Goal: Task Accomplishment & Management: Use online tool/utility

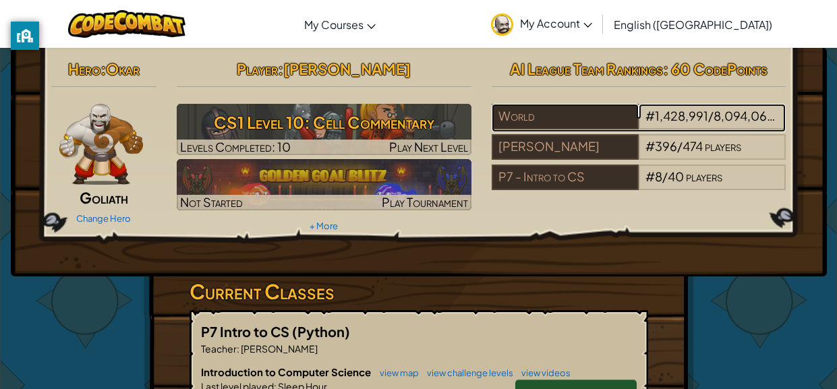
click at [621, 107] on div "World" at bounding box center [565, 117] width 147 height 26
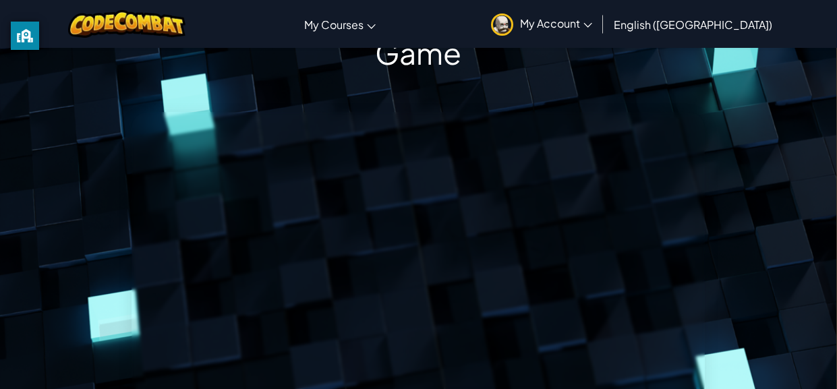
scroll to position [0, 1]
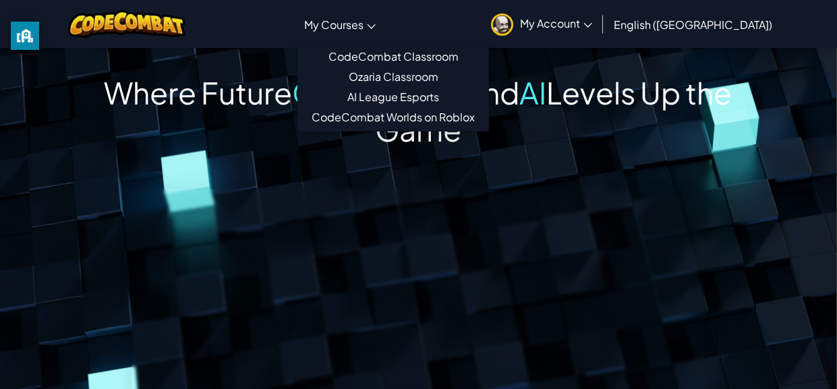
click at [383, 33] on link "My Courses" at bounding box center [340, 24] width 85 height 36
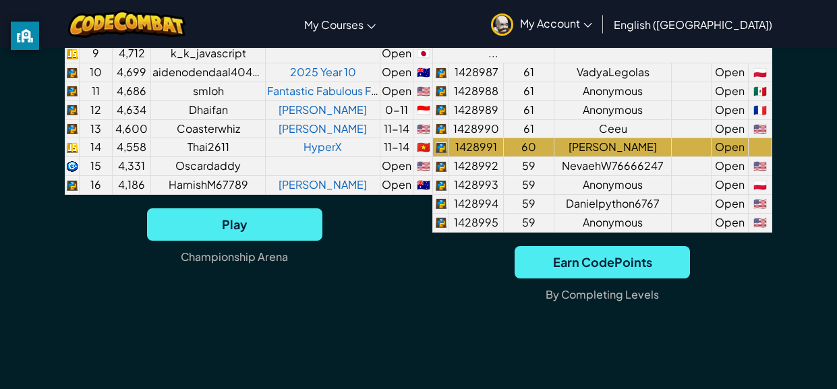
scroll to position [0, 0]
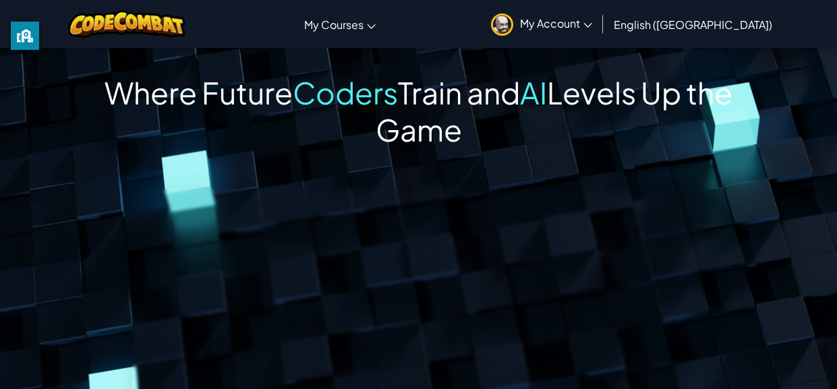
click at [592, 27] on span "My Account" at bounding box center [556, 23] width 72 height 14
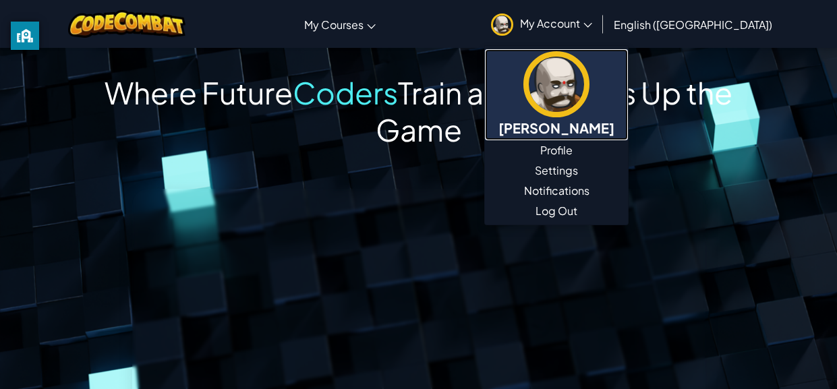
click at [590, 82] on img at bounding box center [557, 84] width 66 height 66
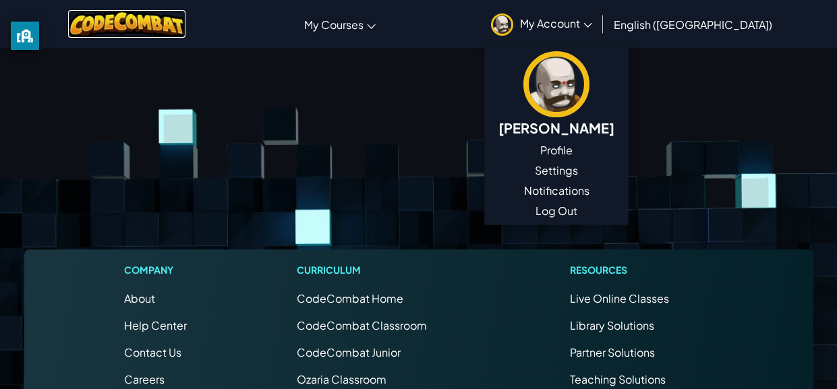
click at [144, 28] on img at bounding box center [127, 24] width 118 height 28
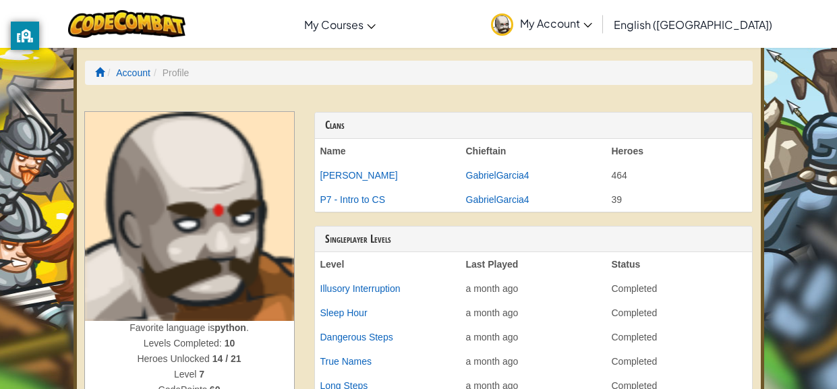
click at [96, 70] on ol "Account Profile" at bounding box center [419, 73] width 668 height 24
click at [96, 72] on span at bounding box center [99, 71] width 9 height 9
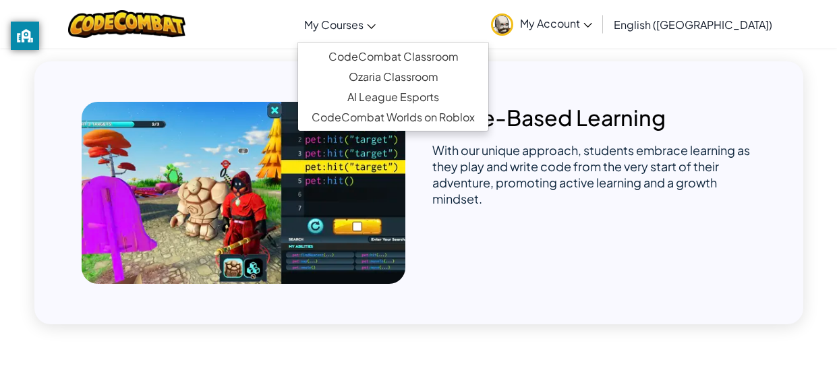
scroll to position [1568, 0]
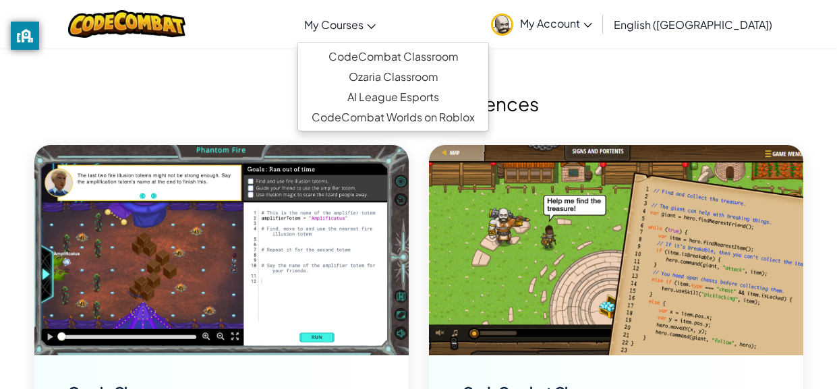
click at [364, 30] on span "My Courses" at bounding box center [333, 25] width 59 height 14
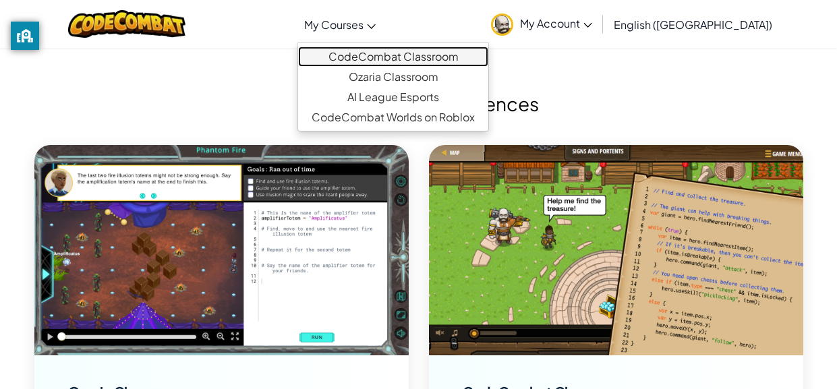
click at [396, 63] on link "CodeCombat Classroom" at bounding box center [393, 57] width 190 height 20
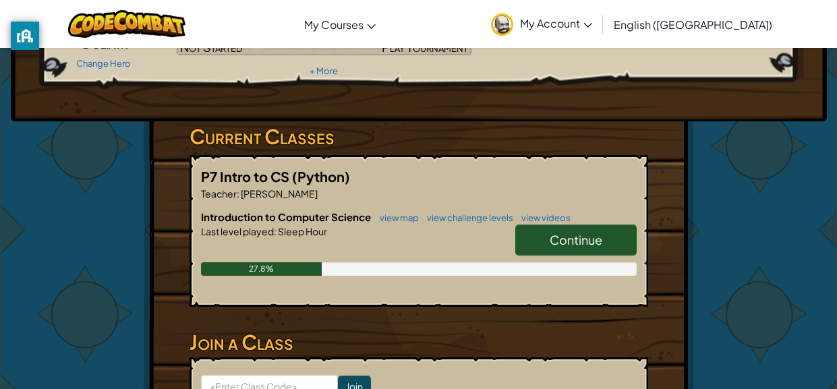
scroll to position [202, 0]
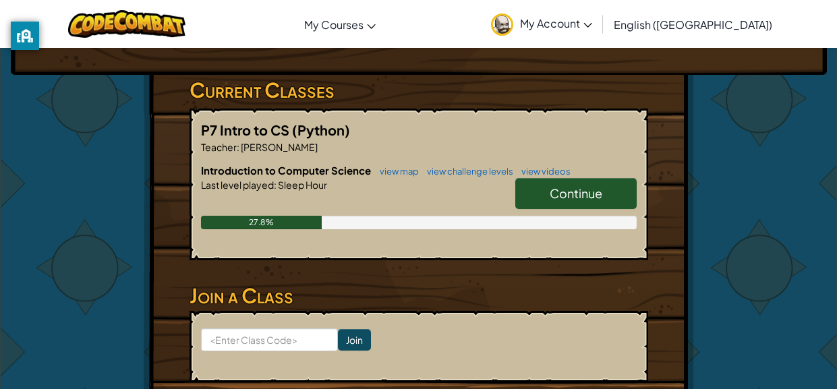
click at [574, 188] on span "Continue" at bounding box center [576, 194] width 53 height 16
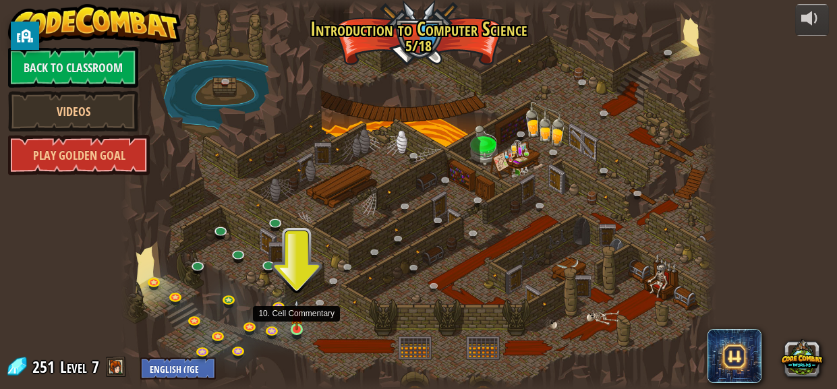
click at [296, 329] on img at bounding box center [296, 315] width 13 height 30
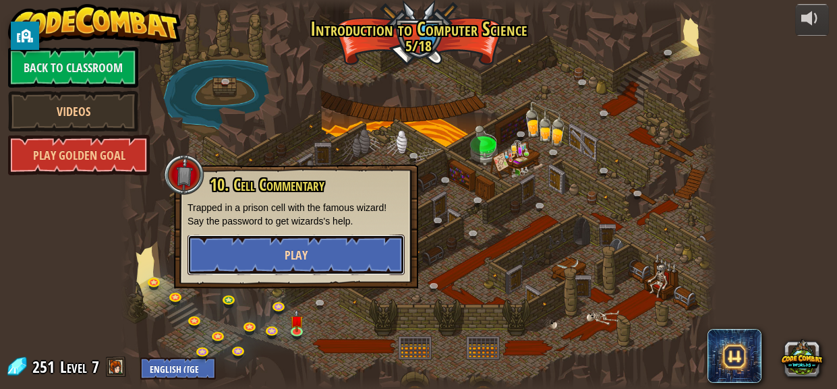
click at [279, 259] on button "Play" at bounding box center [296, 255] width 217 height 40
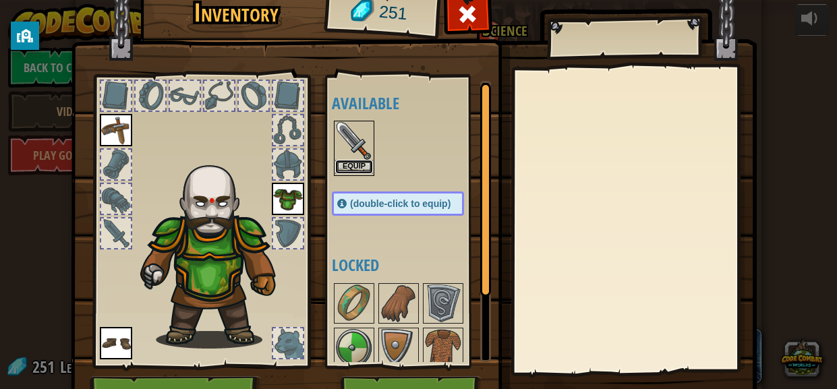
click at [348, 162] on button "Equip" at bounding box center [354, 167] width 38 height 14
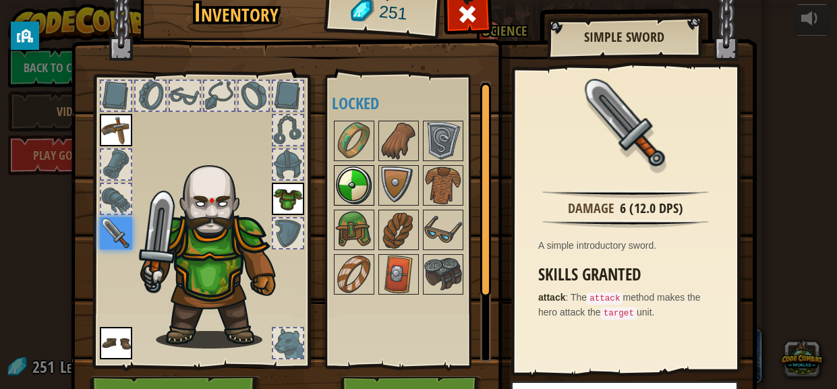
click at [359, 202] on img at bounding box center [354, 186] width 38 height 38
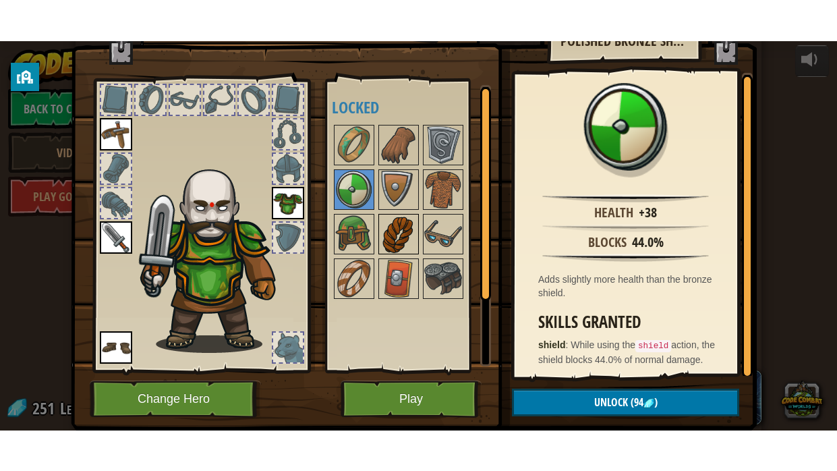
scroll to position [44, 0]
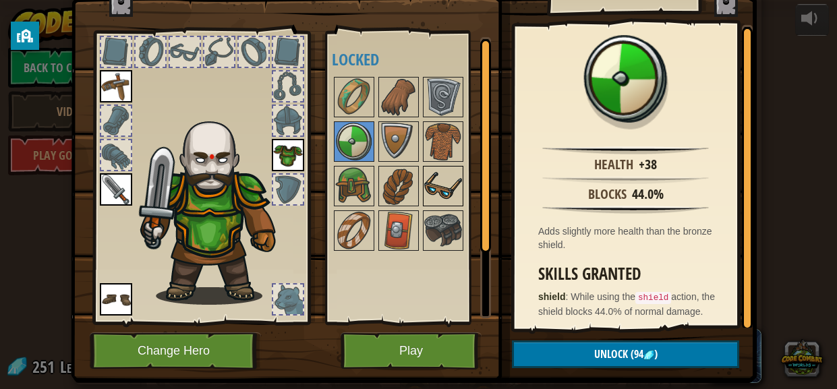
click at [433, 195] on img at bounding box center [443, 186] width 38 height 38
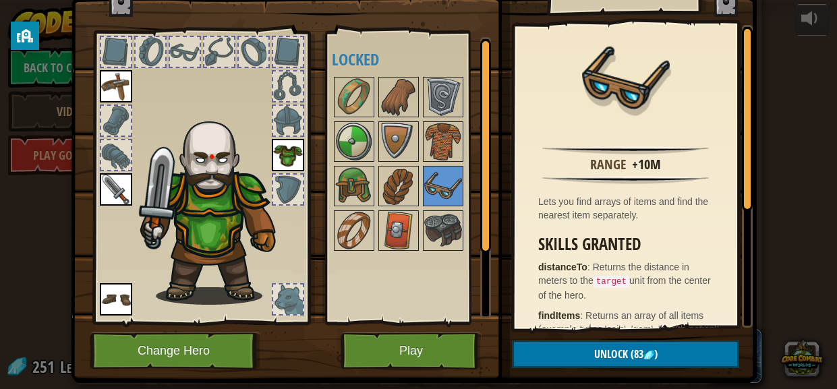
click at [327, 127] on div "Available Equip Equip Equip Equip (double-click to equip) Locked" at bounding box center [408, 178] width 165 height 294
click at [357, 143] on img at bounding box center [354, 142] width 38 height 38
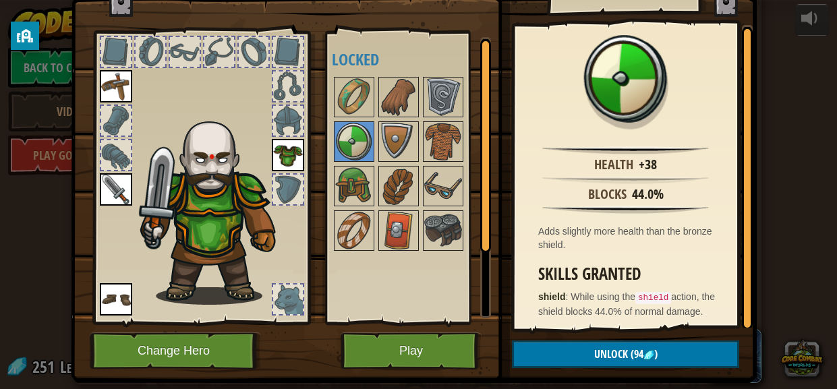
click at [126, 185] on img at bounding box center [116, 189] width 32 height 32
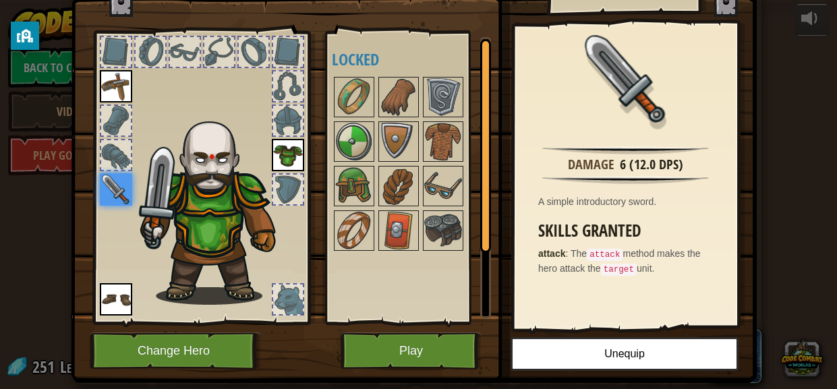
click at [286, 154] on img at bounding box center [288, 155] width 32 height 32
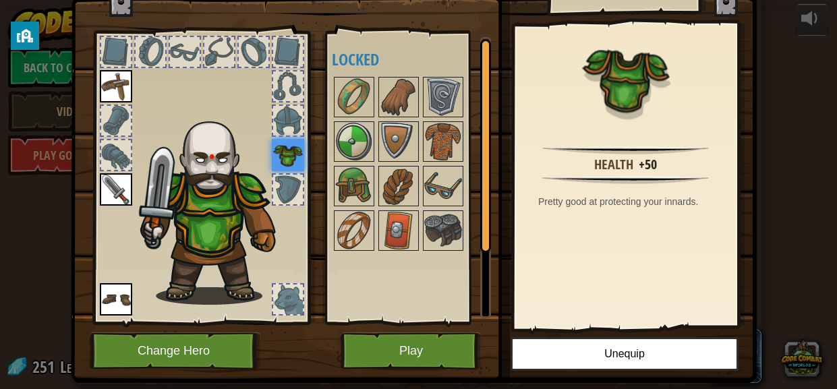
click at [111, 85] on img at bounding box center [116, 86] width 32 height 32
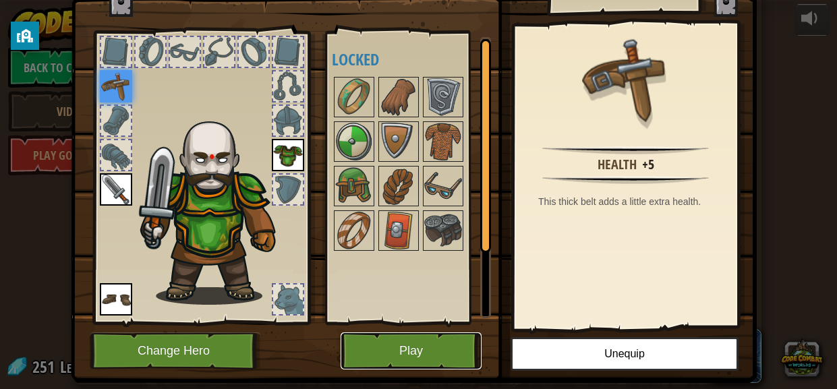
click at [428, 348] on button "Play" at bounding box center [411, 351] width 141 height 37
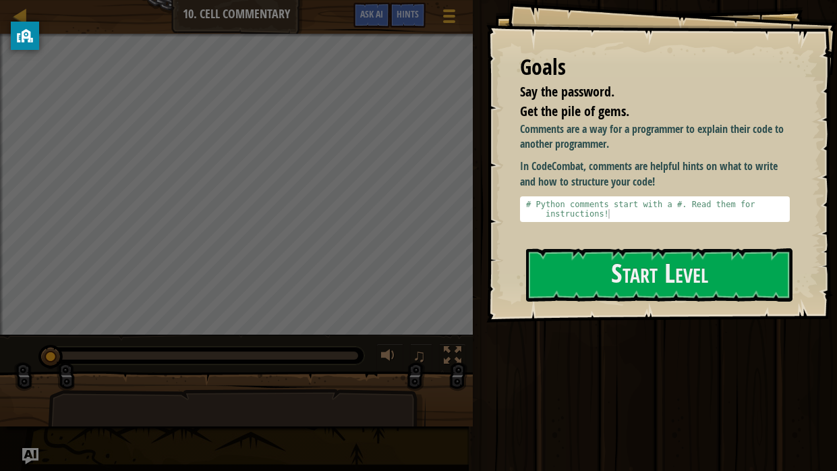
click at [628, 303] on div "Goals Say the password. Get the pile of gems. Comments are a way for a programm…" at bounding box center [662, 161] width 351 height 323
click at [609, 287] on button "Start Level" at bounding box center [659, 274] width 267 height 53
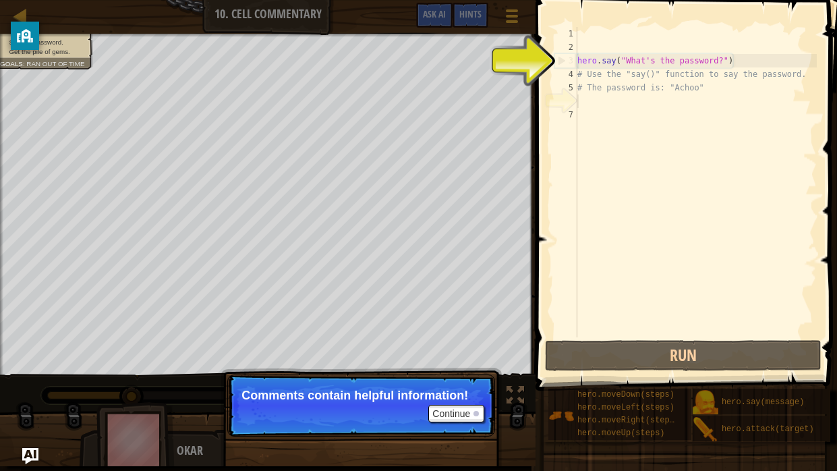
click at [578, 45] on div "hero . say ( "What's the password?" ) # Use the "say()" function to say the pas…" at bounding box center [696, 195] width 242 height 337
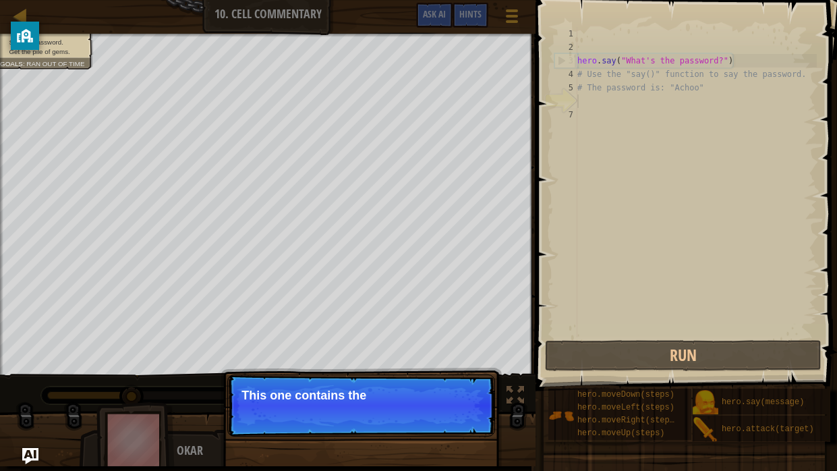
click at [586, 100] on div "hero . say ( "What's the password?" ) # Use the "say()" function to say the pas…" at bounding box center [696, 195] width 242 height 337
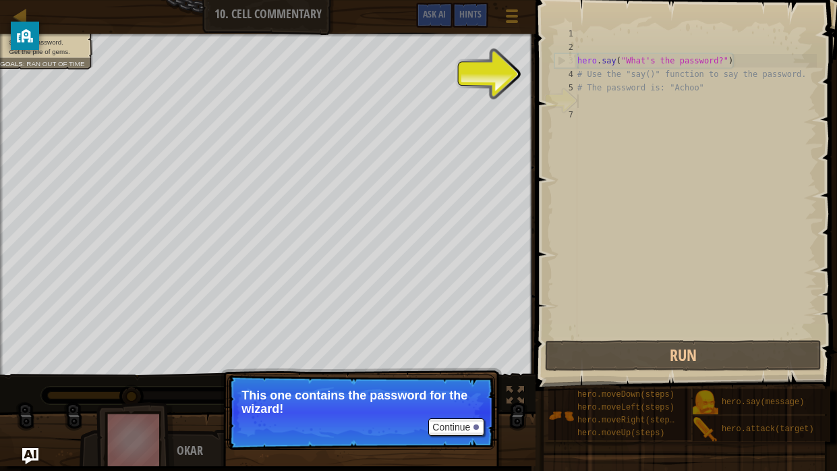
click at [543, 66] on span at bounding box center [688, 176] width 312 height 431
click at [584, 94] on div "hero . say ( "What's the password?" ) # Use the "say()" function to say the pas…" at bounding box center [696, 195] width 242 height 337
type textarea "# The password is: "Achoo""
click at [443, 389] on button "Continue" at bounding box center [457, 427] width 56 height 18
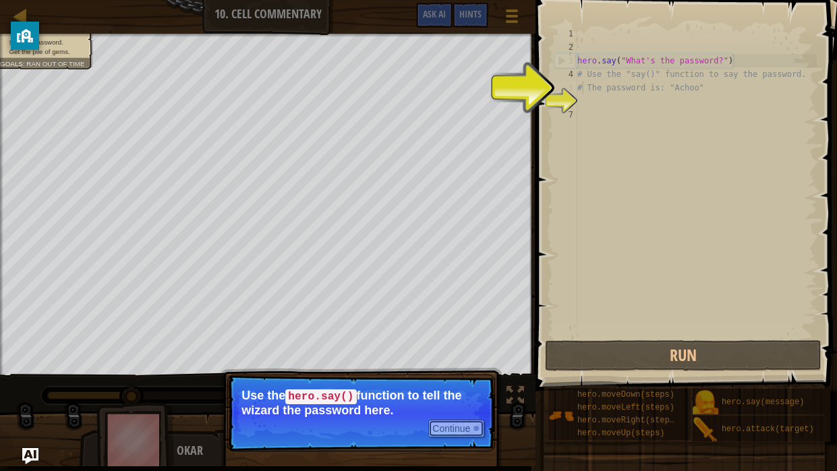
click at [474, 389] on button "Continue" at bounding box center [457, 429] width 56 height 18
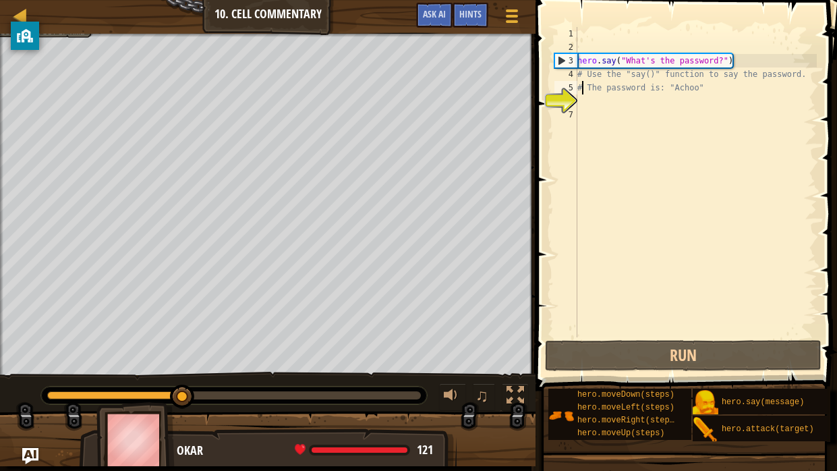
click at [596, 101] on div "hero . say ( "What's the password?" ) # Use the "say()" function to say the pas…" at bounding box center [696, 195] width 242 height 337
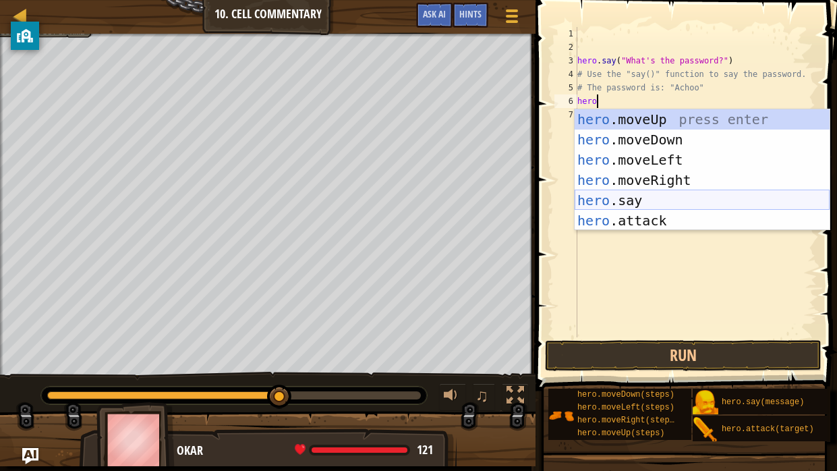
click at [587, 204] on div "hero .moveUp press enter hero .moveDown press enter hero .moveLeft press enter …" at bounding box center [702, 190] width 255 height 162
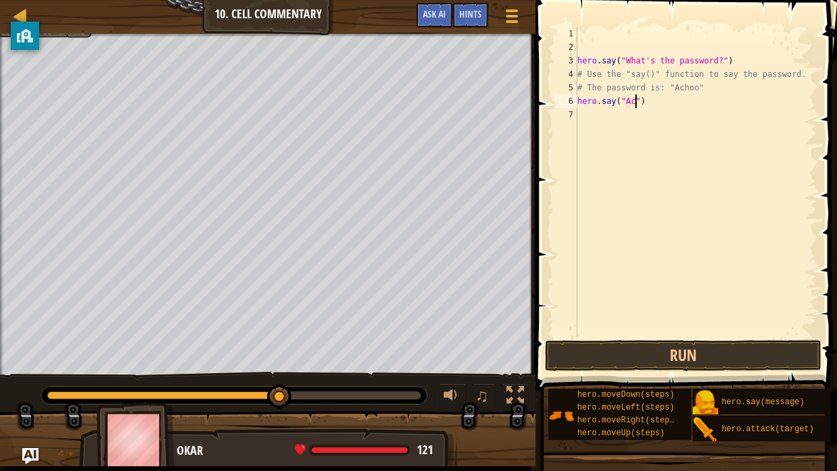
scroll to position [6, 5]
type textarea "hero.say("Achoo")"
click at [613, 367] on button "Run" at bounding box center [683, 355] width 277 height 31
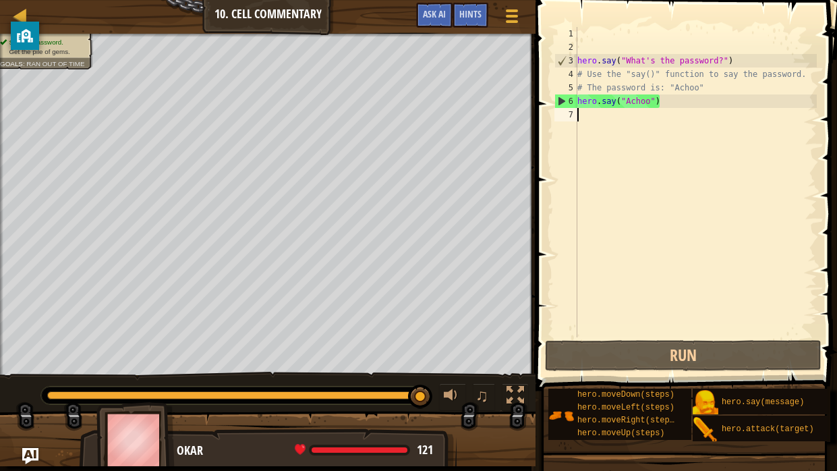
click at [586, 127] on div "hero . say ( "What's the password?" ) # Use the "say()" function to say the pas…" at bounding box center [696, 195] width 242 height 337
type textarea "he"
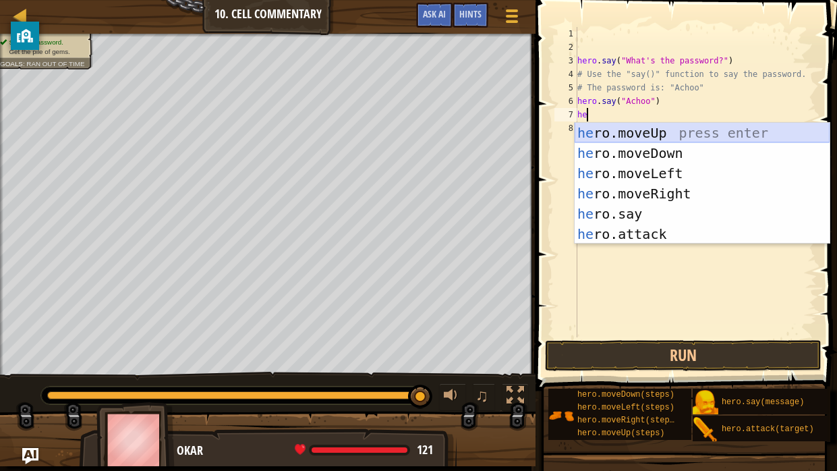
click at [599, 135] on div "he ro.moveUp press enter he ro.moveDown press enter he ro.moveLeft press enter …" at bounding box center [702, 204] width 255 height 162
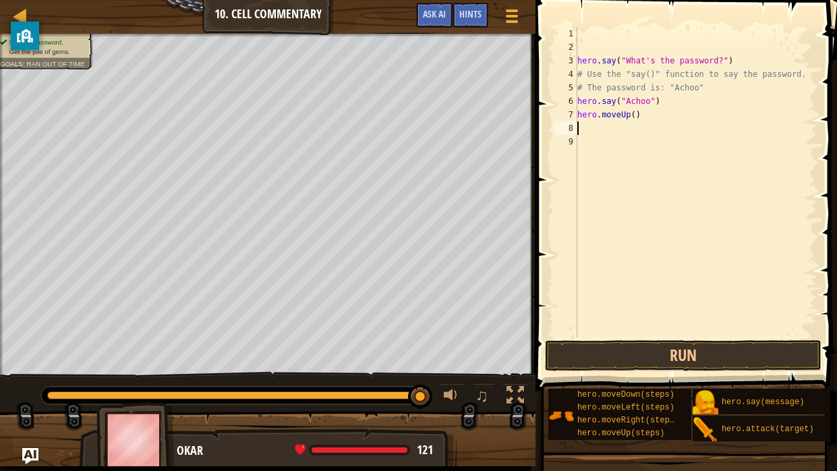
click at [633, 119] on div "hero . say ( "What's the password?" ) # Use the "say()" function to say the pas…" at bounding box center [696, 195] width 242 height 337
click at [634, 118] on div "hero . say ( "What's the password?" ) # Use the "say()" function to say the pas…" at bounding box center [696, 195] width 242 height 337
click at [638, 117] on div "hero . say ( "What's the password?" ) # Use the "say()" function to say the pas…" at bounding box center [696, 195] width 242 height 337
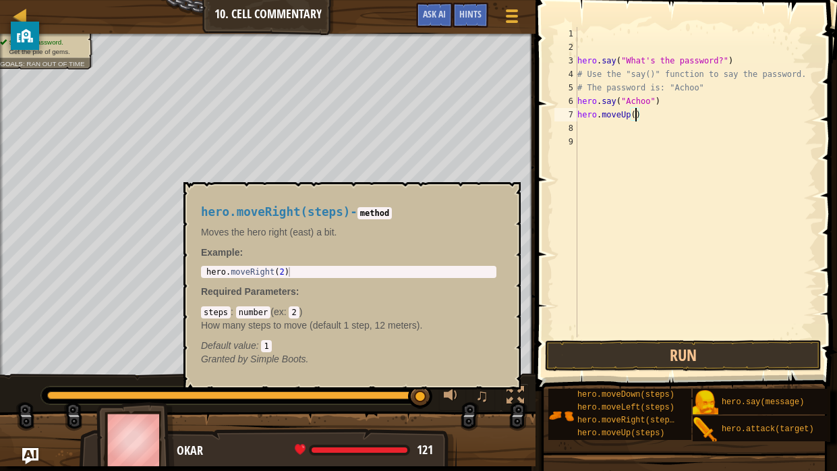
scroll to position [6, 5]
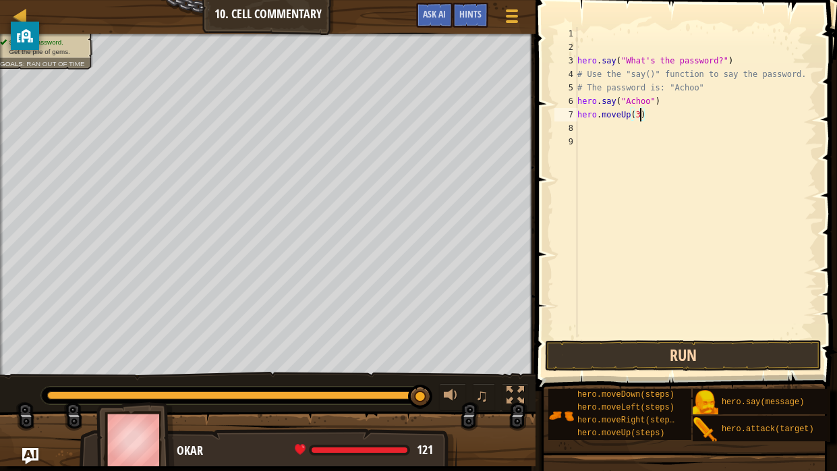
type textarea "hero.moveUp(3)"
click at [617, 360] on button "Run" at bounding box center [683, 355] width 277 height 31
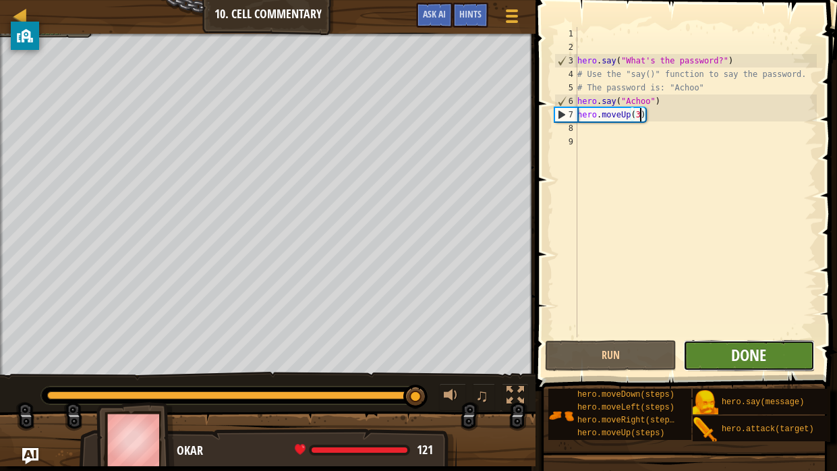
click at [753, 350] on span "Done" at bounding box center [748, 355] width 35 height 22
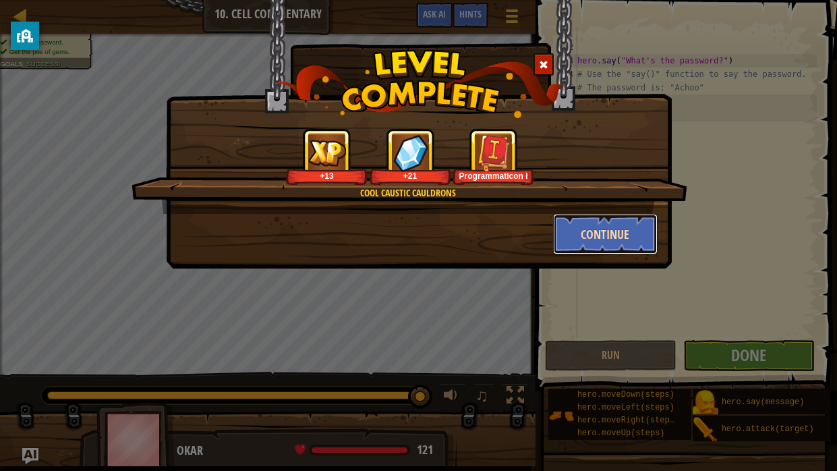
click at [597, 252] on button "Continue" at bounding box center [605, 234] width 105 height 40
click at [814, 0] on div "Cool Caustic Cauldrons +13 +21 Programmaticon I Continue" at bounding box center [418, 235] width 837 height 471
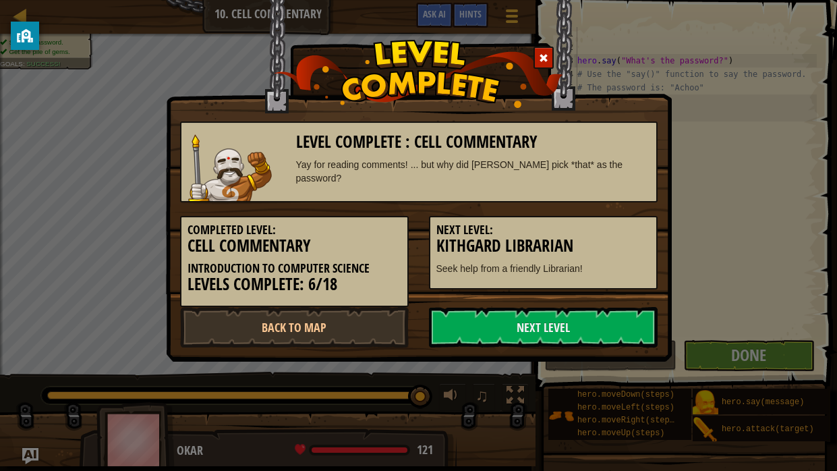
click at [584, 242] on h3 "Kithgard Librarian" at bounding box center [544, 246] width 214 height 18
click at [534, 322] on link "Next Level" at bounding box center [543, 327] width 229 height 40
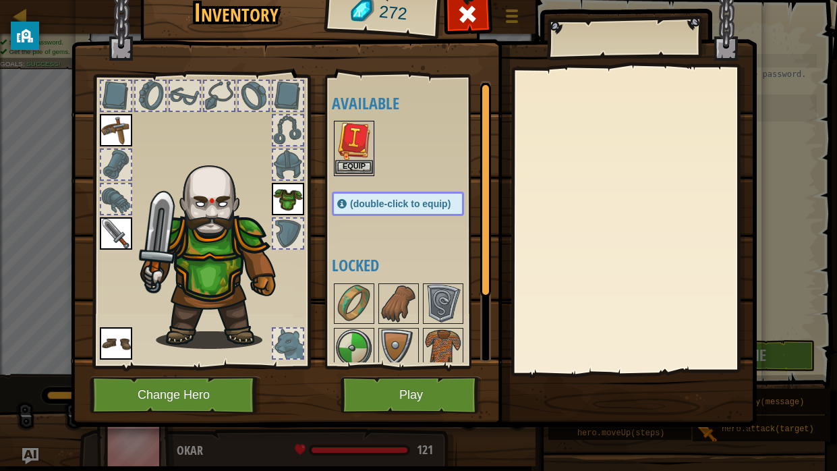
click at [356, 145] on img at bounding box center [354, 141] width 38 height 38
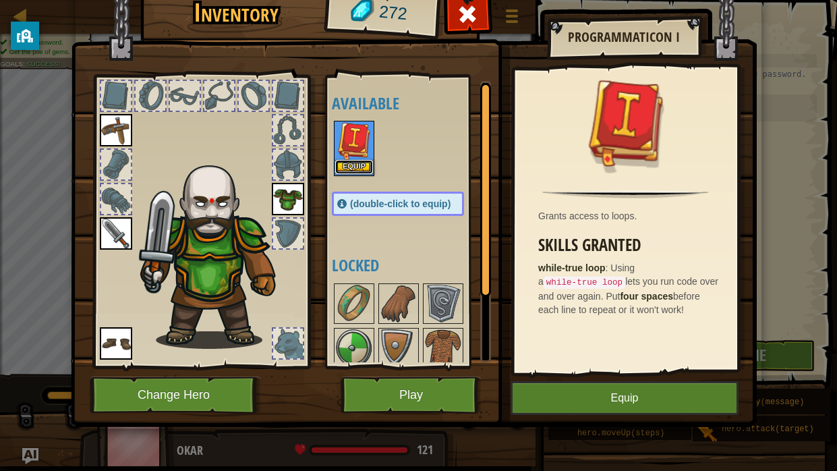
click at [364, 171] on button "Equip" at bounding box center [354, 167] width 38 height 14
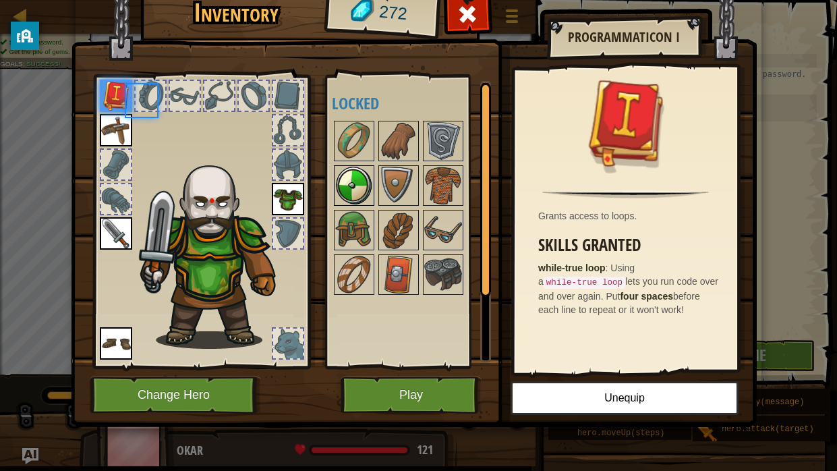
click at [358, 168] on img at bounding box center [354, 186] width 38 height 38
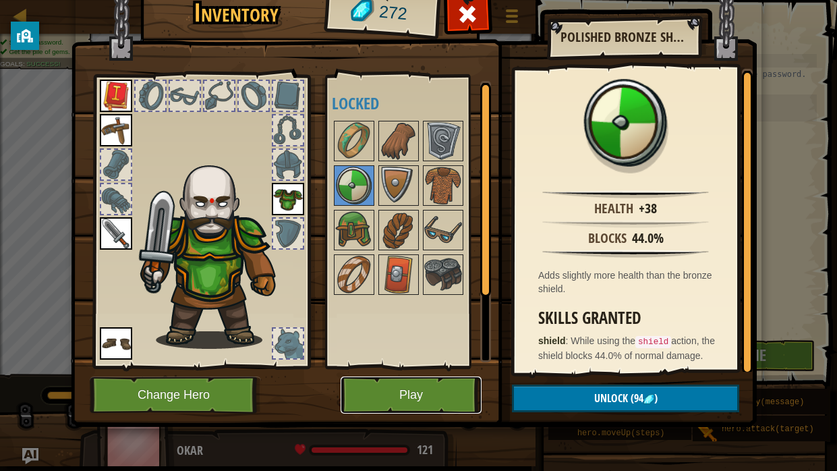
click at [368, 387] on button "Play" at bounding box center [411, 395] width 141 height 37
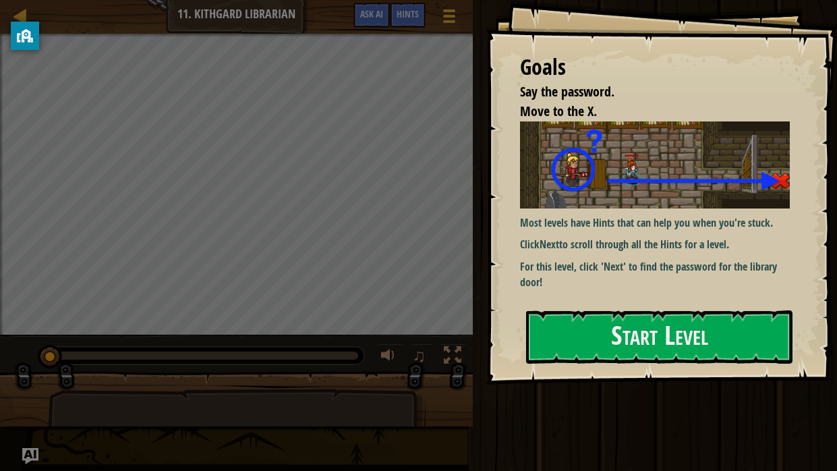
click at [646, 389] on div at bounding box center [659, 392] width 267 height 30
click at [593, 360] on button "Start Level" at bounding box center [659, 336] width 267 height 53
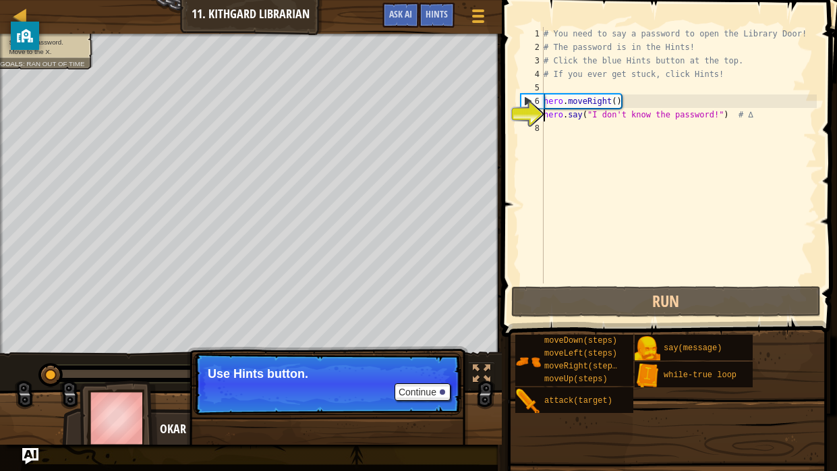
click at [560, 117] on div "# You need to say a password to open the Library Door! # The password is in the…" at bounding box center [679, 168] width 276 height 283
click at [433, 389] on button "Continue" at bounding box center [423, 392] width 56 height 18
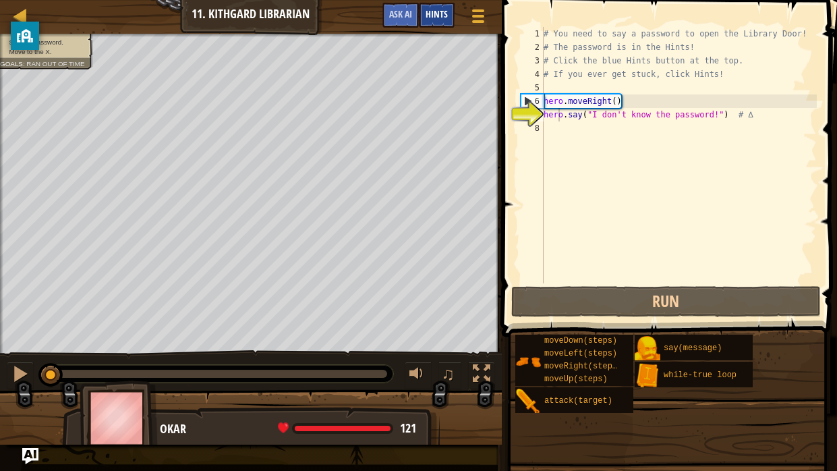
click at [445, 18] on span "Hints" at bounding box center [437, 13] width 22 height 13
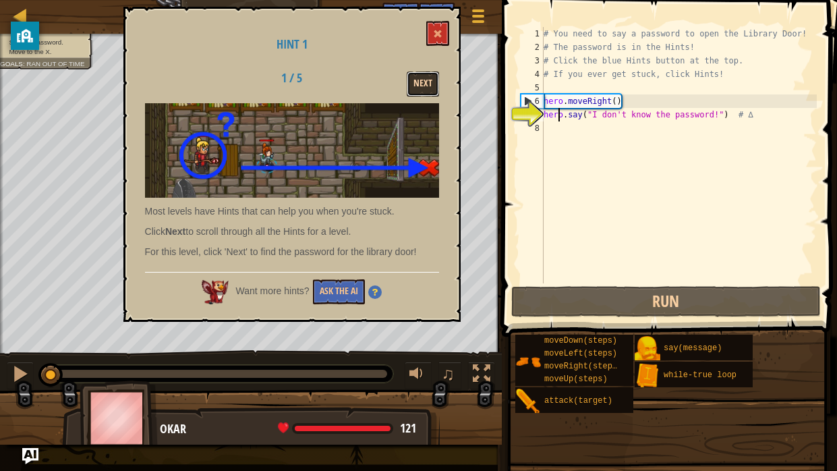
click at [413, 79] on button "Next" at bounding box center [423, 84] width 32 height 25
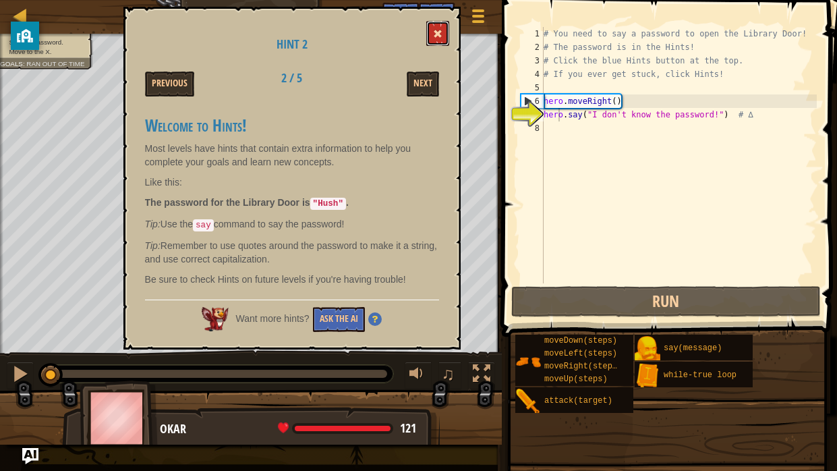
click at [437, 34] on span at bounding box center [437, 33] width 9 height 9
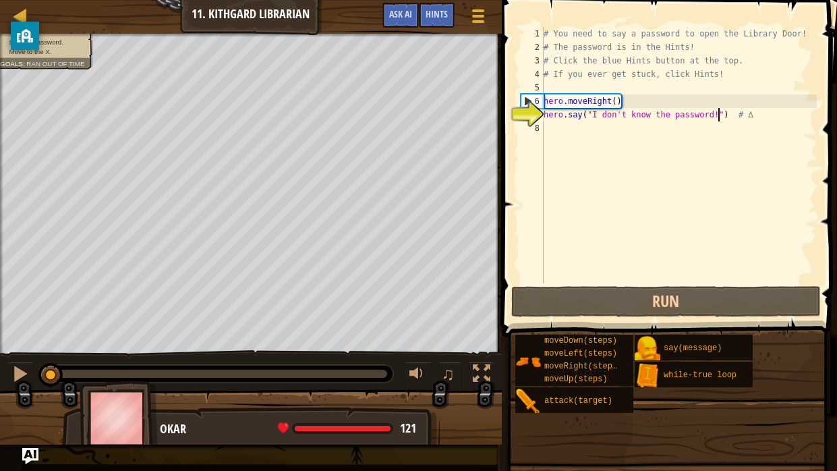
click at [719, 113] on div "# You need to say a password to open the Library Door! # The password is in the…" at bounding box center [679, 168] width 276 height 283
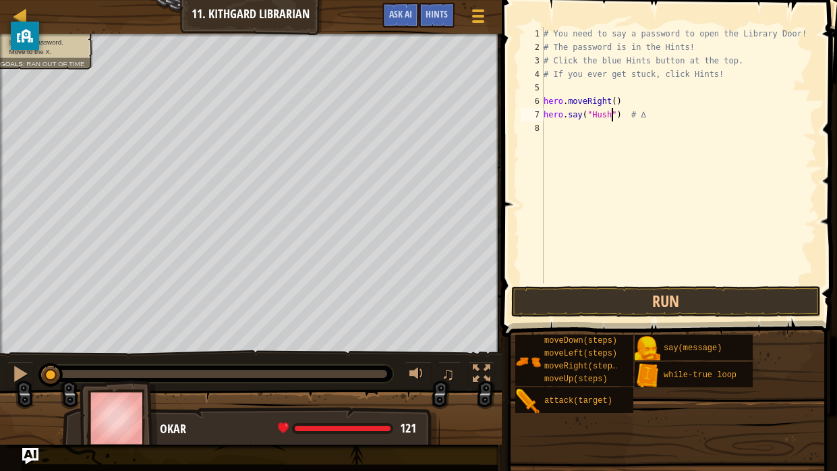
scroll to position [6, 5]
click at [616, 101] on div "# You need to say a password to open the Library Door! # The password is in the…" at bounding box center [679, 168] width 276 height 283
click at [611, 292] on button "Run" at bounding box center [667, 301] width 310 height 31
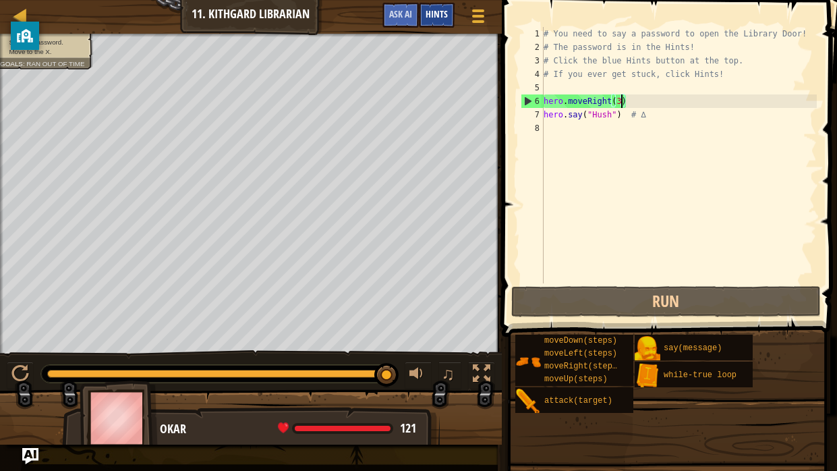
click at [447, 14] on span "Hints" at bounding box center [437, 13] width 22 height 13
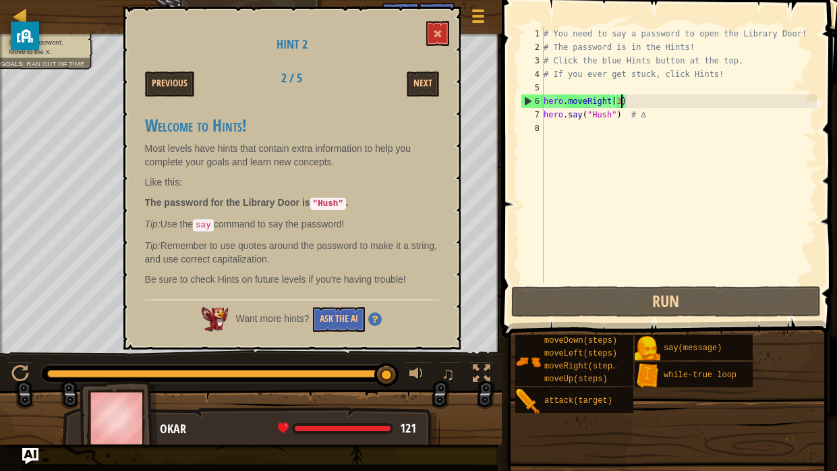
click at [420, 96] on div "Hint 2 Previous 2 / 5 Next Welcome to Hints! Most levels have hints that contai…" at bounding box center [291, 178] width 337 height 343
click at [420, 90] on button "Next" at bounding box center [423, 84] width 32 height 25
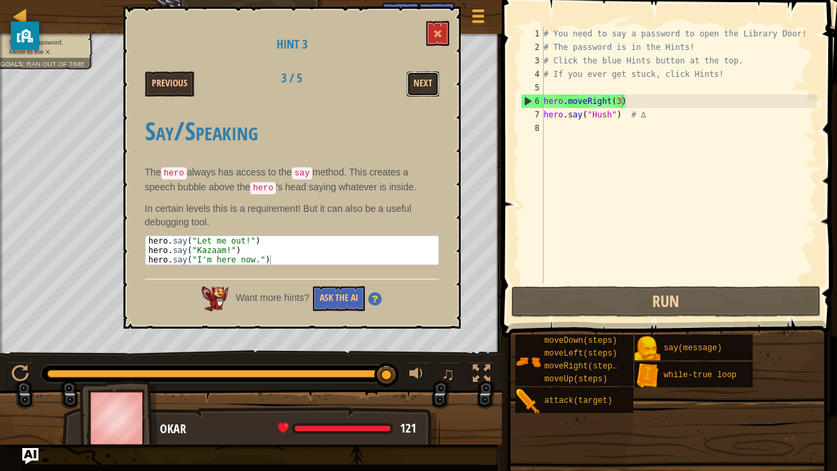
click at [420, 90] on button "Next" at bounding box center [423, 84] width 32 height 25
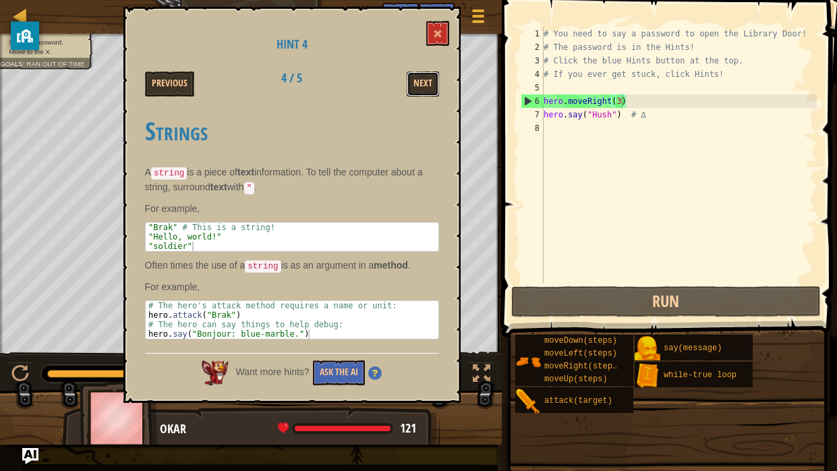
click at [420, 90] on button "Next" at bounding box center [423, 84] width 32 height 25
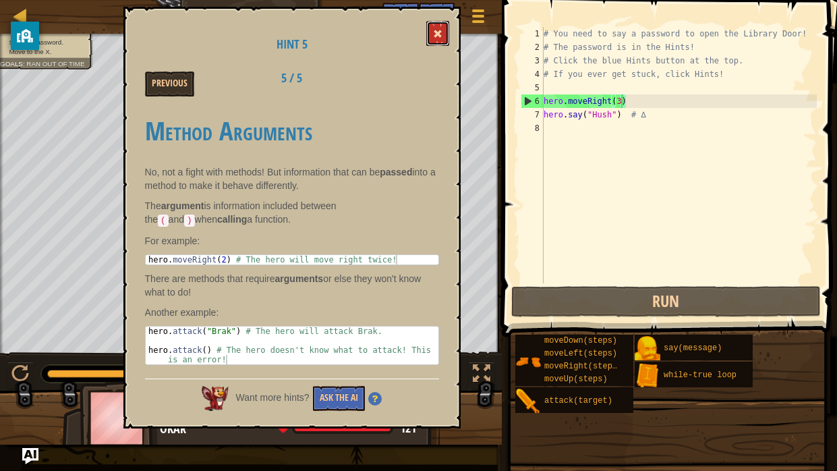
click at [443, 28] on button at bounding box center [437, 33] width 23 height 25
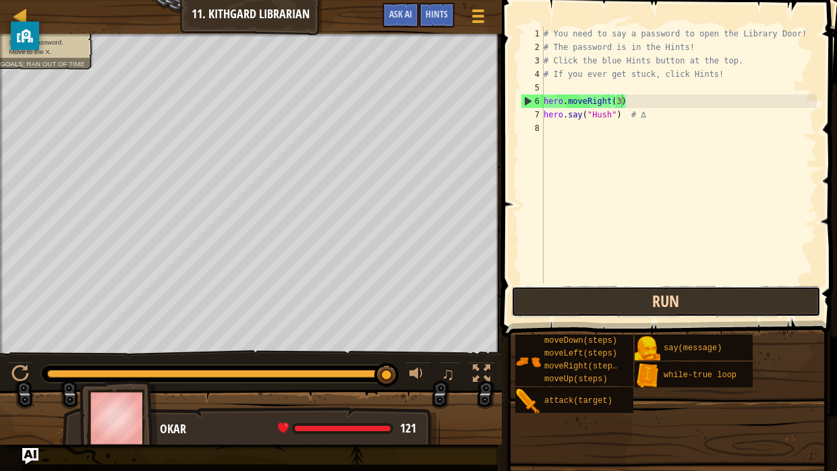
click at [563, 293] on button "Run" at bounding box center [667, 301] width 310 height 31
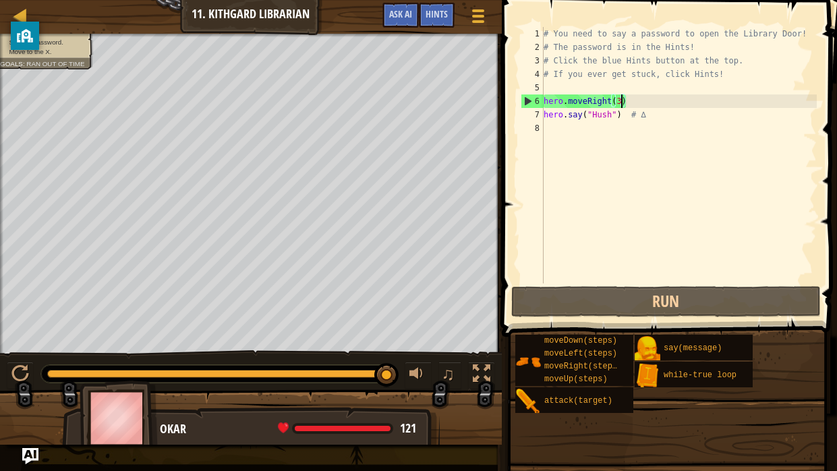
type textarea "hero.moveRight()"
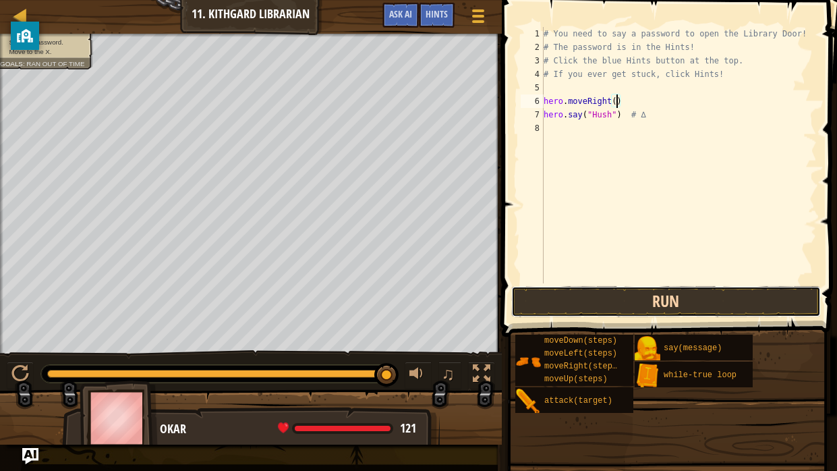
click at [545, 304] on button "Run" at bounding box center [667, 301] width 310 height 31
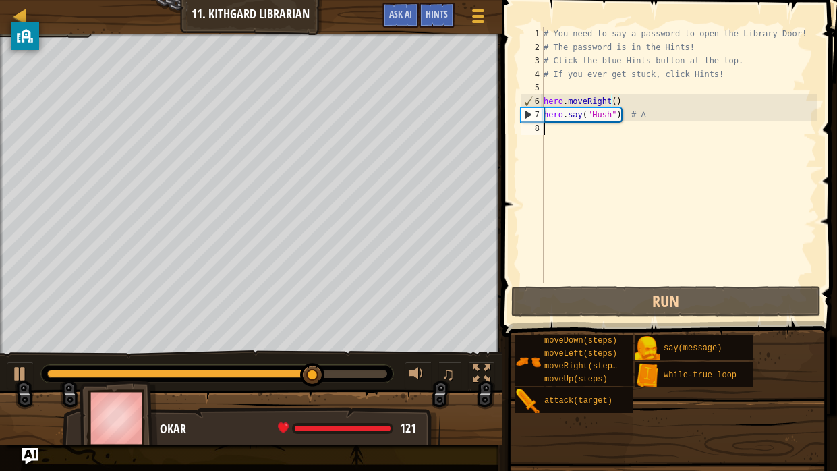
click at [563, 134] on div "# You need to say a password to open the Library Door! # The password is in the…" at bounding box center [679, 168] width 276 height 283
type textarea "h"
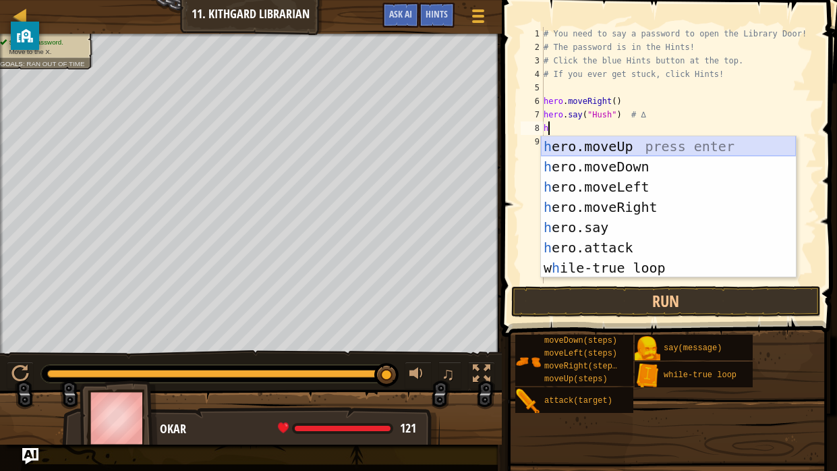
click at [566, 150] on div "h ero.moveUp press enter h ero.moveDown press enter h ero.moveLeft press enter …" at bounding box center [668, 227] width 255 height 182
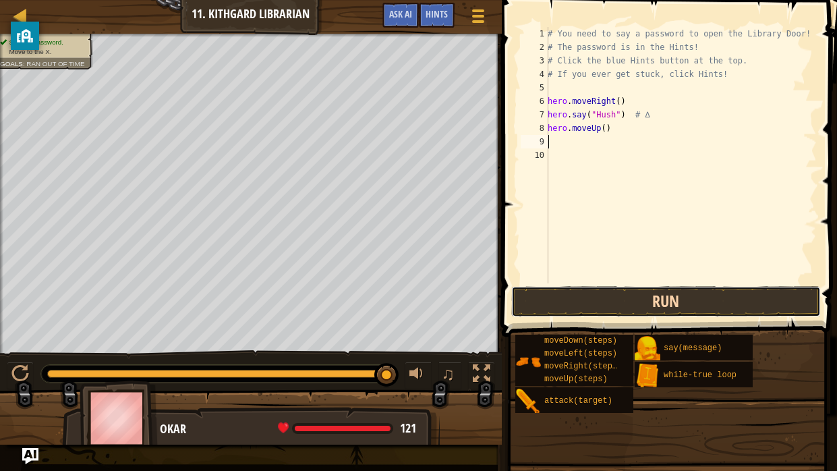
click at [582, 310] on button "Run" at bounding box center [667, 301] width 310 height 31
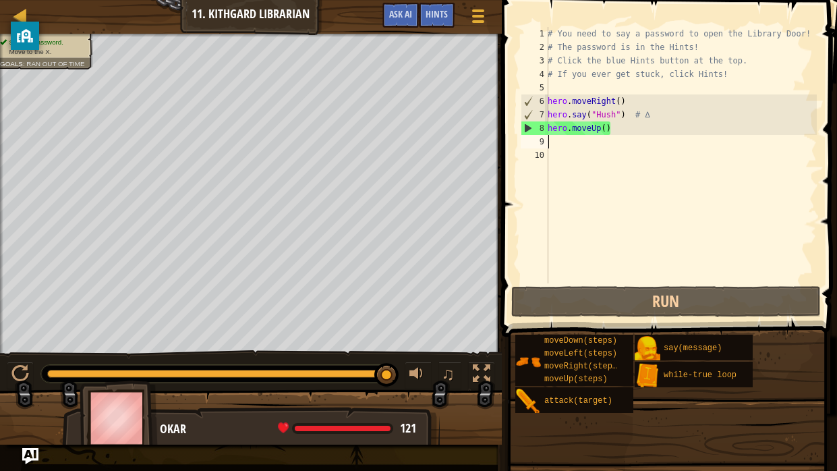
click at [602, 126] on div "# You need to say a password to open the Library Door! # The password is in the…" at bounding box center [681, 168] width 272 height 283
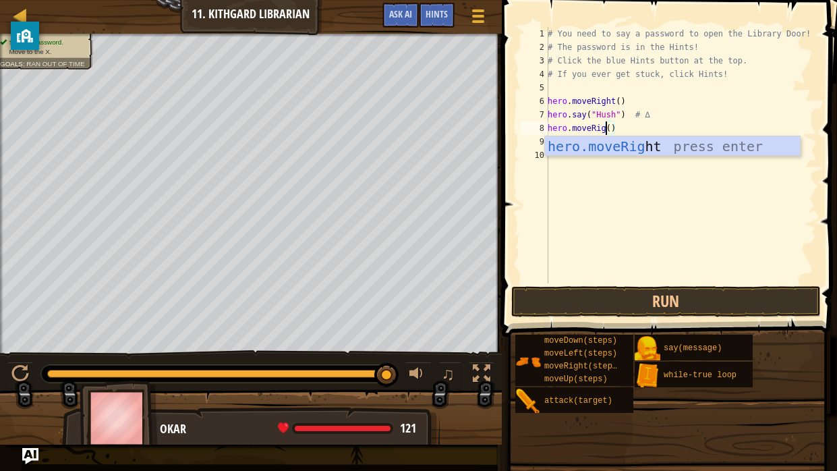
scroll to position [6, 6]
click at [605, 147] on div "hero.moveRight press enter" at bounding box center [672, 166] width 255 height 61
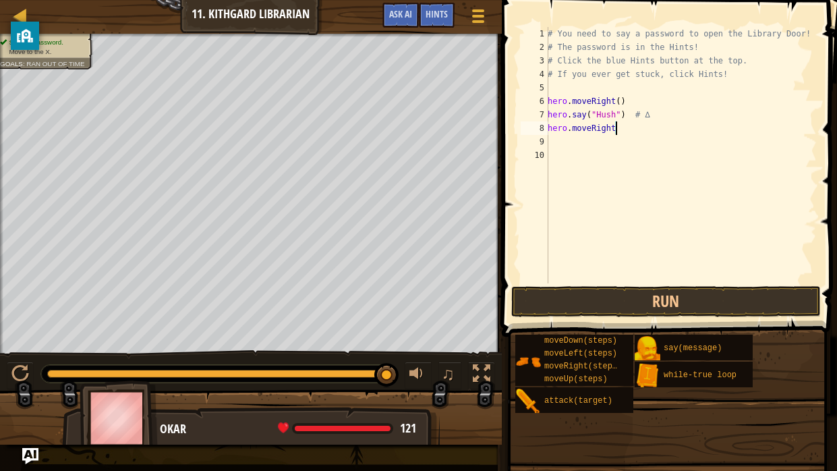
scroll to position [6, 5]
click at [561, 296] on button "Run" at bounding box center [667, 301] width 310 height 31
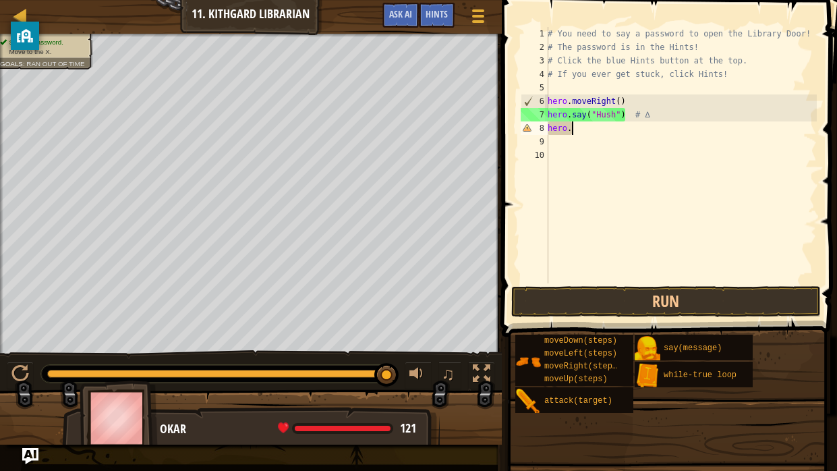
type textarea "hero.m"
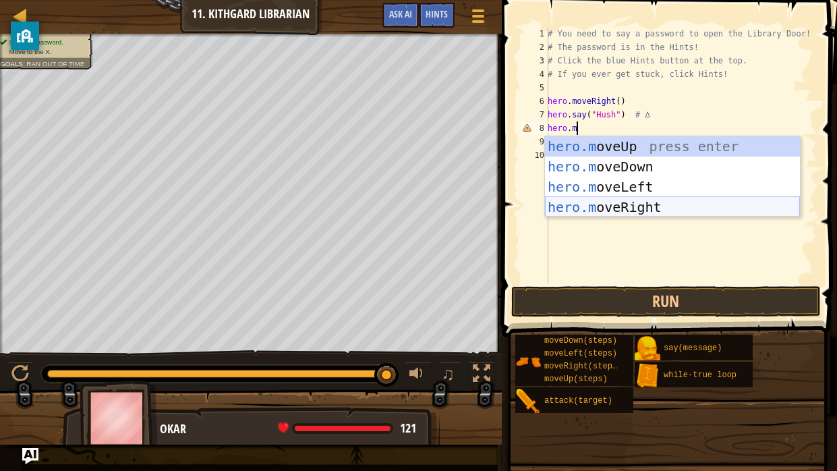
click at [593, 208] on div "hero.m oveUp press enter hero.m oveDown press enter hero.m oveLeft press enter …" at bounding box center [672, 196] width 255 height 121
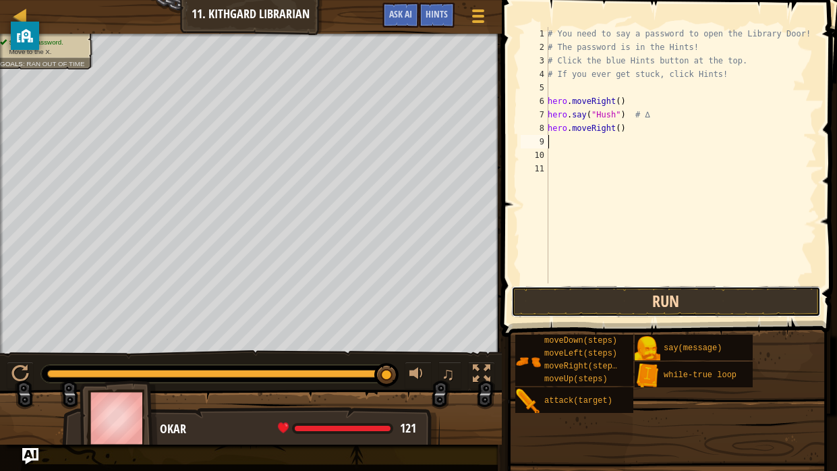
click at [568, 302] on button "Run" at bounding box center [667, 301] width 310 height 31
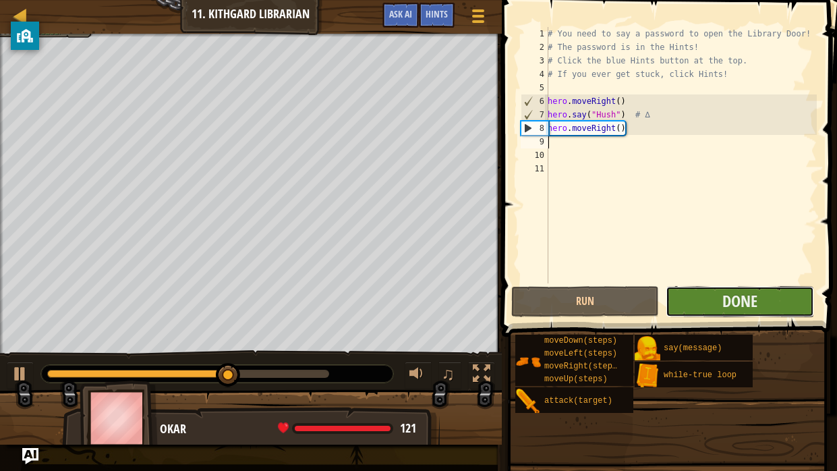
click at [713, 316] on button "Done" at bounding box center [740, 301] width 148 height 31
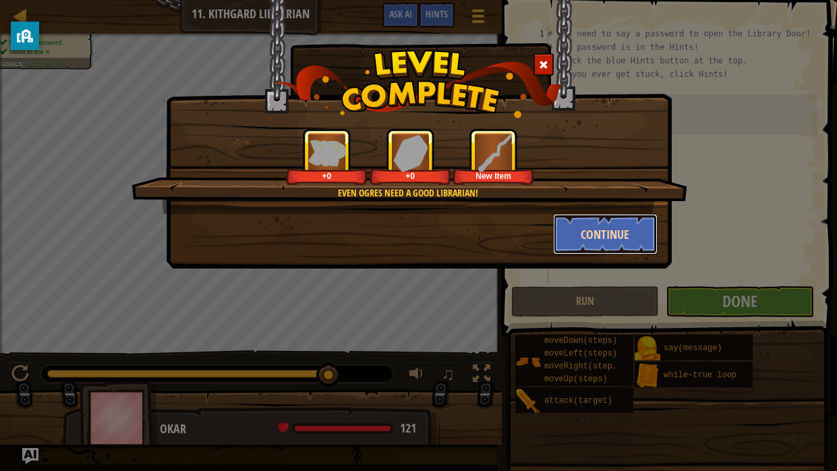
click at [628, 229] on button "Continue" at bounding box center [605, 234] width 105 height 40
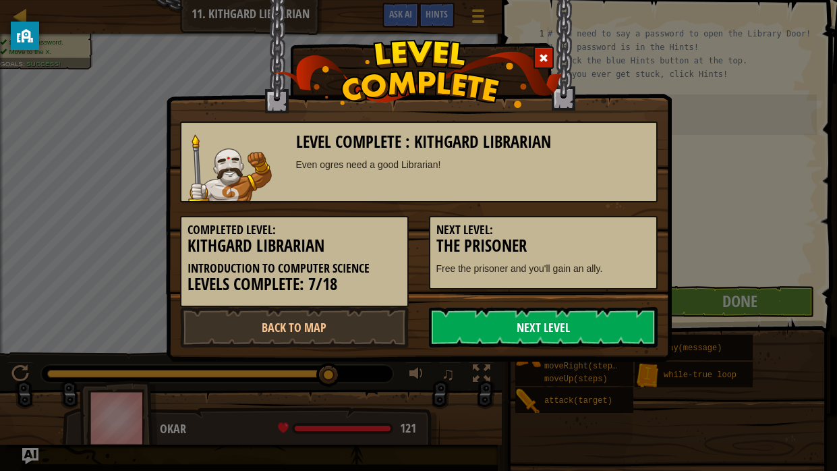
click at [552, 320] on link "Next Level" at bounding box center [543, 327] width 229 height 40
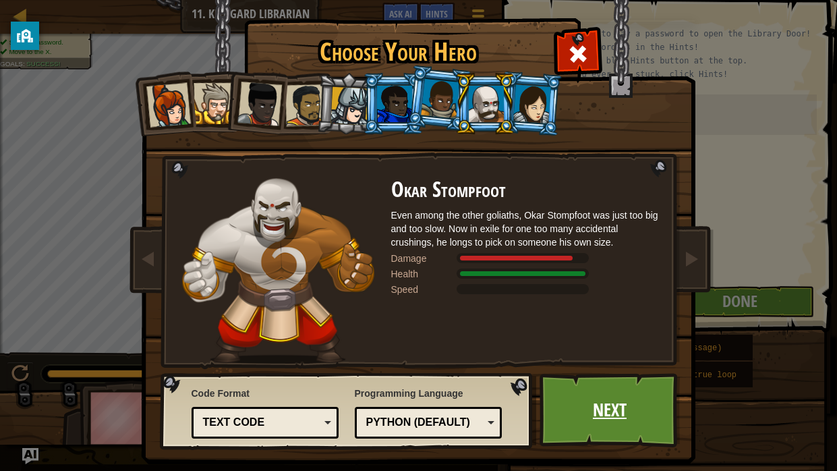
click at [636, 389] on link "Next" at bounding box center [610, 410] width 141 height 74
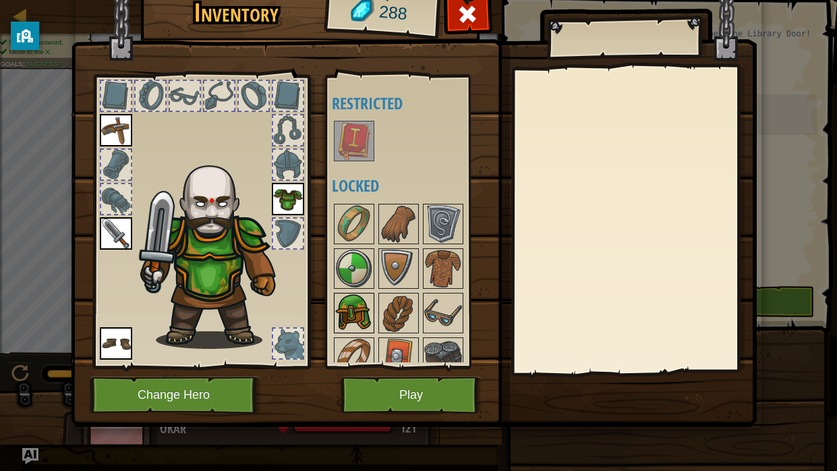
click at [340, 309] on img at bounding box center [354, 313] width 38 height 38
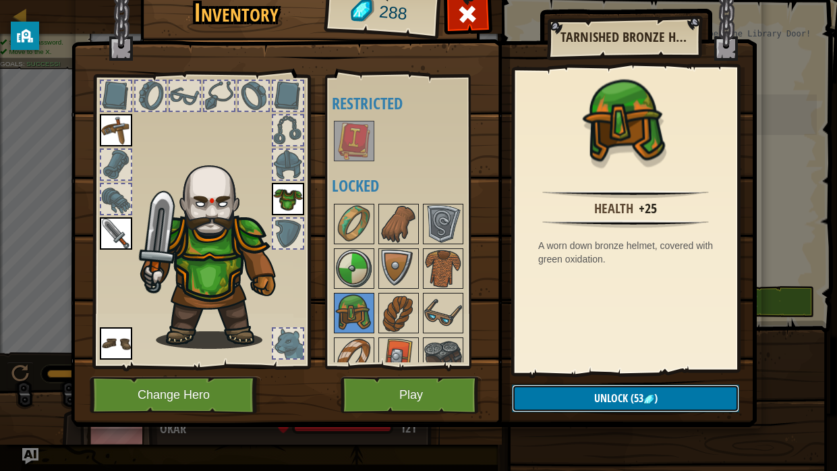
click at [552, 389] on button "Unlock (53 )" at bounding box center [625, 399] width 227 height 28
click at [552, 389] on button "Confirm" at bounding box center [625, 399] width 227 height 28
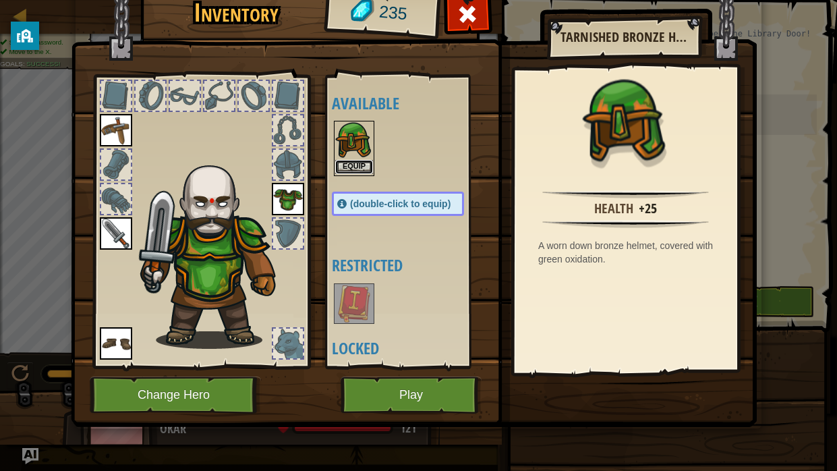
click at [339, 169] on button "Equip" at bounding box center [354, 167] width 38 height 14
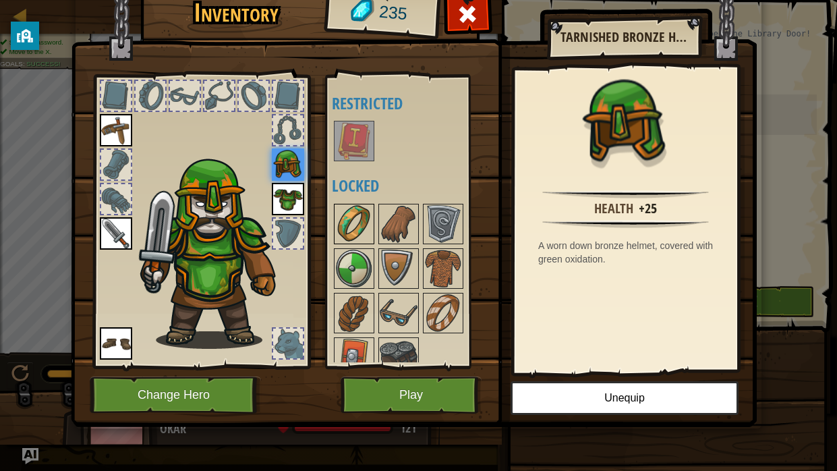
scroll to position [16, 0]
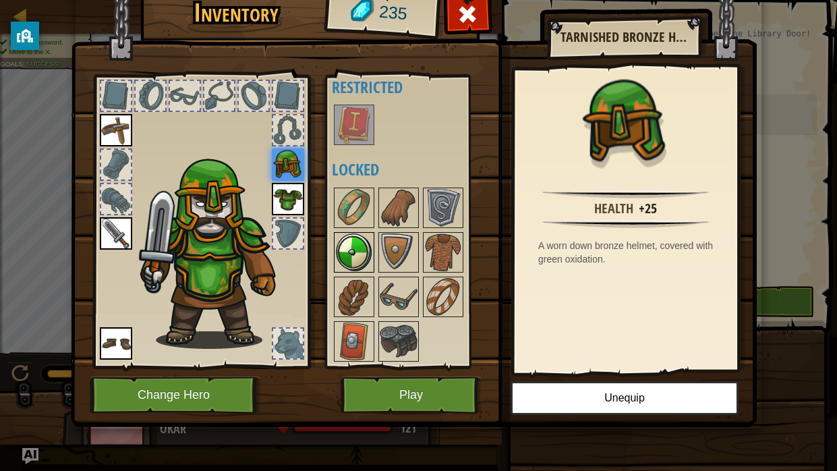
click at [364, 240] on img at bounding box center [354, 252] width 38 height 38
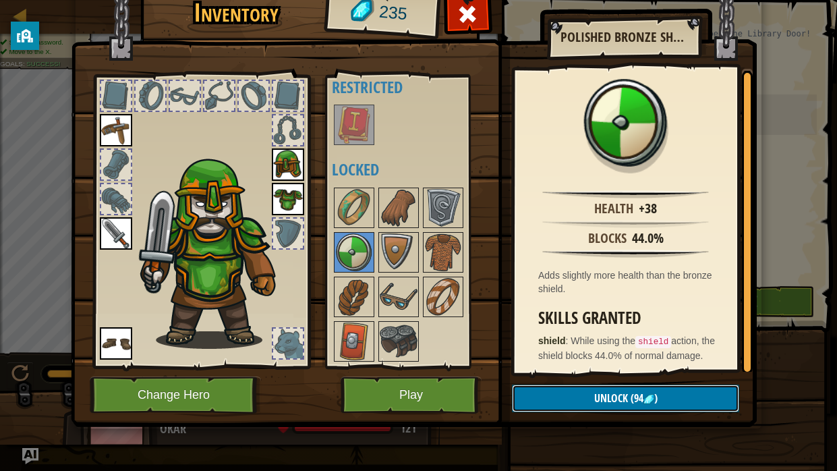
click at [541, 389] on button "Unlock (94 )" at bounding box center [625, 399] width 227 height 28
click at [590, 389] on button "Confirm" at bounding box center [625, 399] width 227 height 28
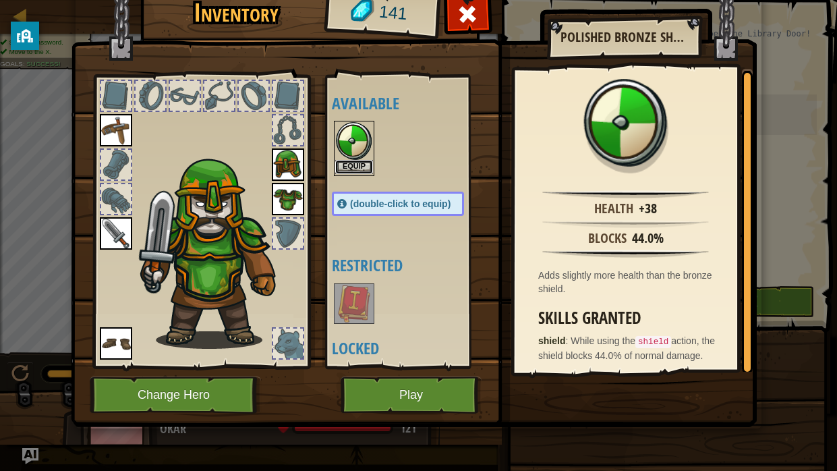
click at [350, 165] on button "Equip" at bounding box center [354, 167] width 38 height 14
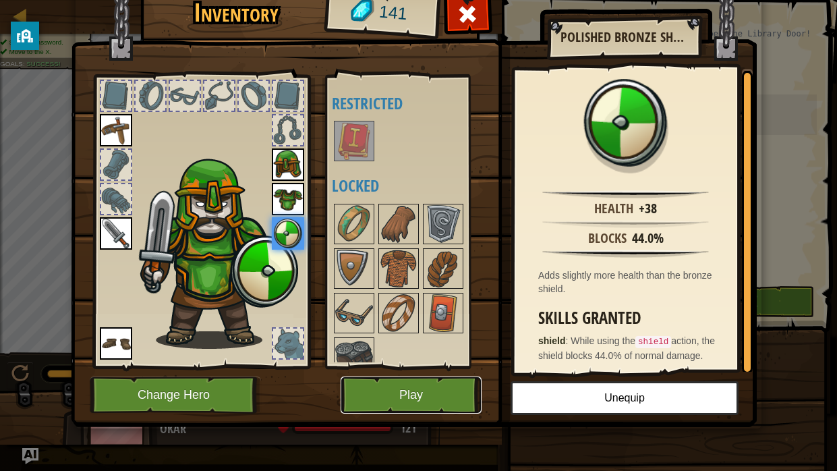
click at [395, 389] on button "Play" at bounding box center [411, 395] width 141 height 37
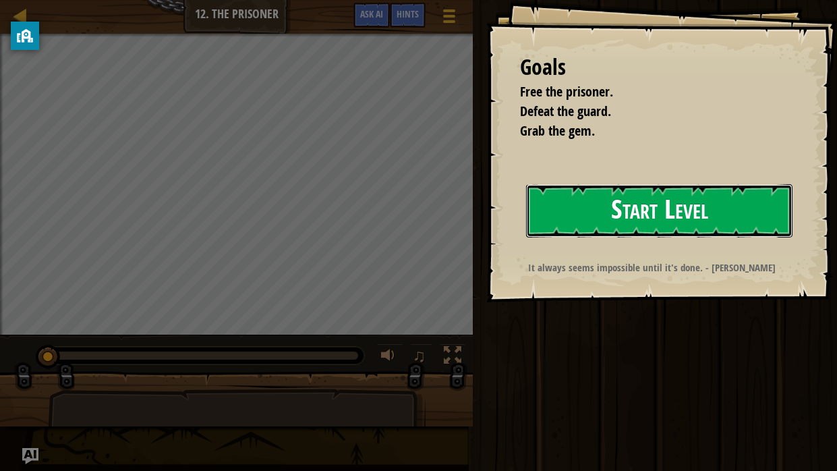
click at [630, 236] on button "Start Level" at bounding box center [659, 210] width 267 height 53
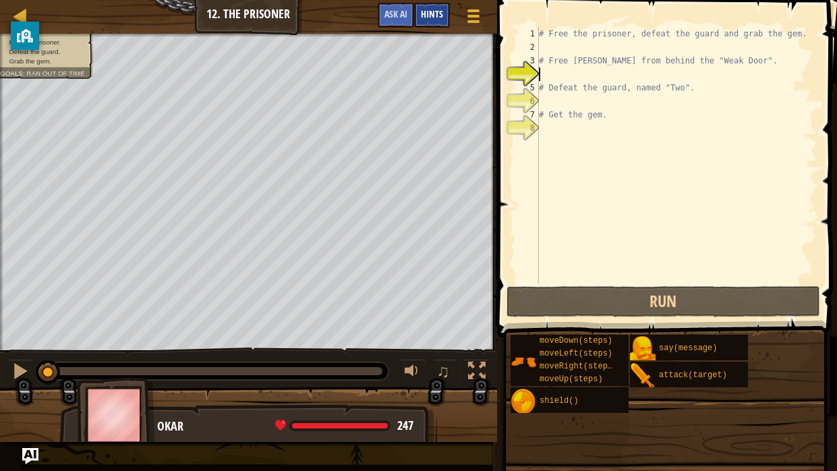
click at [443, 15] on span "Hints" at bounding box center [432, 13] width 22 height 13
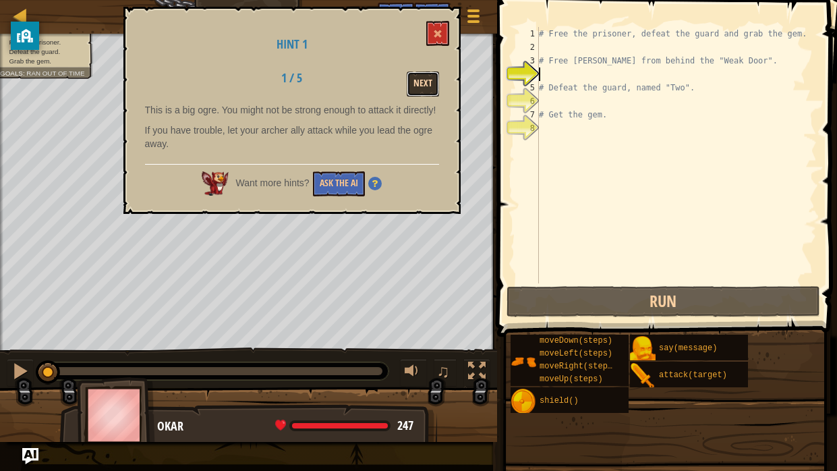
click at [418, 90] on button "Next" at bounding box center [423, 84] width 32 height 25
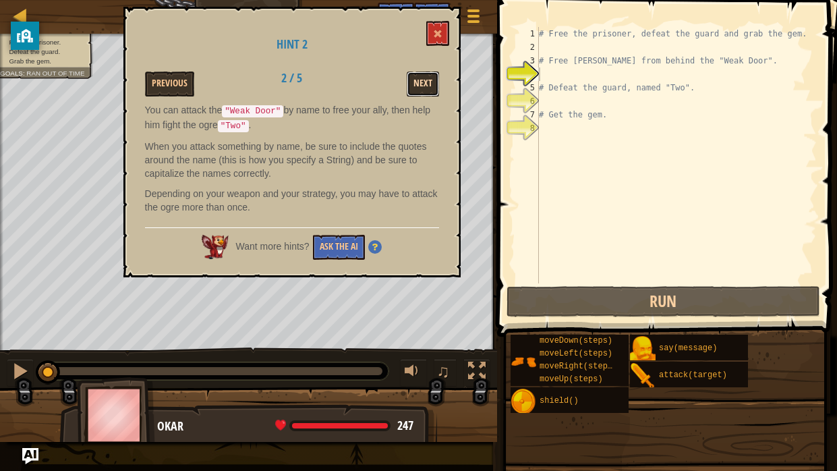
click at [418, 90] on button "Next" at bounding box center [423, 84] width 32 height 25
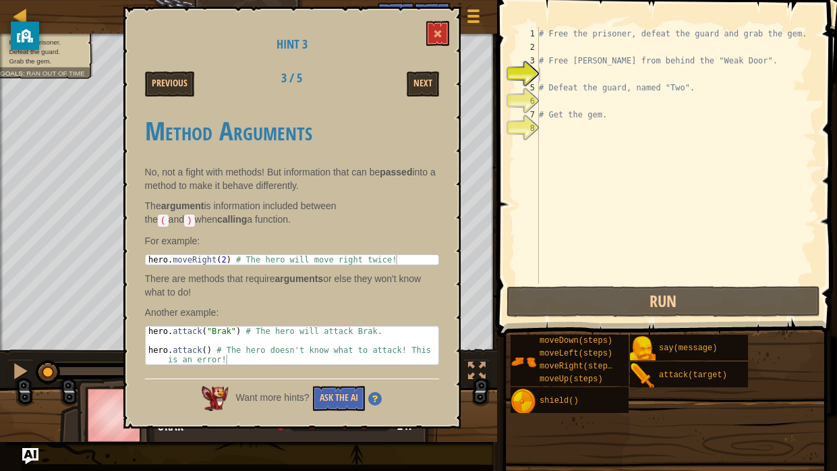
click at [159, 68] on div "Hint 3 Previous 3 / 5 Next Method Arguments No, not a fight with methods! But i…" at bounding box center [291, 218] width 337 height 422
click at [165, 72] on button "Previous" at bounding box center [169, 84] width 49 height 25
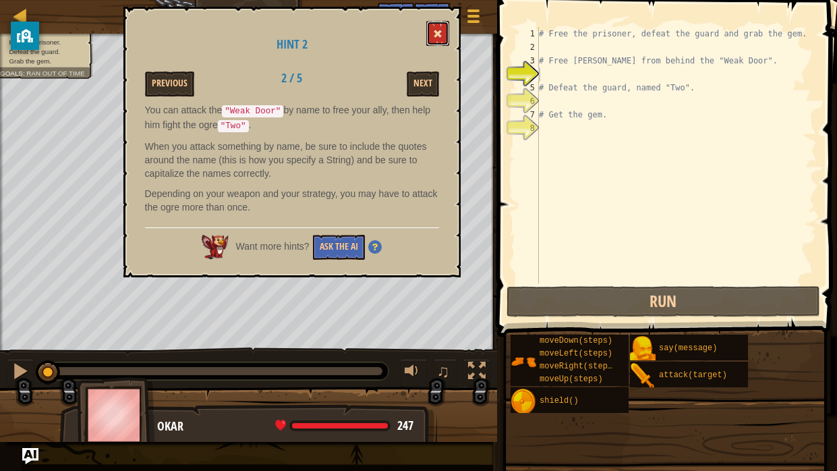
click at [440, 30] on span at bounding box center [437, 33] width 9 height 9
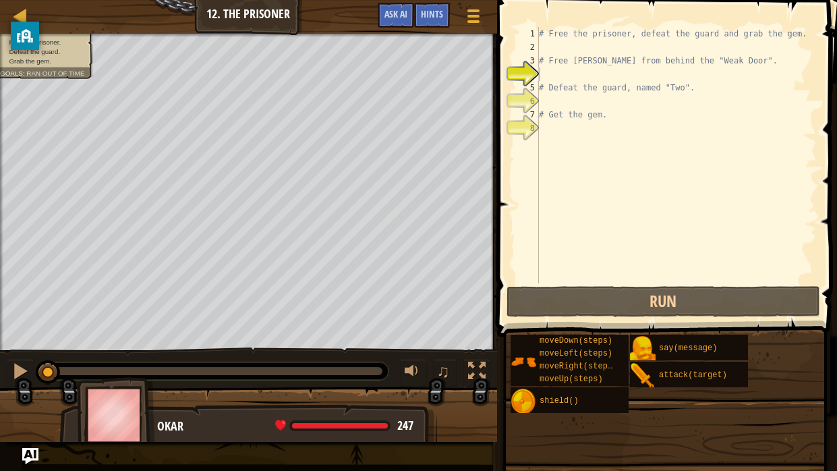
click at [548, 77] on div "# Free the prisoner, defeat the guard and grab the gem. # Free [PERSON_NAME] fr…" at bounding box center [676, 168] width 281 height 283
type textarea "mo"
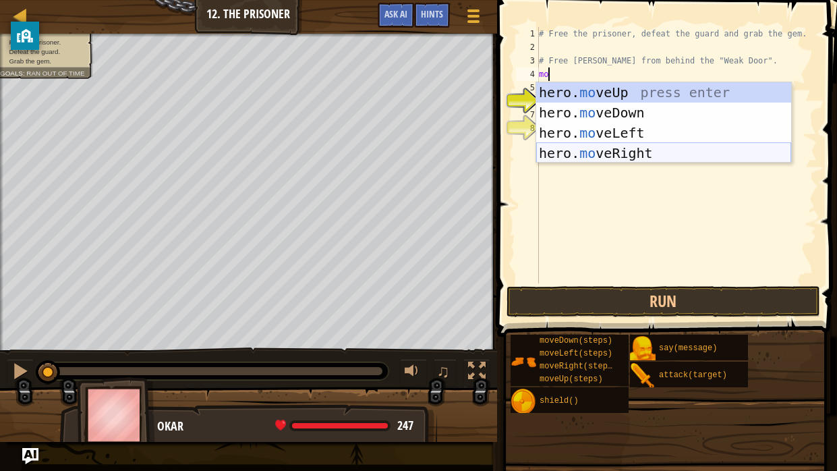
click at [563, 154] on div "hero. mo veUp press enter hero. mo veDown press enter hero. mo veLeft press ent…" at bounding box center [663, 142] width 255 height 121
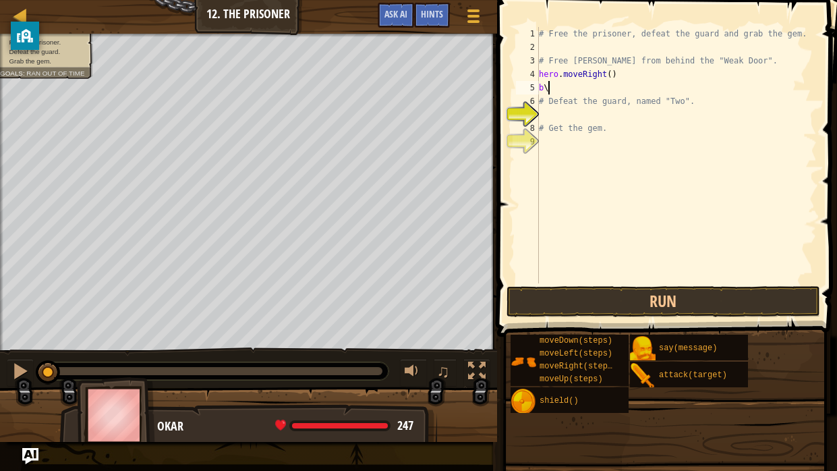
type textarea "b"
type textarea "m"
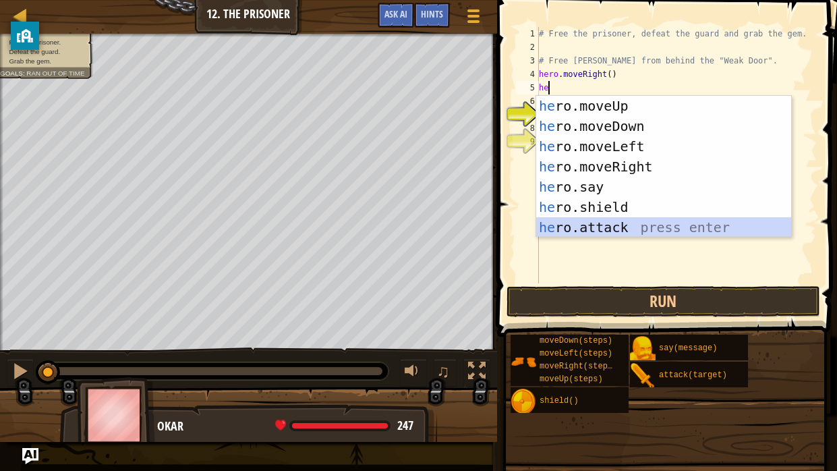
click at [566, 226] on div "he ro.moveUp press enter he ro.moveDown press enter he ro.moveLeft press enter …" at bounding box center [663, 187] width 255 height 182
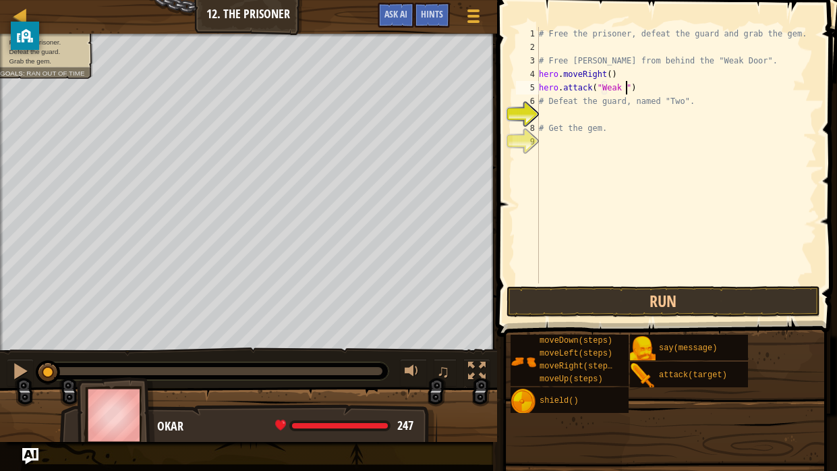
scroll to position [6, 7]
type textarea "hero.attack("Weak Door")"
click at [632, 267] on div "# Free the prisoner, defeat the guard and grab the gem. # Free [PERSON_NAME] fr…" at bounding box center [676, 168] width 281 height 283
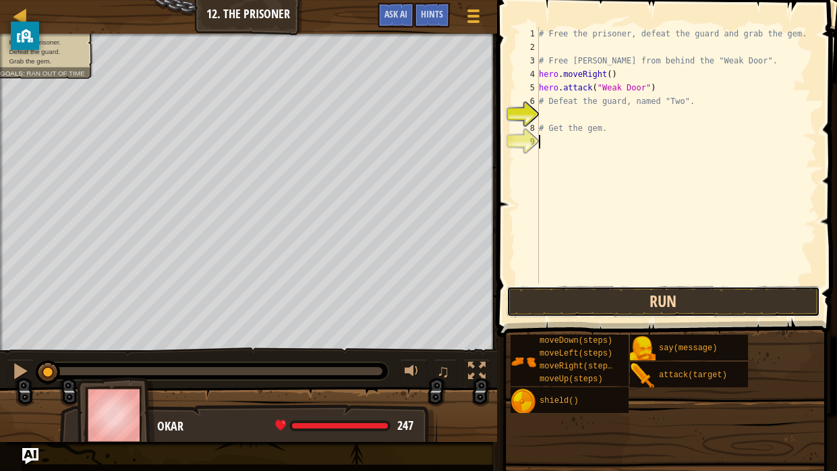
click at [641, 310] on button "Run" at bounding box center [664, 301] width 314 height 31
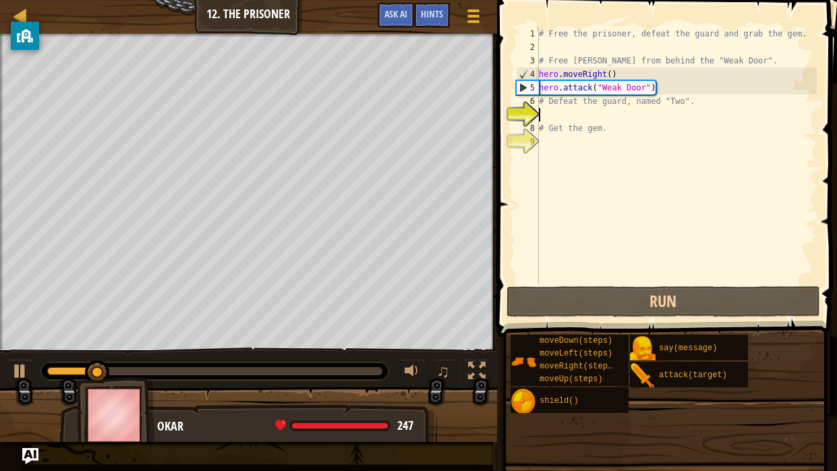
click at [557, 115] on div "# Free the prisoner, defeat the guard and grab the gem. # Free [PERSON_NAME] fr…" at bounding box center [676, 168] width 281 height 283
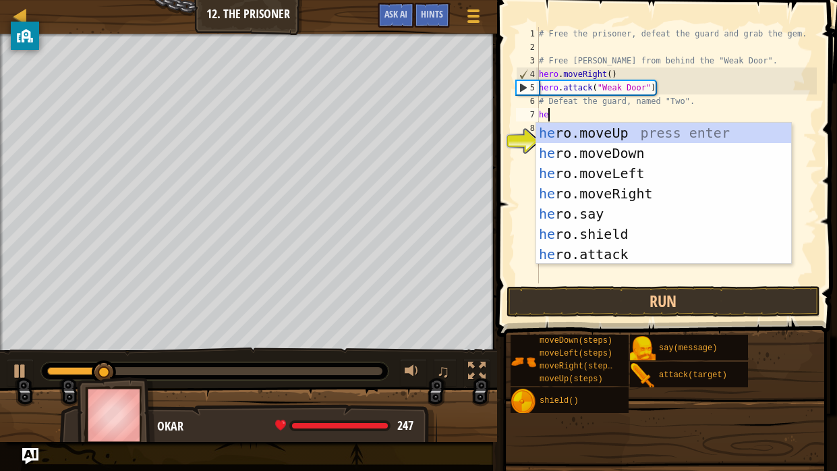
type textarea "her"
click at [576, 199] on div "her o.moveUp press enter her o.moveDown press enter her o.moveLeft press enter …" at bounding box center [663, 214] width 255 height 182
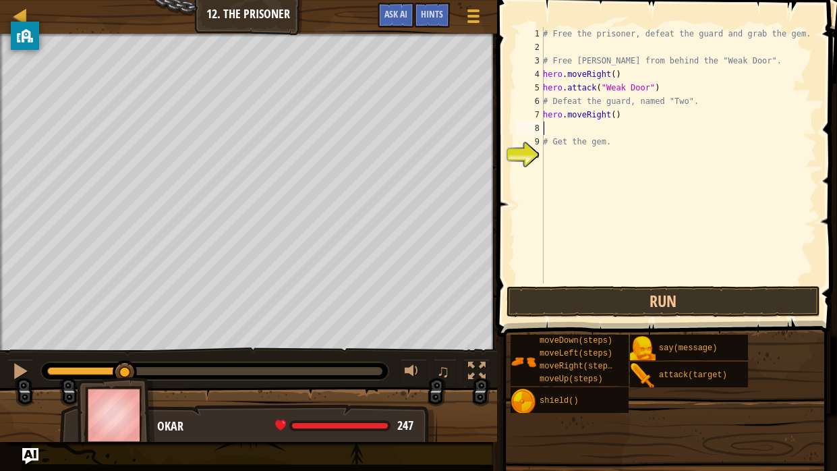
click at [615, 115] on div "# Free the prisoner, defeat the guard and grab the gem. # Free [PERSON_NAME] fr…" at bounding box center [679, 168] width 277 height 283
type textarea "hero.moveRight(3)"
click at [563, 127] on div "# Free the prisoner, defeat the guard and grab the gem. # Free [PERSON_NAME] fr…" at bounding box center [679, 168] width 277 height 283
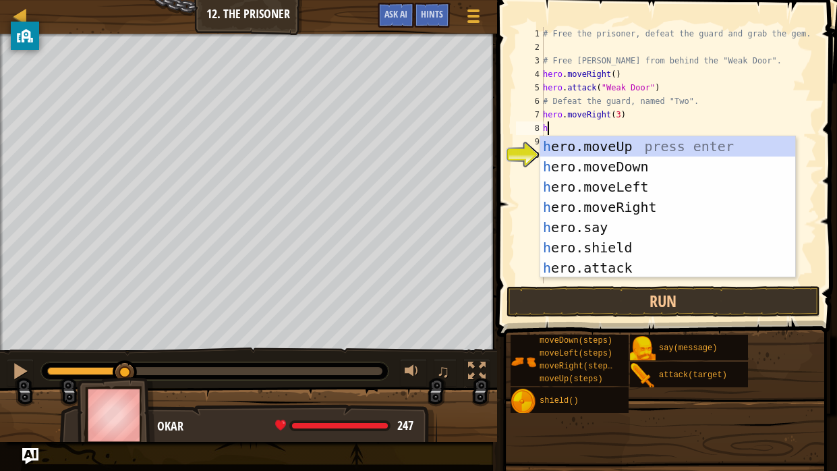
type textarea "her"
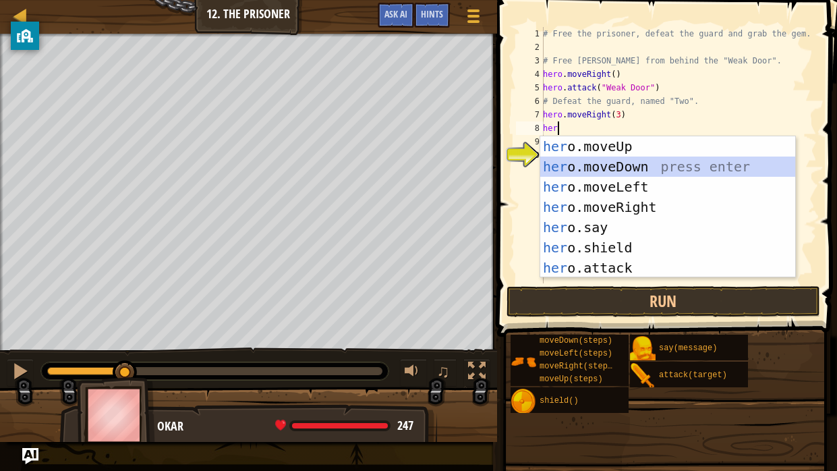
click at [571, 160] on div "her o.moveUp press enter her o.moveDown press enter her o.moveLeft press enter …" at bounding box center [668, 227] width 255 height 182
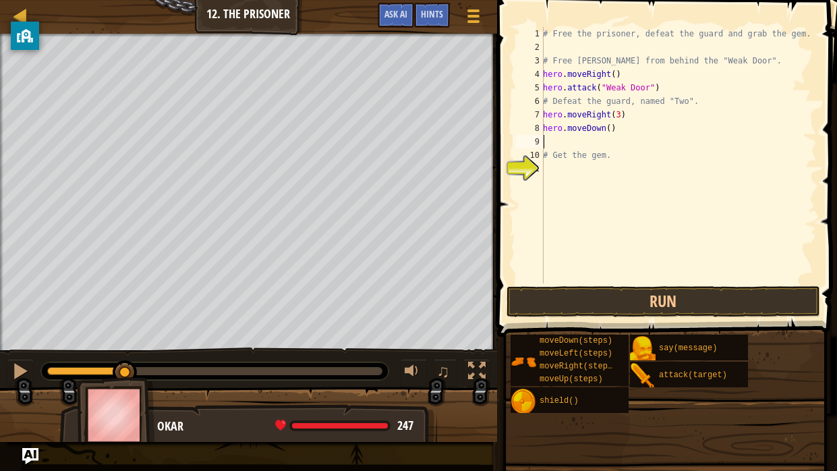
click at [611, 127] on div "# Free the prisoner, defeat the guard and grab the gem. # Free [PERSON_NAME] fr…" at bounding box center [679, 168] width 277 height 283
type textarea "hero.moveDown(4)"
click at [548, 139] on div "# Free the prisoner, defeat the guard and grab the gem. # Free [PERSON_NAME] fr…" at bounding box center [679, 168] width 277 height 283
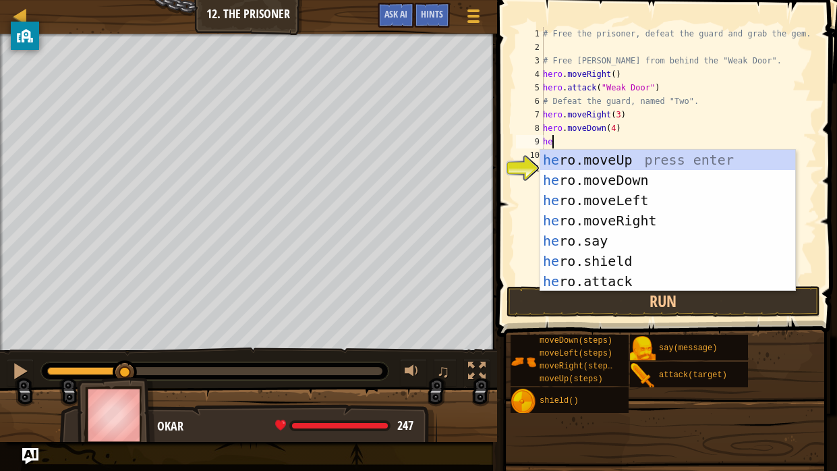
scroll to position [6, 0]
click at [576, 277] on div "her o.moveUp press enter her o.moveDown press enter her o.moveLeft press enter …" at bounding box center [668, 241] width 255 height 182
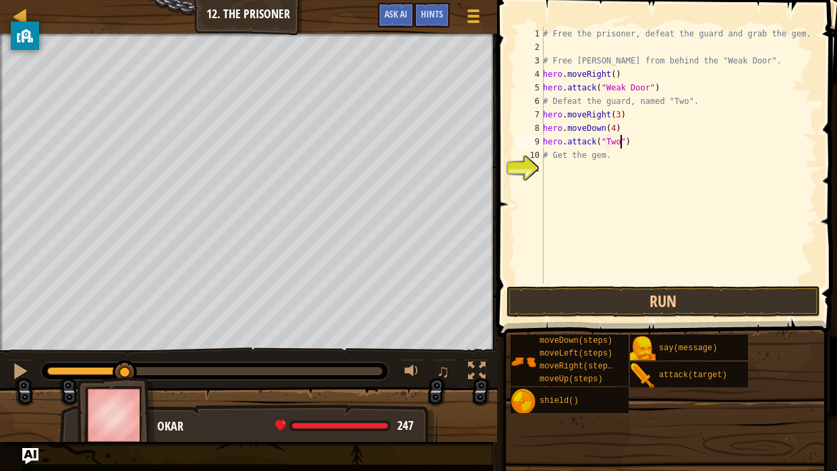
scroll to position [6, 6]
click at [559, 151] on div "# Free the prisoner, defeat the guard and grab the gem. # Free [PERSON_NAME] fr…" at bounding box center [679, 168] width 277 height 283
type textarea "# Get the gem."
click at [545, 155] on div "# Free the prisoner, defeat the guard and grab the gem. # Free [PERSON_NAME] fr…" at bounding box center [679, 168] width 277 height 283
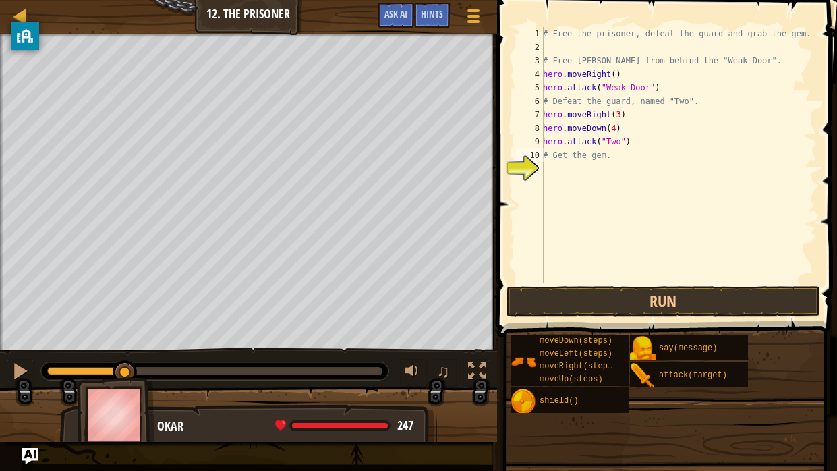
click at [559, 165] on div "# Free the prisoner, defeat the guard and grab the gem. # Free [PERSON_NAME] fr…" at bounding box center [679, 168] width 277 height 283
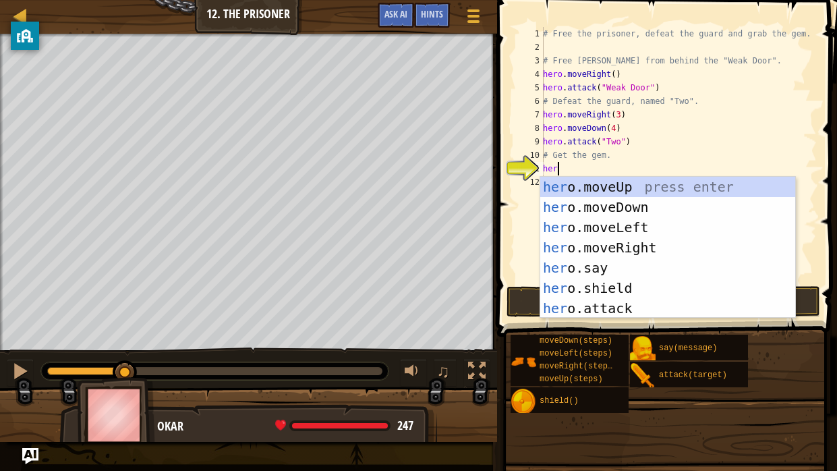
scroll to position [6, 0]
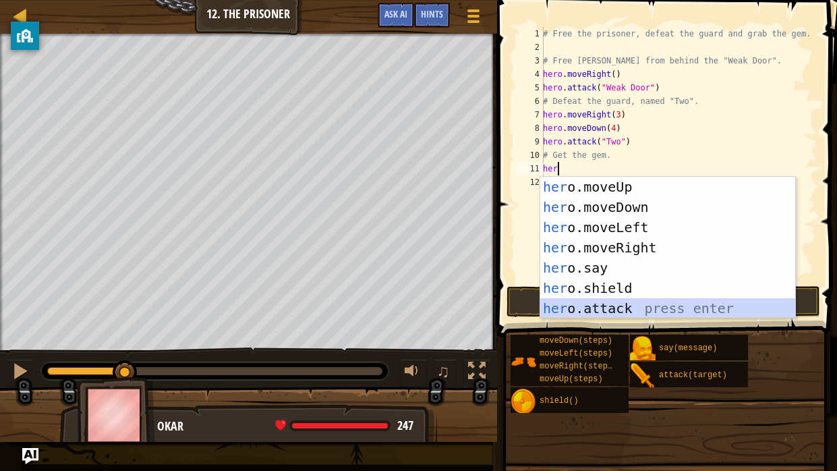
click at [601, 301] on div "her o.moveUp press enter her o.moveDown press enter her o.moveLeft press enter …" at bounding box center [668, 268] width 255 height 182
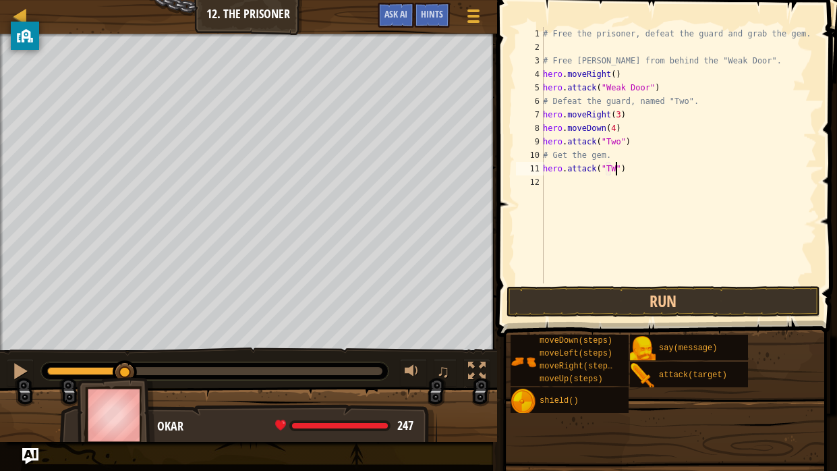
scroll to position [6, 6]
type textarea "hero.attack("TWo")"
click at [597, 292] on button "Run" at bounding box center [664, 301] width 314 height 31
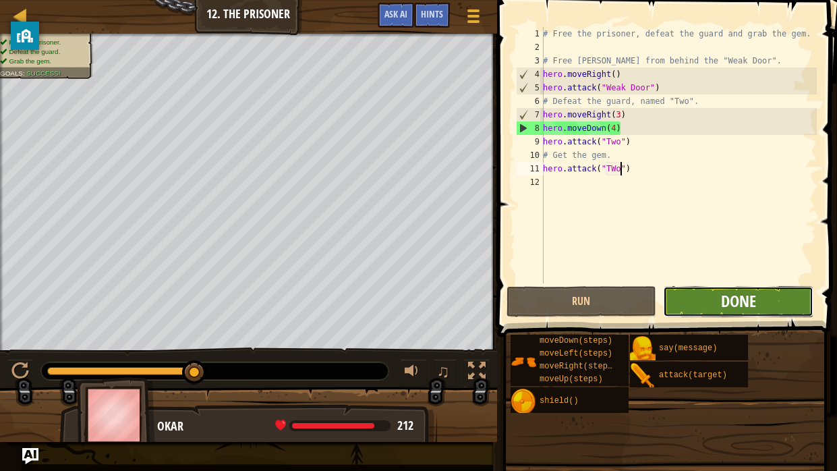
click at [742, 304] on span "Done" at bounding box center [738, 301] width 35 height 22
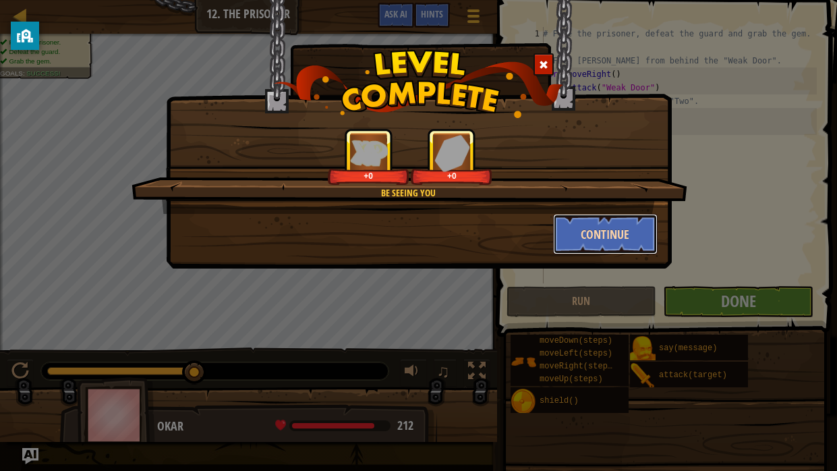
click at [636, 235] on button "Continue" at bounding box center [605, 234] width 105 height 40
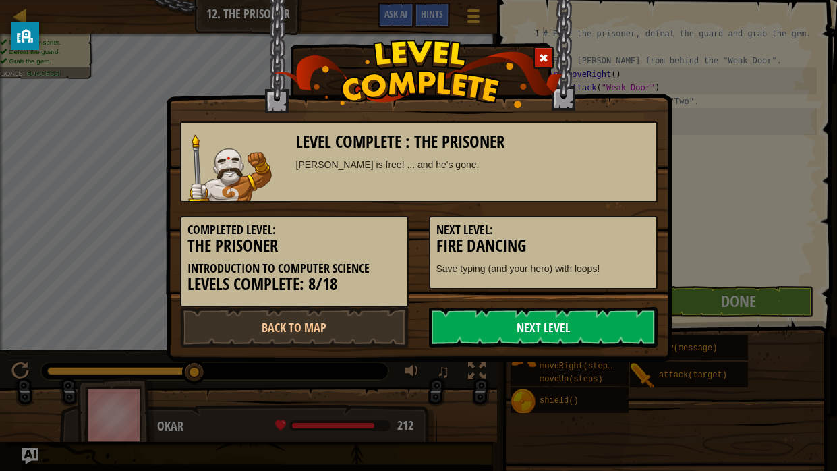
click at [508, 341] on link "Next Level" at bounding box center [543, 327] width 229 height 40
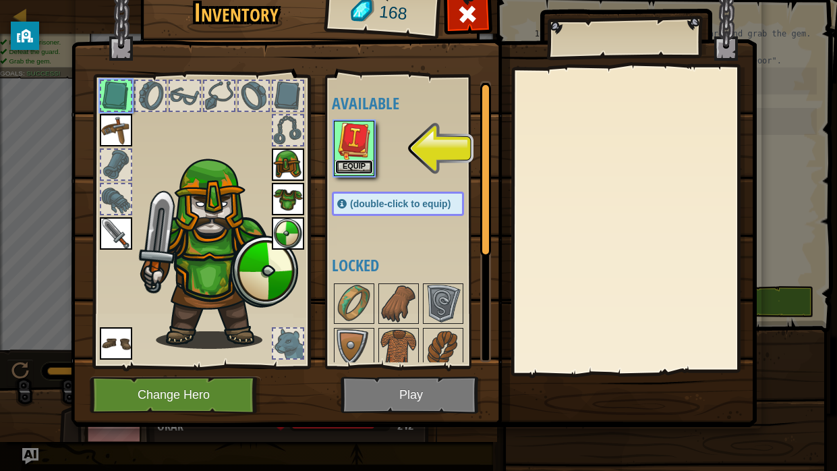
click at [353, 169] on button "Equip" at bounding box center [354, 167] width 38 height 14
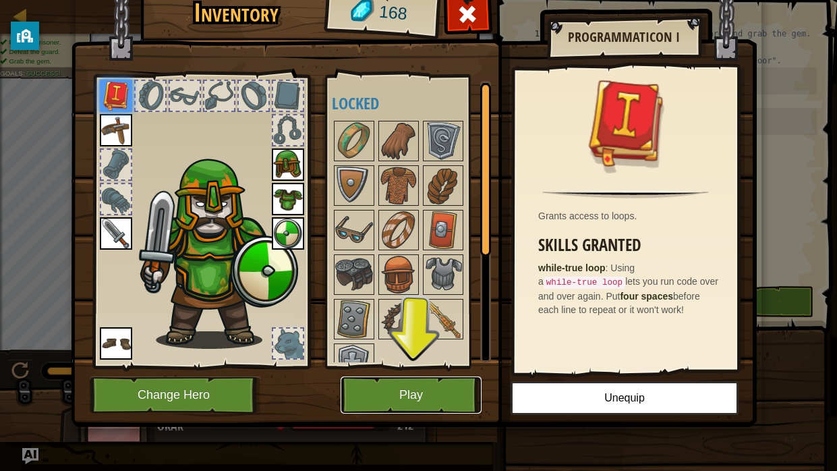
click at [408, 389] on button "Play" at bounding box center [411, 395] width 141 height 37
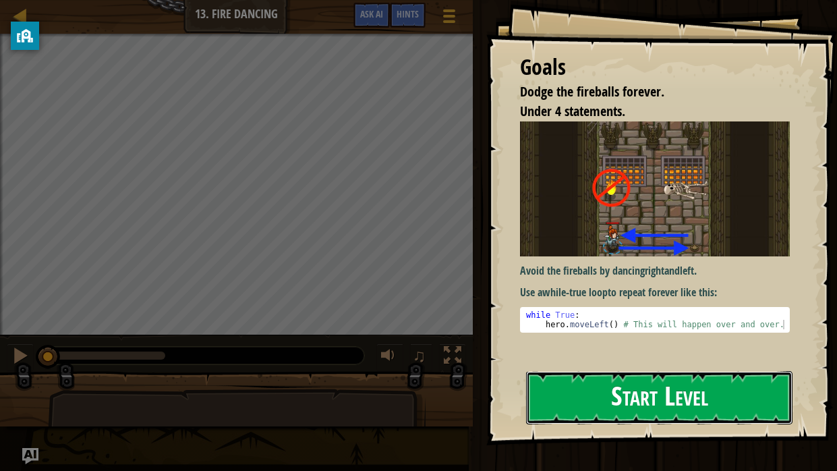
click at [593, 371] on button "Start Level" at bounding box center [659, 397] width 267 height 53
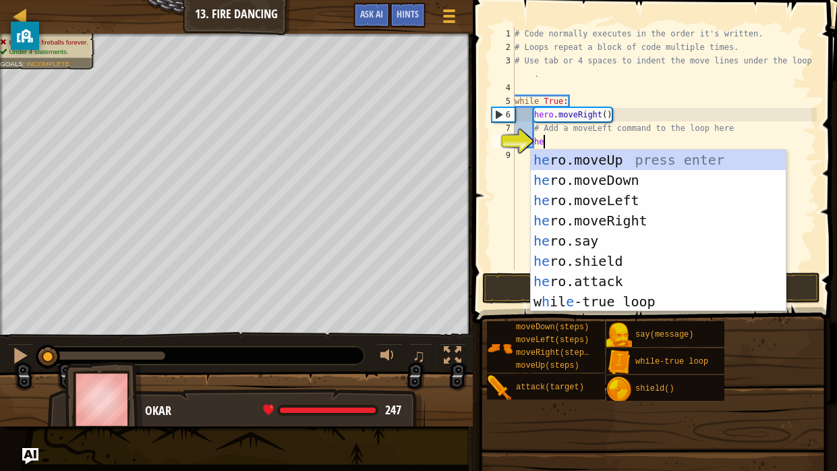
scroll to position [6, 1]
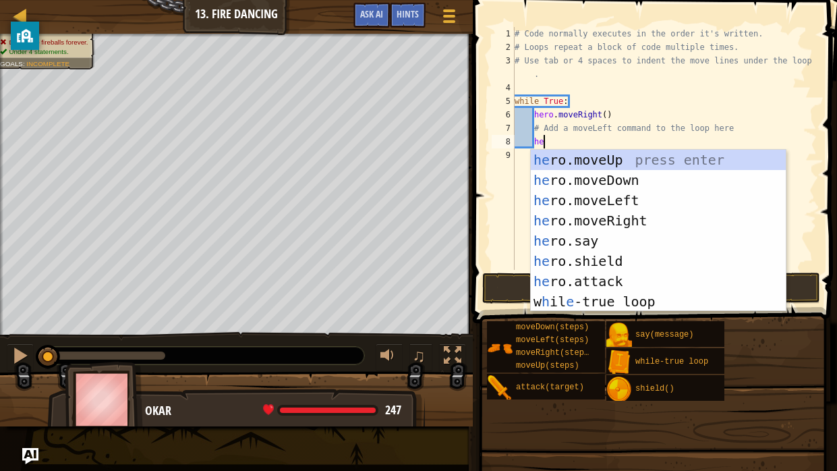
type textarea "h"
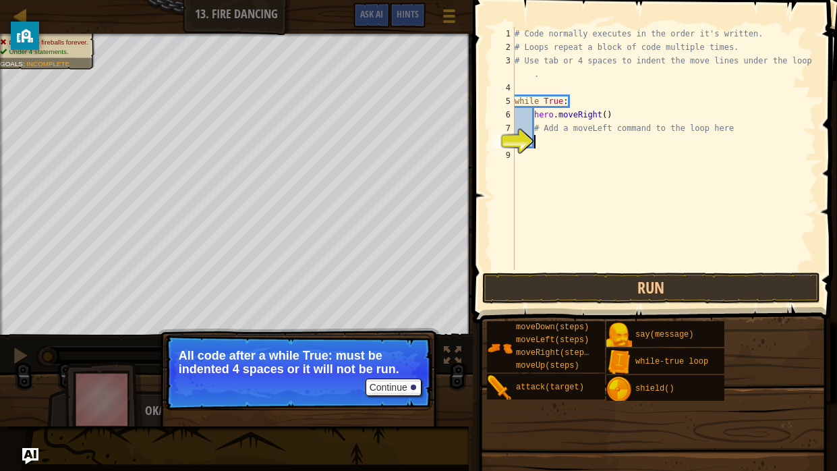
type textarea "h"
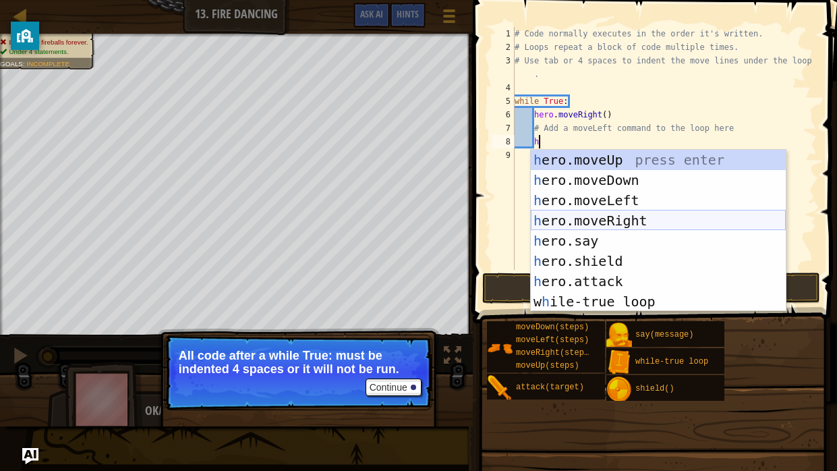
click at [563, 217] on div "h ero.moveUp press enter h ero.moveDown press enter h ero.moveLeft press enter …" at bounding box center [658, 251] width 255 height 202
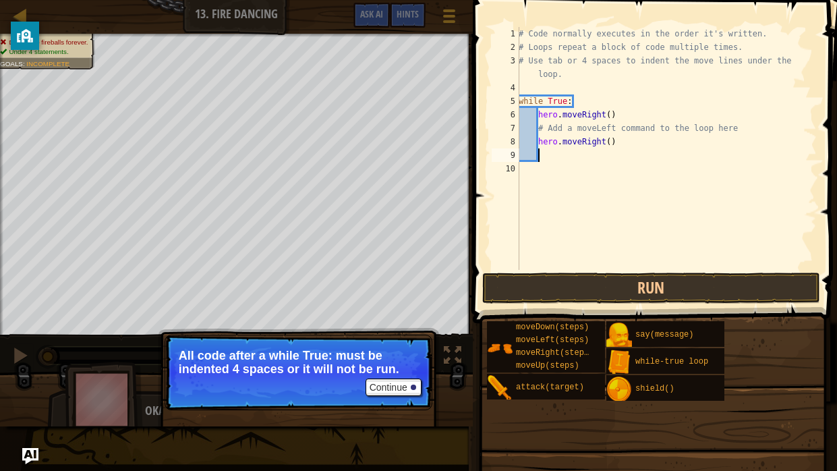
click at [611, 139] on div "# Code normally executes in the order it's written. # Loops repeat a block of c…" at bounding box center [666, 162] width 301 height 270
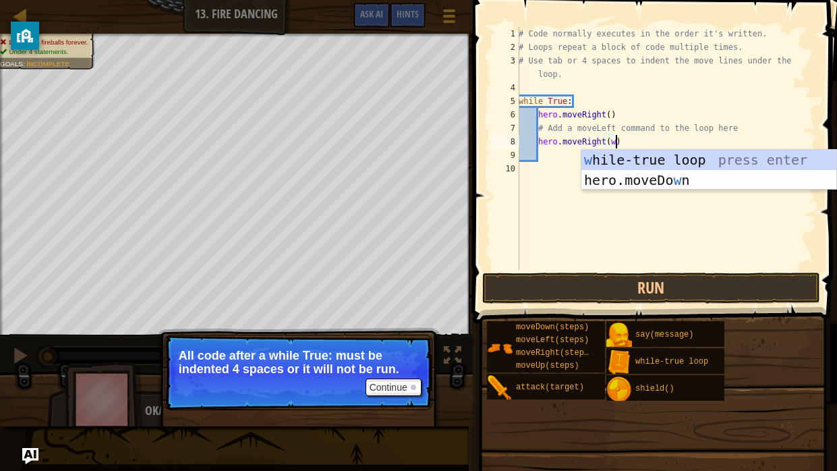
scroll to position [6, 7]
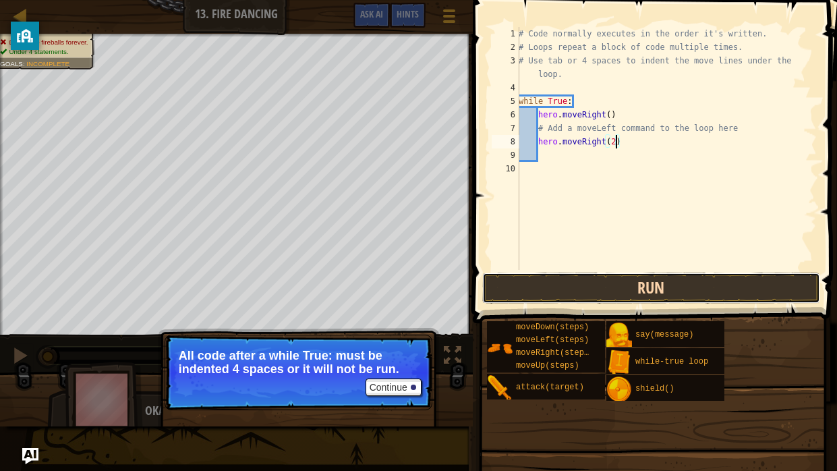
click at [553, 294] on button "Run" at bounding box center [651, 288] width 338 height 31
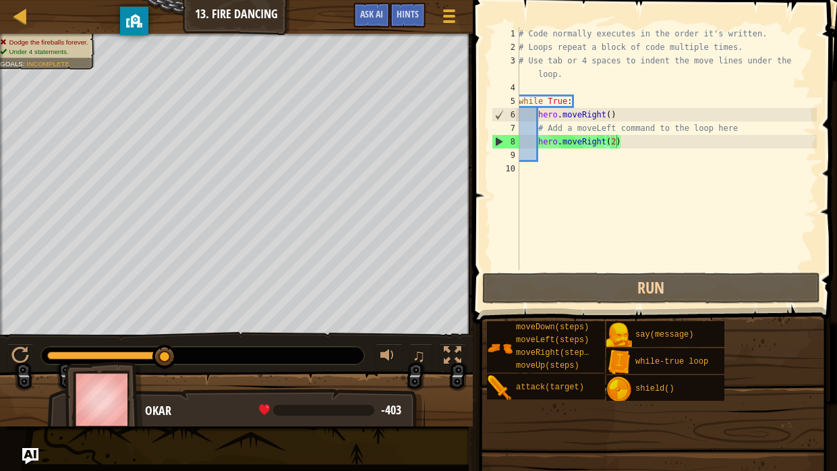
drag, startPoint x: 26, startPoint y: 35, endPoint x: 142, endPoint y: 20, distance: 117.0
click at [142, 20] on div "privacy banner" at bounding box center [134, 21] width 28 height 28
click at [630, 141] on div "# Code normally executes in the order it's written. # Loops repeat a block of c…" at bounding box center [666, 162] width 301 height 270
click at [613, 142] on div "# Code normally executes in the order it's written. # Loops repeat a block of c…" at bounding box center [666, 162] width 301 height 270
click at [622, 143] on div "# Code normally executes in the order it's written. # Loops repeat a block of c…" at bounding box center [666, 162] width 301 height 270
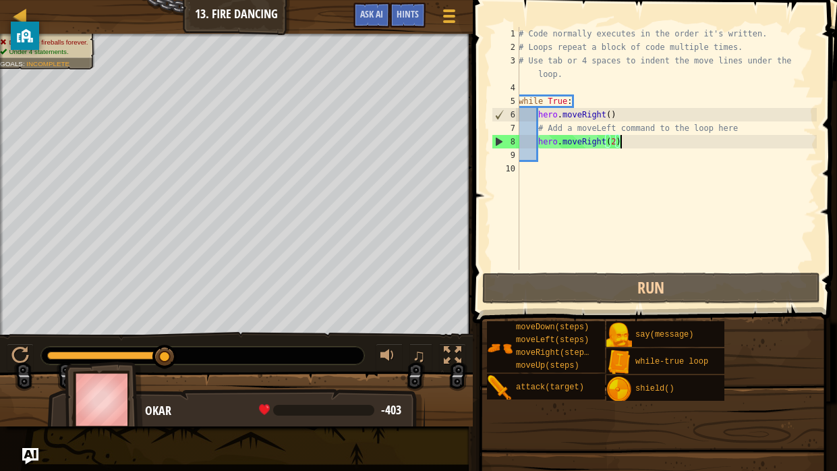
click at [617, 142] on div "# Code normally executes in the order it's written. # Loops repeat a block of c…" at bounding box center [666, 162] width 301 height 270
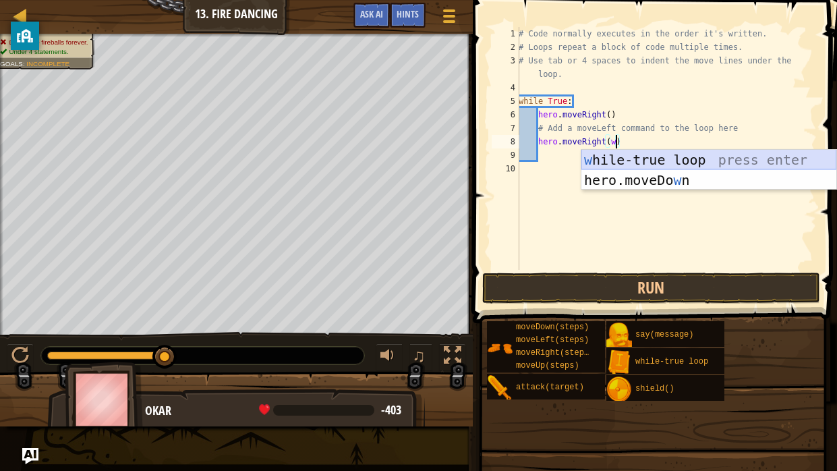
click at [615, 166] on div "w [PERSON_NAME]-true loop press enter hero.moveDo w n press enter" at bounding box center [709, 190] width 255 height 81
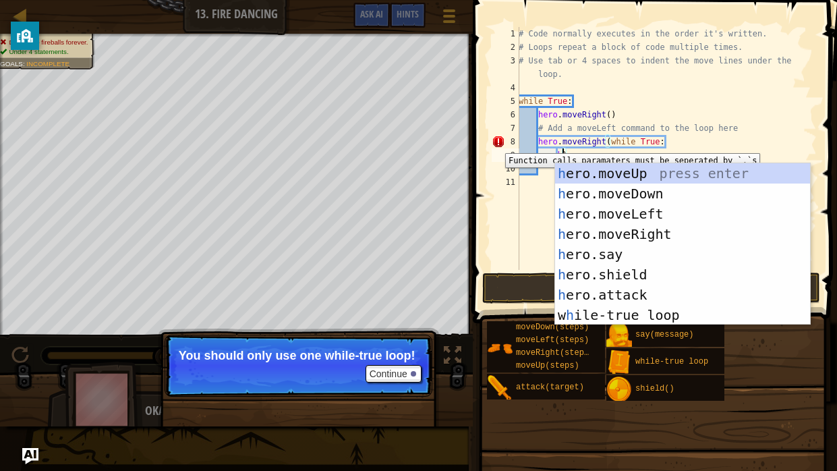
click at [495, 143] on div "8" at bounding box center [506, 141] width 28 height 13
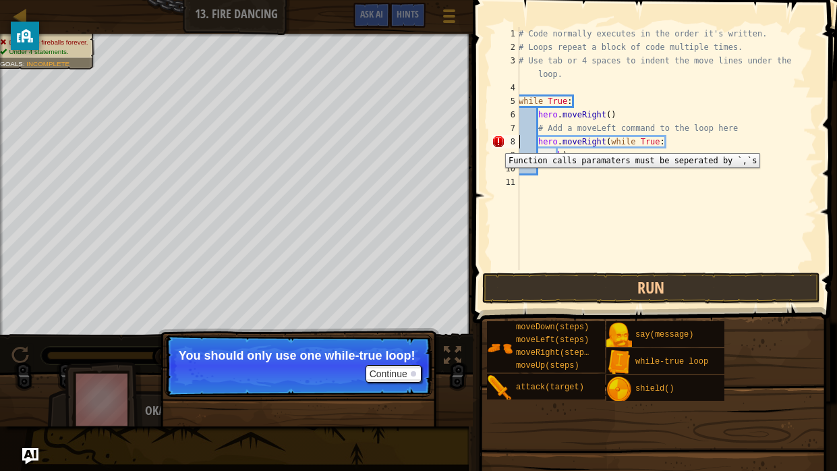
type textarea "hero.moveRight(while True:"
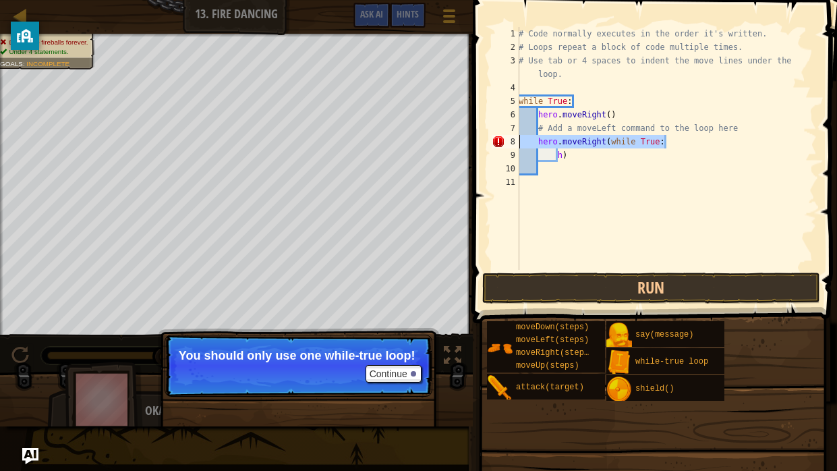
drag, startPoint x: 663, startPoint y: 140, endPoint x: 520, endPoint y: 146, distance: 143.2
click at [520, 146] on div "# Code normally executes in the order it's written. # Loops repeat a block of c…" at bounding box center [666, 162] width 301 height 270
click at [582, 157] on div "# Code normally executes in the order it's written. # Loops repeat a block of c…" at bounding box center [666, 162] width 301 height 270
type textarea "h"
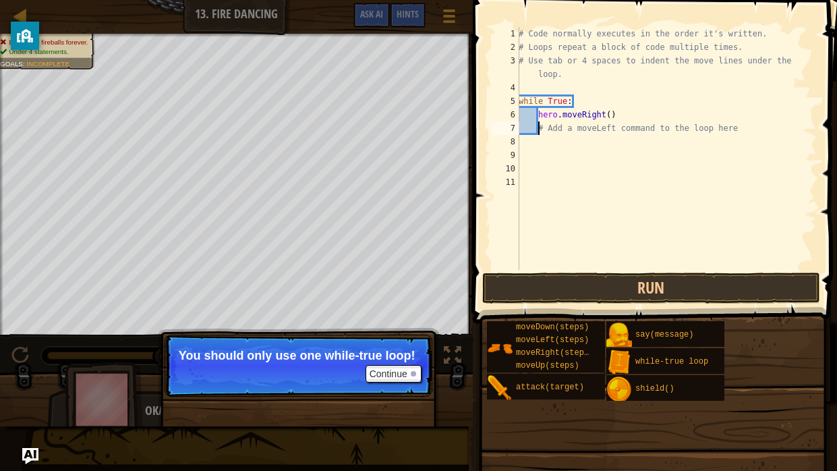
click at [536, 127] on div "# Code normally executes in the order it's written. # Loops repeat a block of c…" at bounding box center [666, 162] width 301 height 270
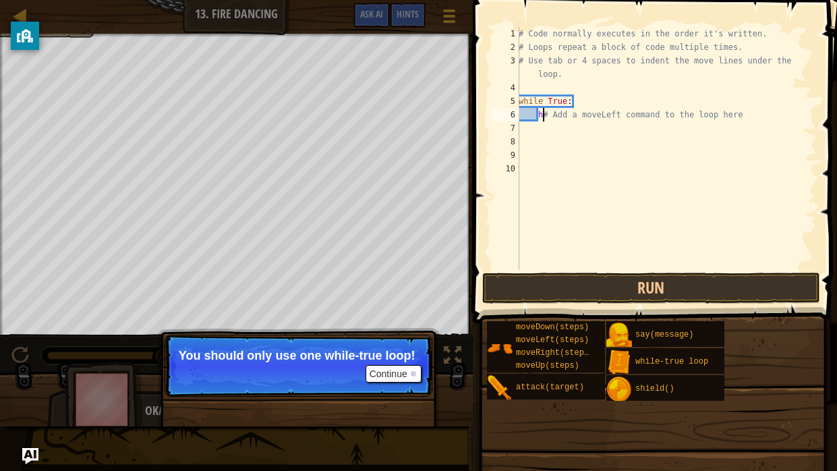
type textarea "h# Add a moveLeft command to the loop here"
click at [404, 365] on button "Continue" at bounding box center [394, 374] width 56 height 18
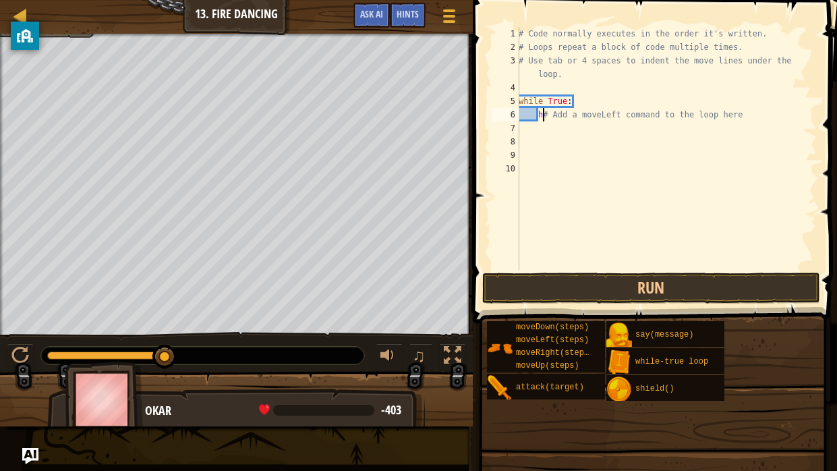
scroll to position [6, 1]
click at [451, 9] on span at bounding box center [449, 10] width 13 height 3
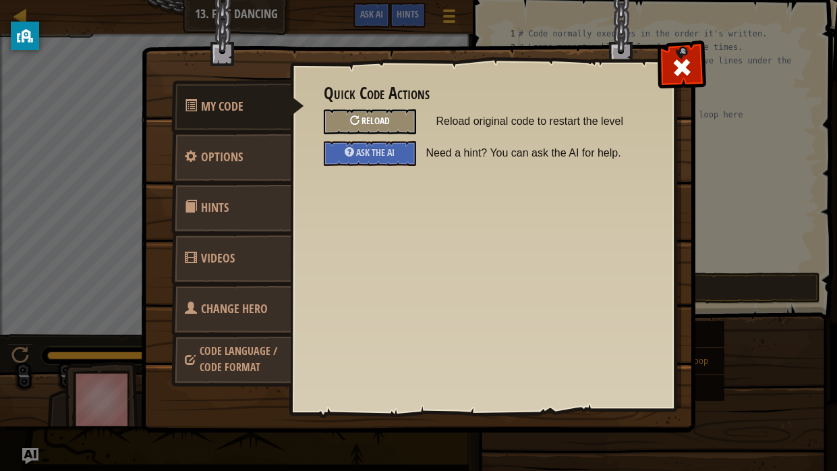
click at [382, 122] on span "Reload" at bounding box center [376, 120] width 28 height 13
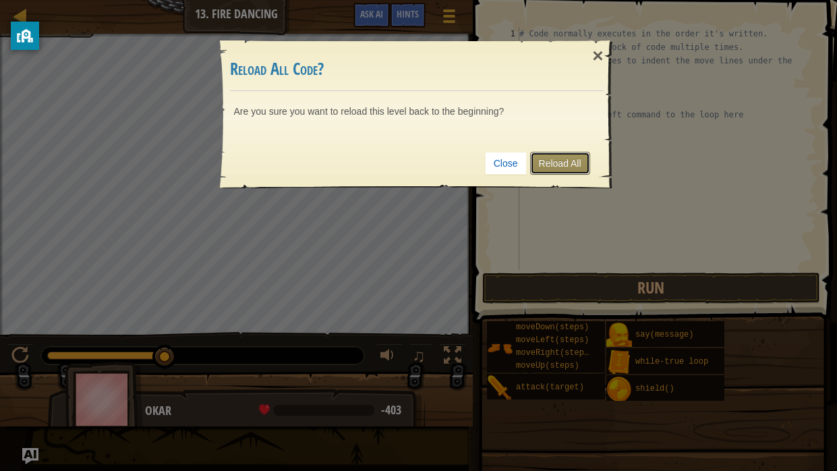
click at [570, 157] on link "Reload All" at bounding box center [560, 163] width 60 height 23
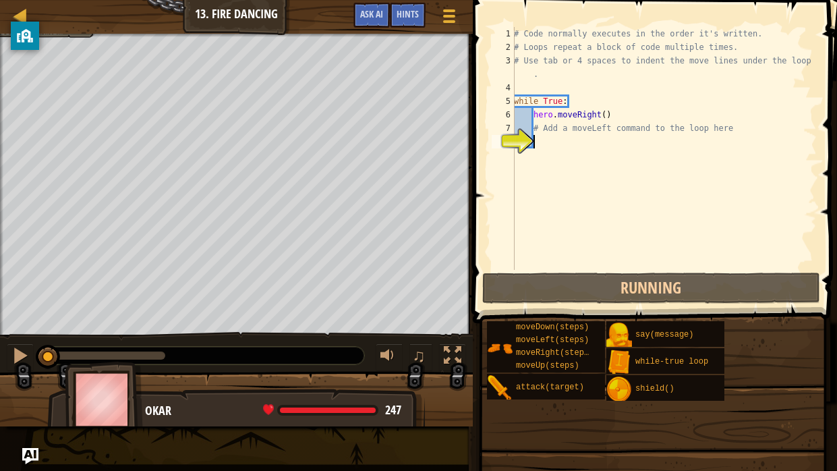
scroll to position [6, 1]
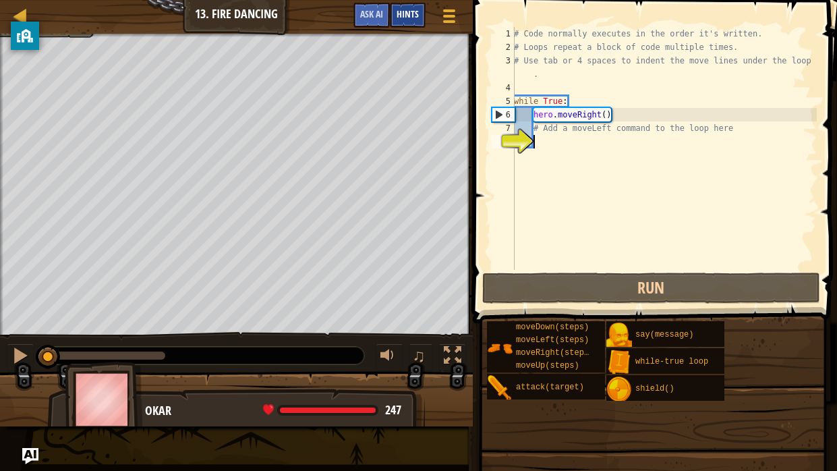
click at [403, 18] on span "Hints" at bounding box center [408, 13] width 22 height 13
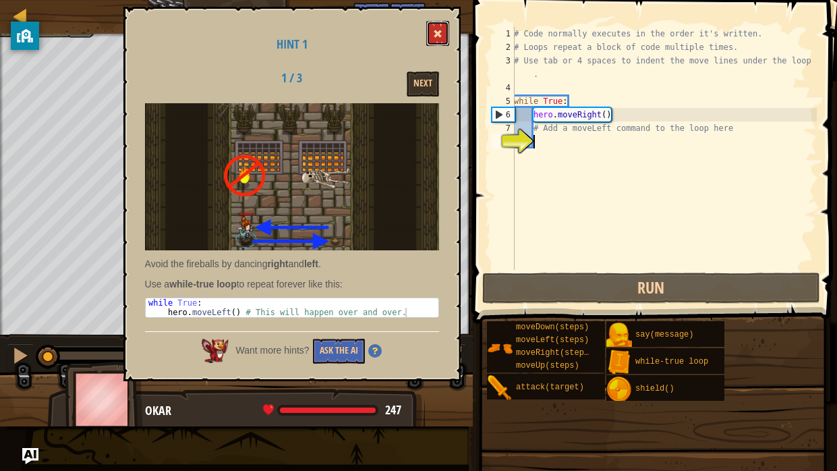
click at [443, 27] on button at bounding box center [437, 33] width 23 height 25
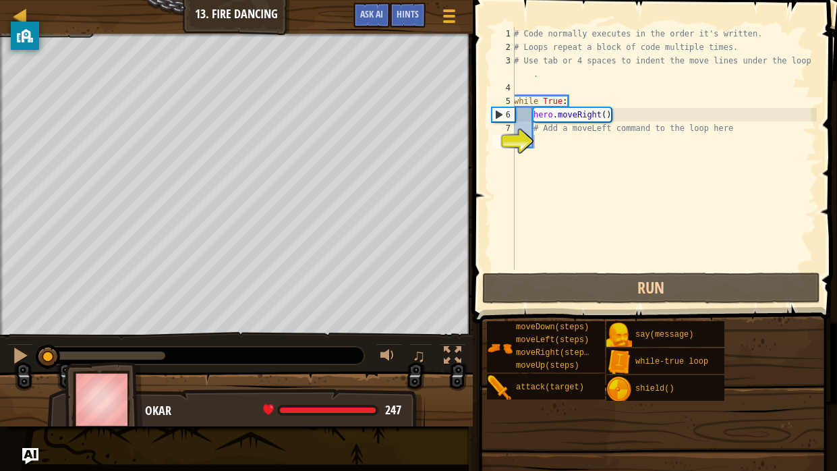
click at [549, 137] on div "# Code normally executes in the order it's written. # Loops repeat a block of c…" at bounding box center [665, 162] width 306 height 270
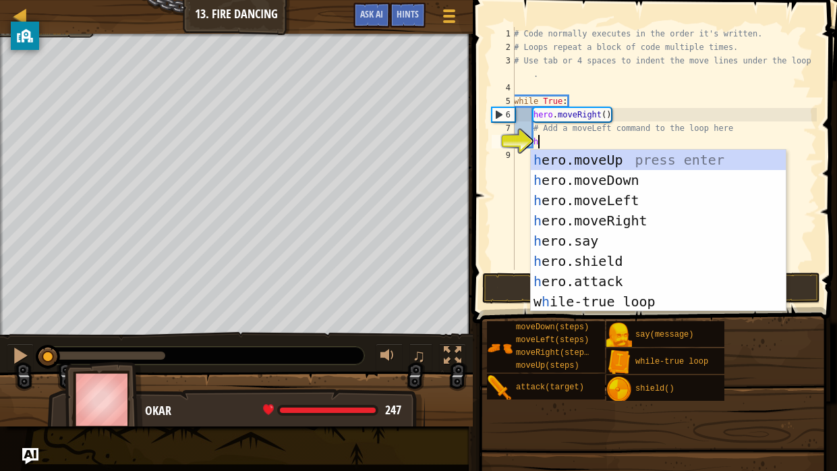
scroll to position [6, 1]
type textarea "her"
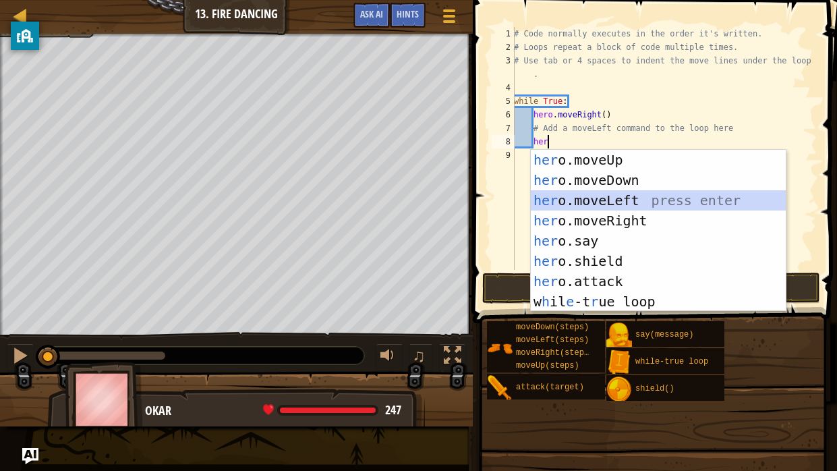
click at [580, 204] on div "her o.moveUp press enter her o.moveDown press enter her o.moveLeft press enter …" at bounding box center [658, 251] width 255 height 202
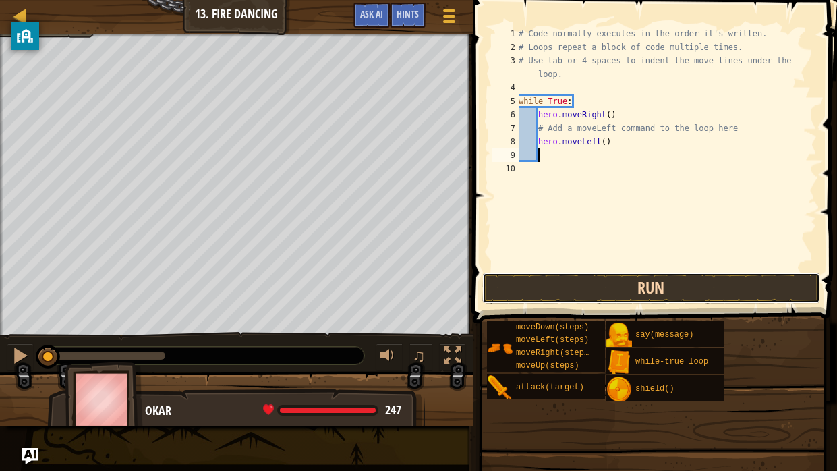
click at [561, 279] on button "Run" at bounding box center [651, 288] width 338 height 31
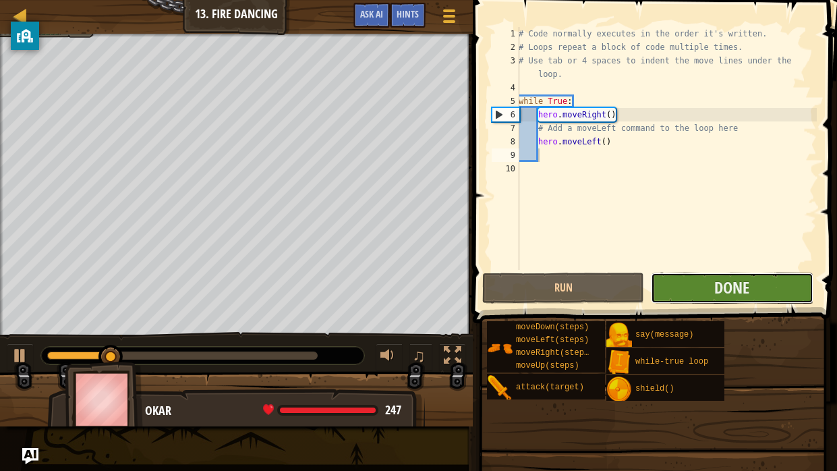
click at [696, 297] on button "Done" at bounding box center [732, 288] width 162 height 31
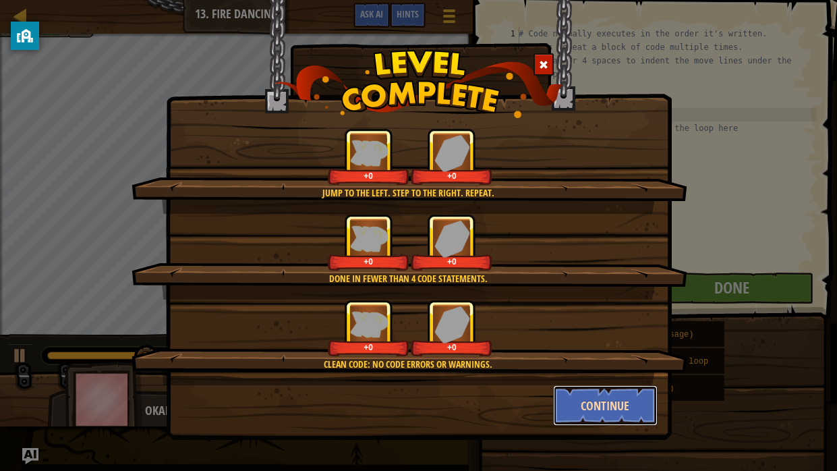
click at [574, 389] on button "Continue" at bounding box center [605, 405] width 105 height 40
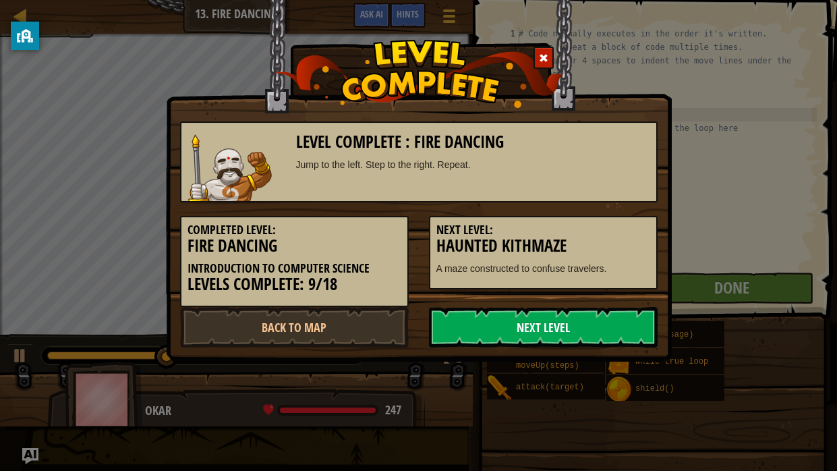
click at [545, 325] on link "Next Level" at bounding box center [543, 327] width 229 height 40
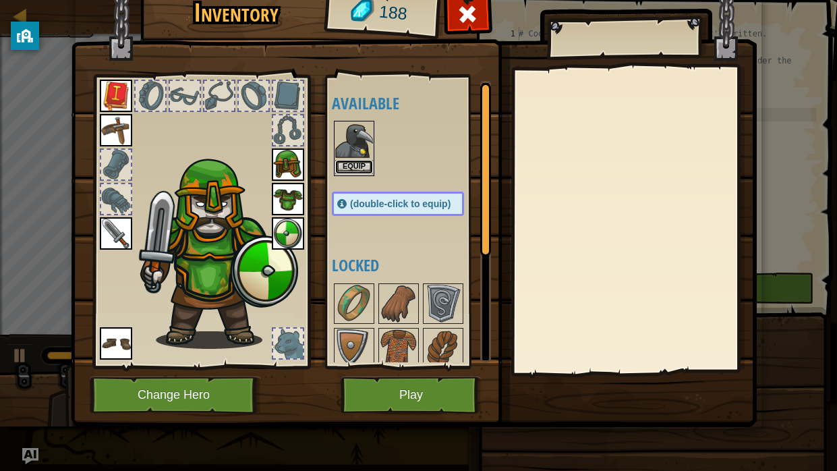
click at [356, 162] on button "Equip" at bounding box center [354, 167] width 38 height 14
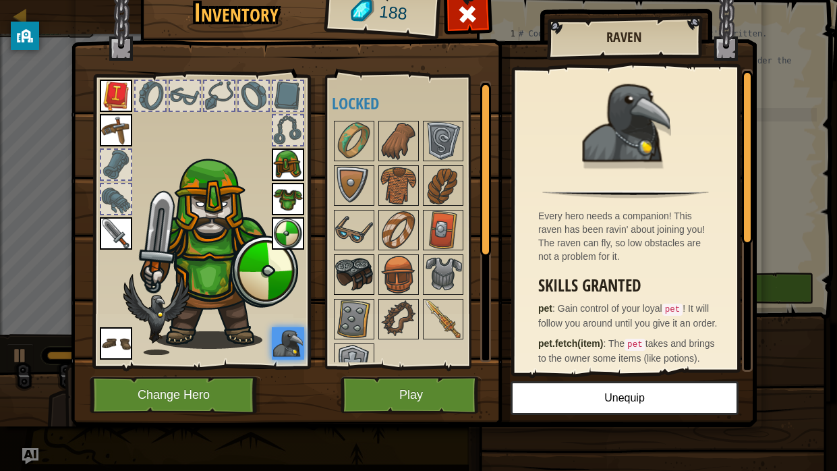
scroll to position [22, 0]
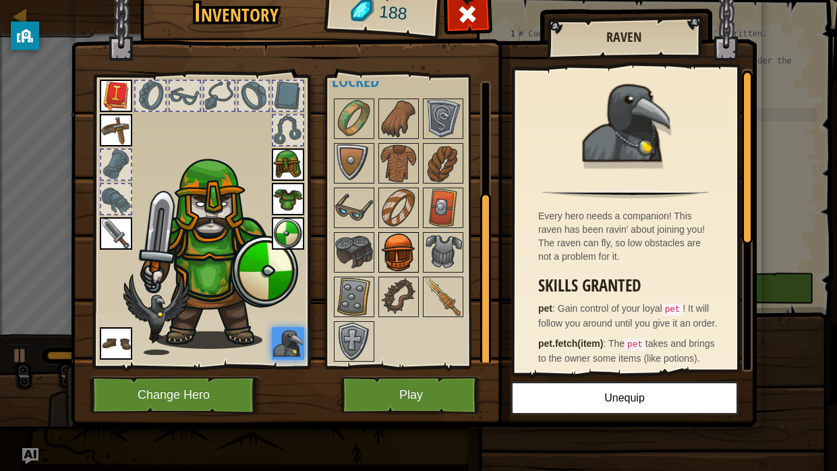
click at [397, 259] on img at bounding box center [399, 252] width 38 height 38
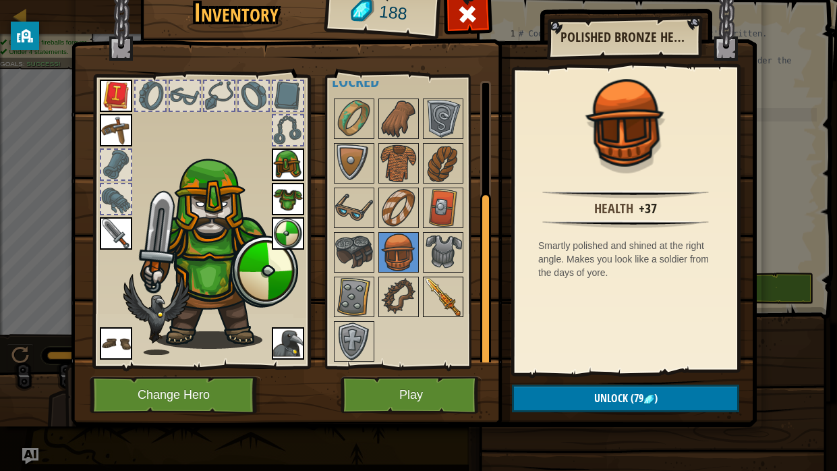
click at [423, 285] on div at bounding box center [443, 297] width 40 height 40
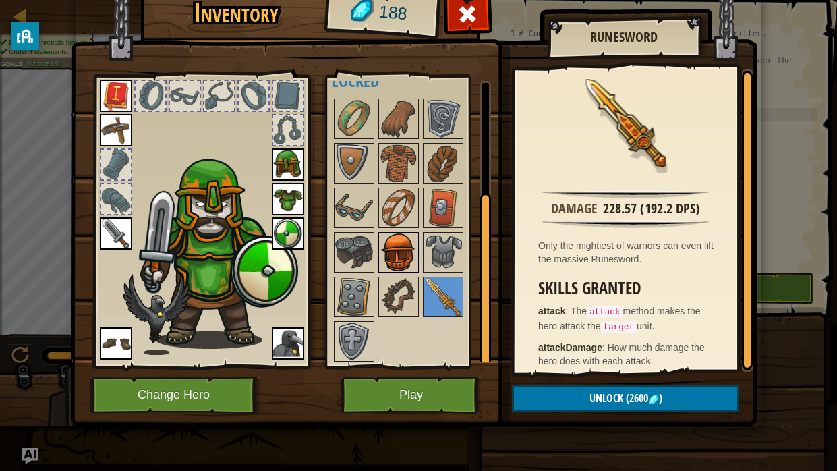
click at [416, 244] on img at bounding box center [399, 252] width 38 height 38
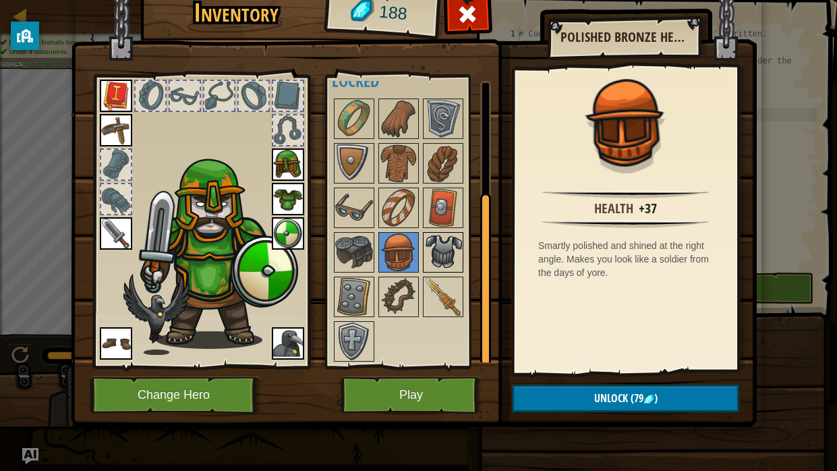
click at [435, 249] on img at bounding box center [443, 252] width 38 height 38
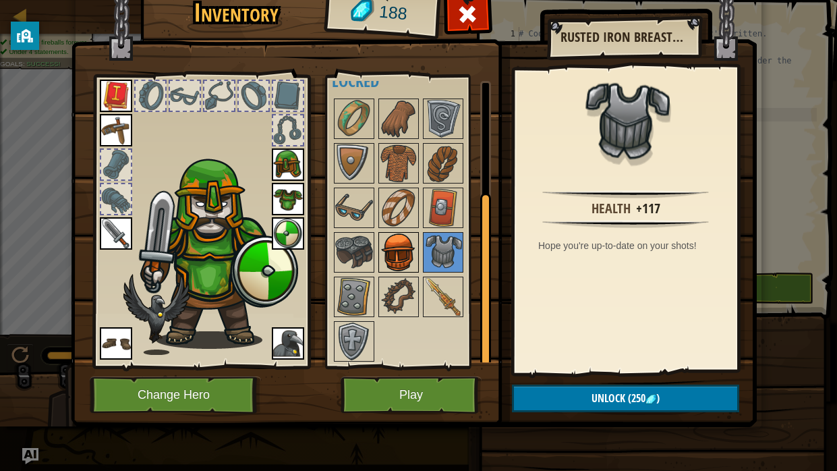
click at [412, 268] on img at bounding box center [399, 252] width 38 height 38
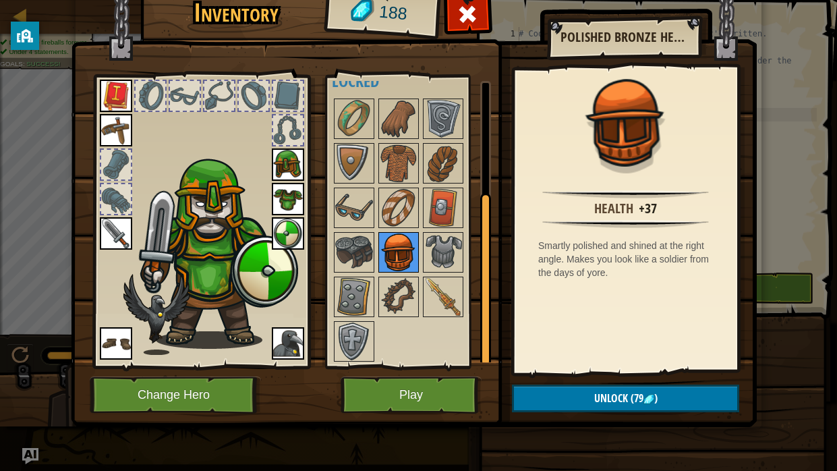
scroll to position [0, 0]
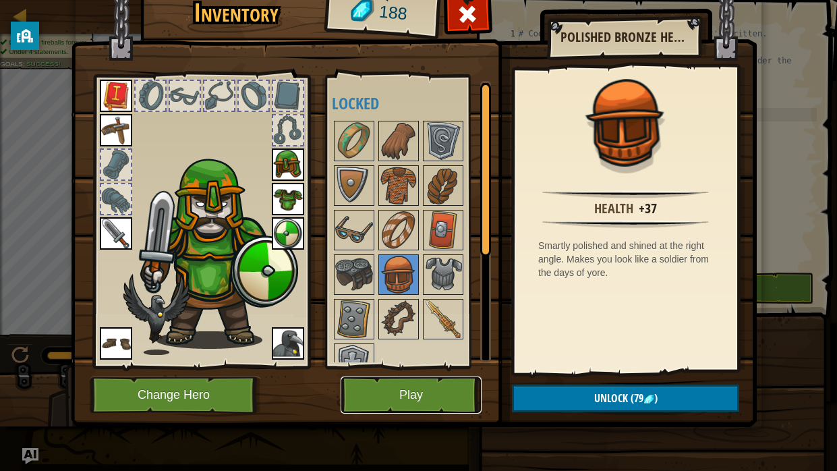
click at [402, 389] on button "Play" at bounding box center [411, 395] width 141 height 37
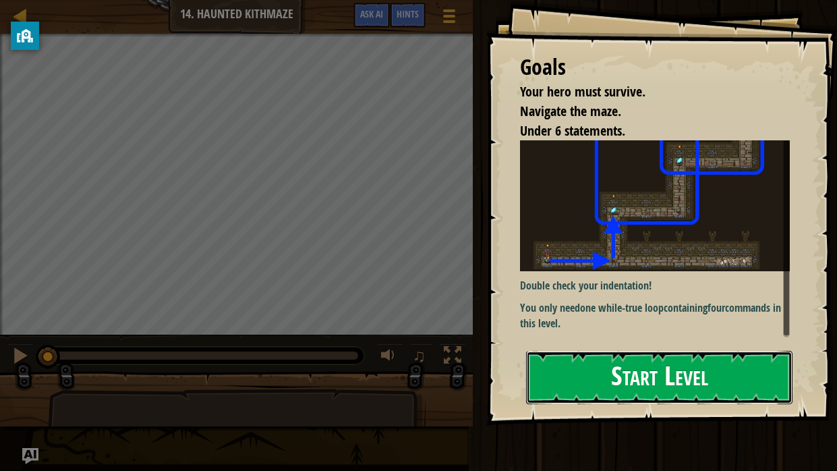
click at [545, 378] on button "Start Level" at bounding box center [659, 377] width 267 height 53
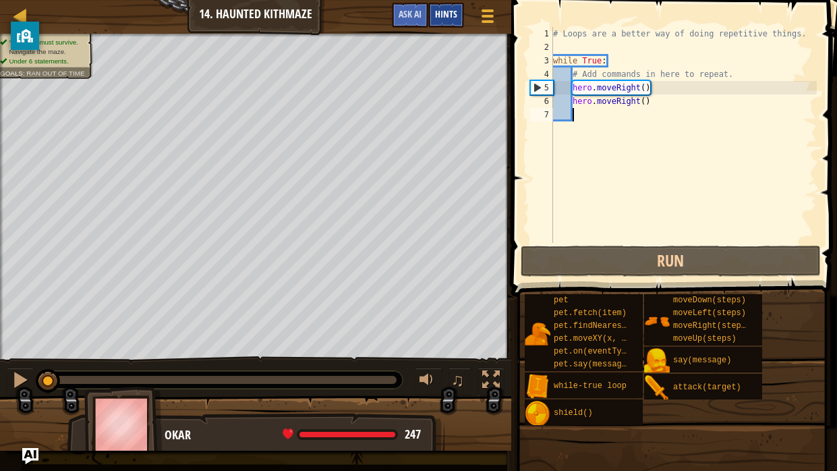
click at [435, 18] on span "Hints" at bounding box center [446, 13] width 22 height 13
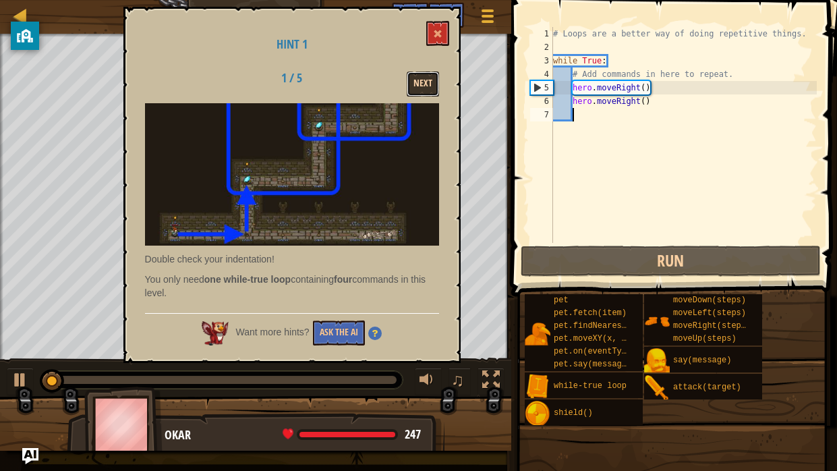
click at [426, 94] on button "Next" at bounding box center [423, 84] width 32 height 25
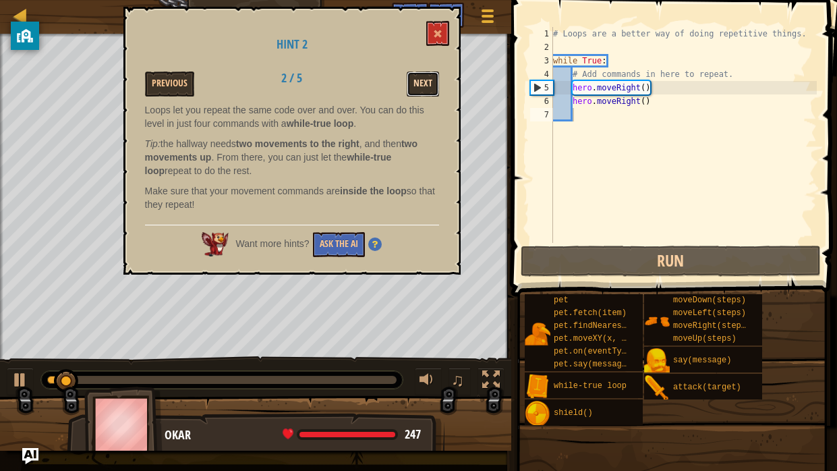
click at [424, 94] on button "Next" at bounding box center [423, 84] width 32 height 25
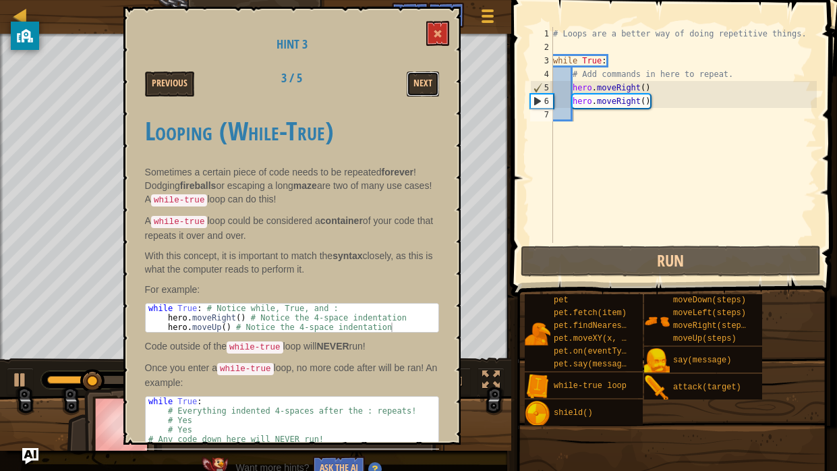
click at [424, 94] on button "Next" at bounding box center [423, 84] width 32 height 25
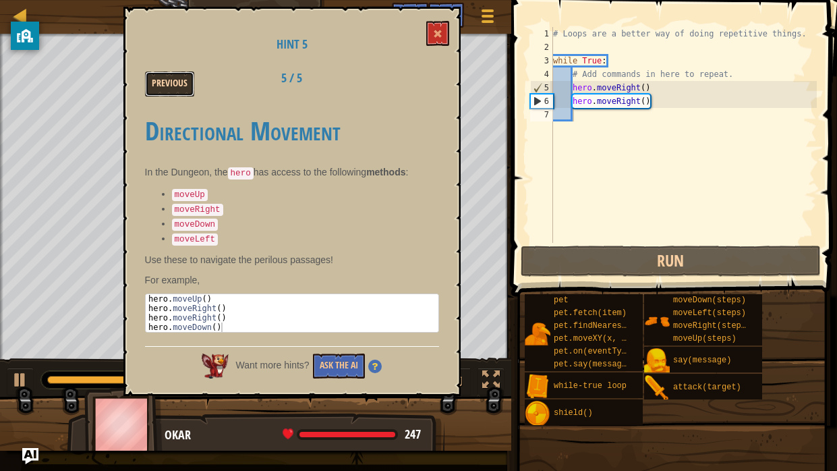
click at [151, 78] on button "Previous" at bounding box center [169, 84] width 49 height 25
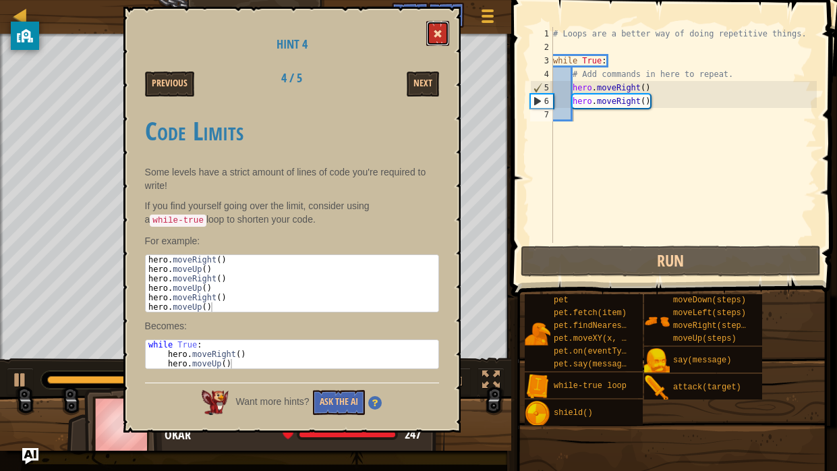
click at [445, 36] on button at bounding box center [437, 33] width 23 height 25
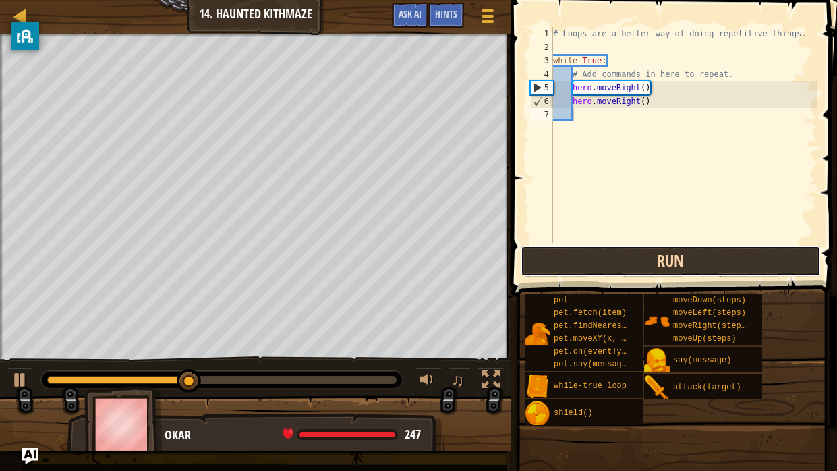
click at [579, 271] on button "Run" at bounding box center [671, 261] width 300 height 31
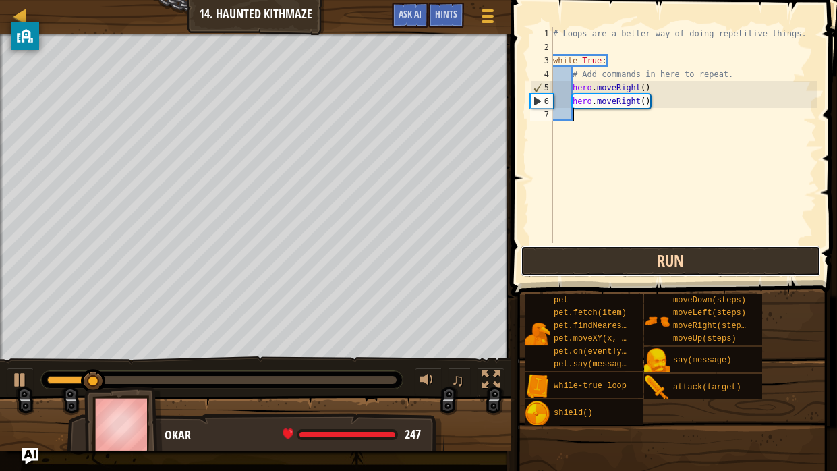
click at [580, 269] on button "Run" at bounding box center [671, 261] width 300 height 31
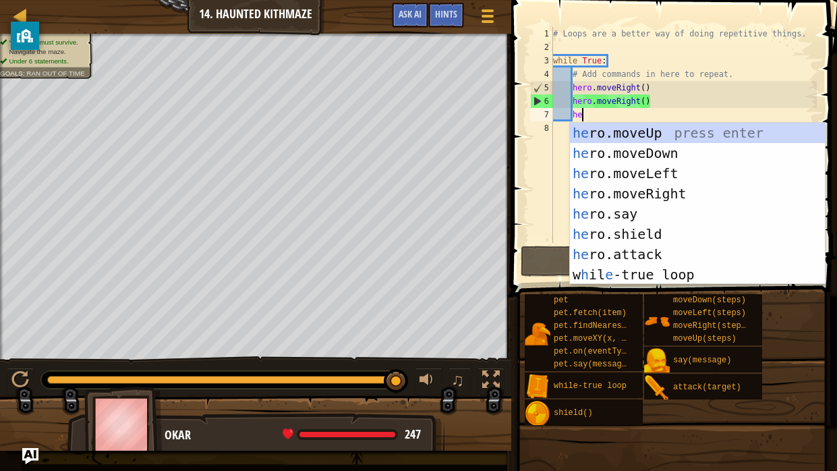
type textarea "her"
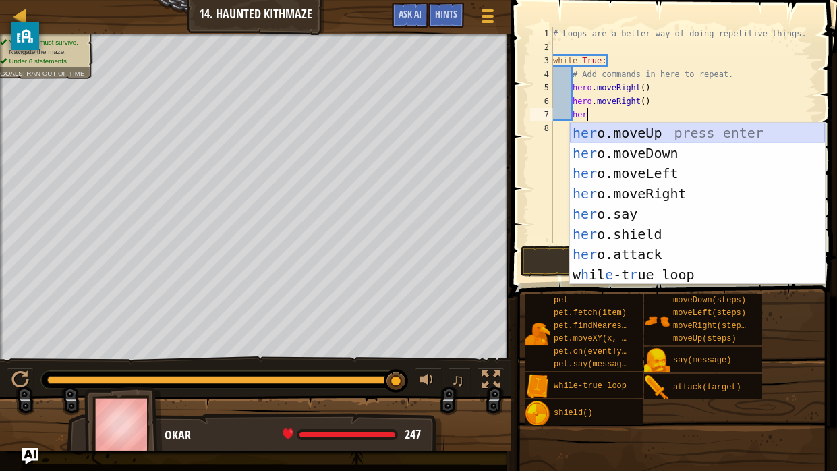
click at [632, 138] on div "her o.moveUp press enter her o.moveDown press enter her o.moveLeft press enter …" at bounding box center [697, 224] width 255 height 202
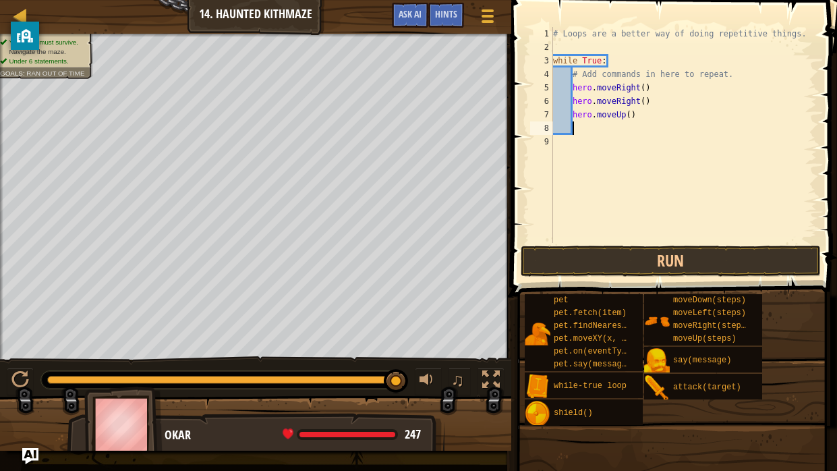
scroll to position [6, 1]
click at [644, 103] on div "# Loops are a better way of doing repetitive things. while True : # Add command…" at bounding box center [684, 148] width 267 height 243
click at [632, 117] on div "# Loops are a better way of doing repetitive things. while True : # Add command…" at bounding box center [684, 148] width 267 height 243
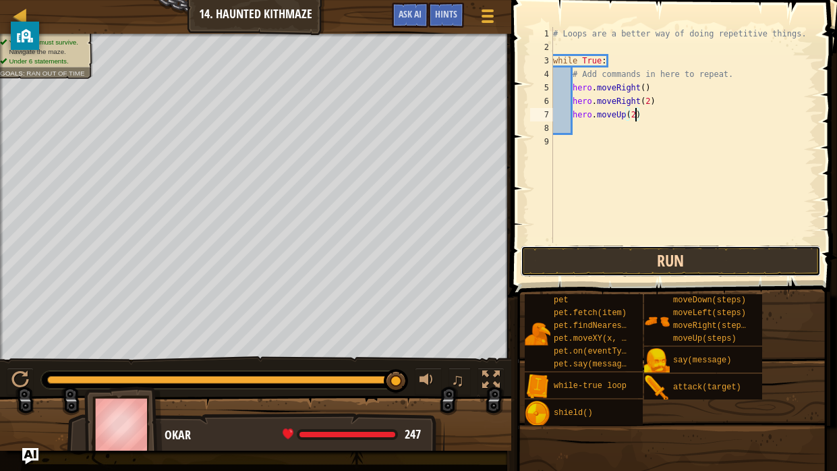
click at [625, 269] on button "Run" at bounding box center [671, 261] width 300 height 31
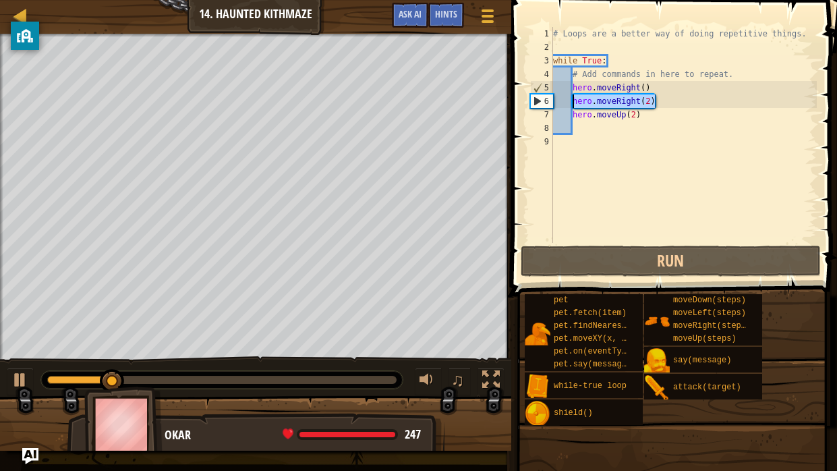
drag, startPoint x: 660, startPoint y: 105, endPoint x: 574, endPoint y: 101, distance: 86.4
click at [574, 101] on div "# Loops are a better way of doing repetitive things. while True : # Add command…" at bounding box center [684, 148] width 267 height 243
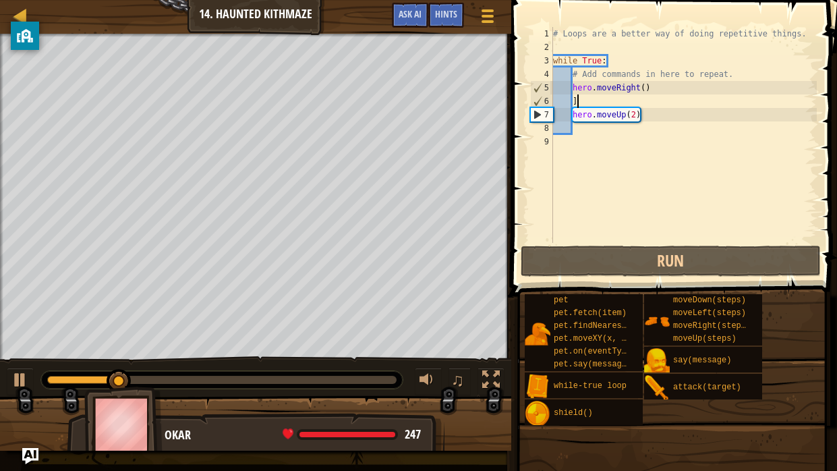
scroll to position [6, 1]
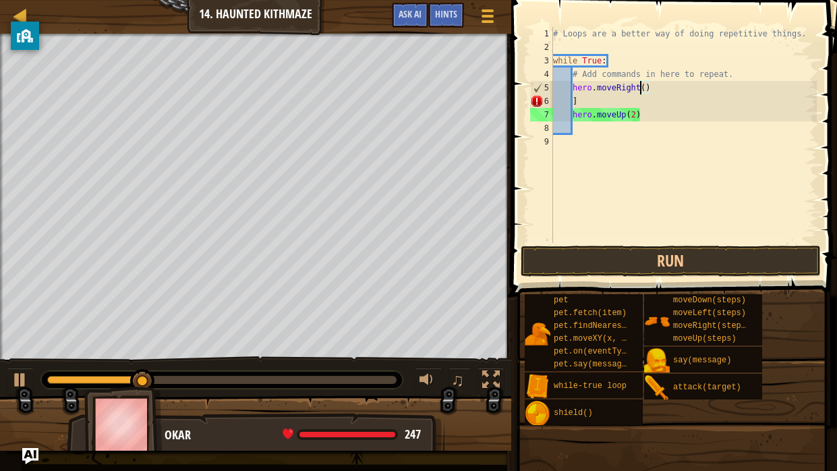
click at [640, 88] on div "# Loops are a better way of doing repetitive things. while True : # Add command…" at bounding box center [684, 148] width 267 height 243
click at [643, 87] on div "# Loops are a better way of doing repetitive things. while True : # Add command…" at bounding box center [684, 148] width 267 height 243
click at [646, 86] on div "# Loops are a better way of doing repetitive things. while True : # Add command…" at bounding box center [684, 148] width 267 height 243
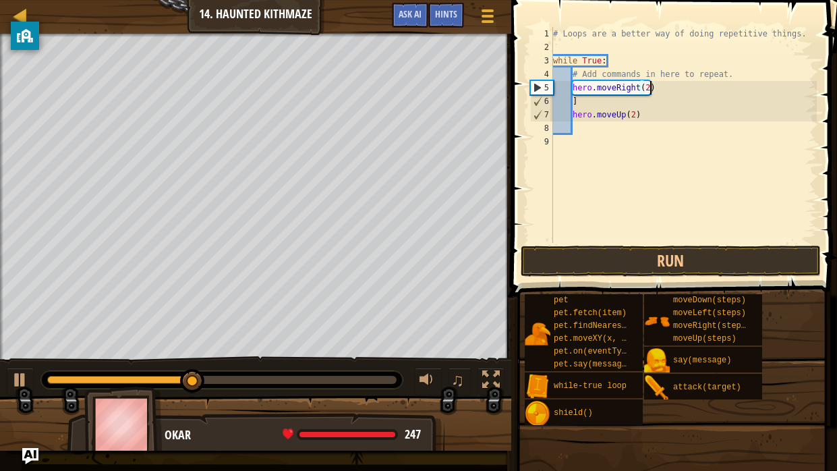
click at [592, 105] on div "# Loops are a better way of doing repetitive things. while True : # Add command…" at bounding box center [684, 148] width 267 height 243
type textarea "]"
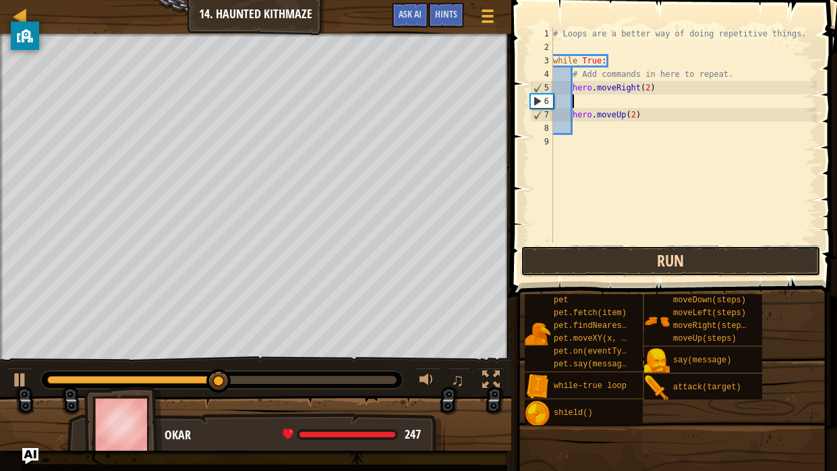
click at [601, 252] on button "Run" at bounding box center [671, 261] width 300 height 31
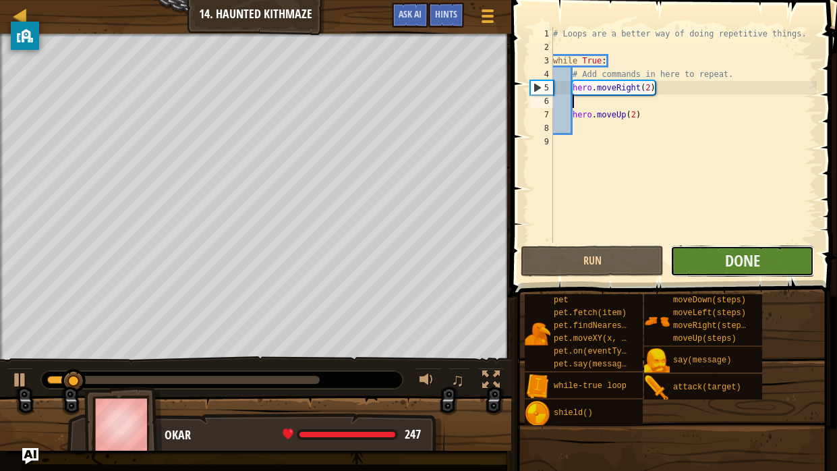
click at [790, 268] on button "Done" at bounding box center [742, 261] width 143 height 31
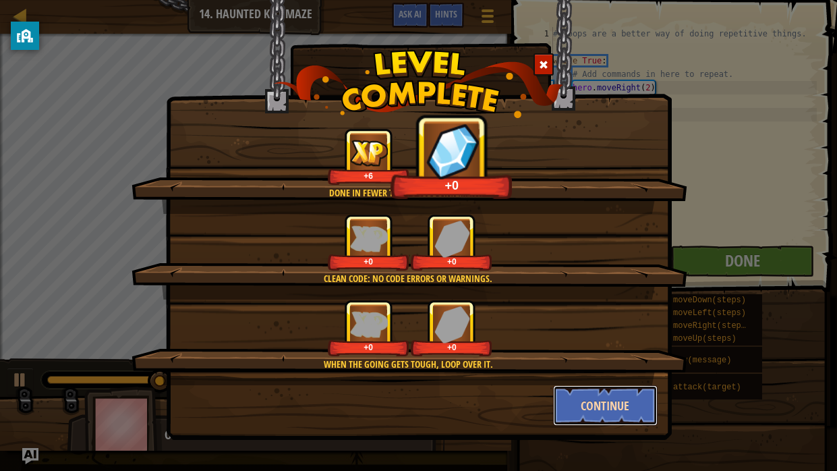
click at [644, 389] on button "Continue" at bounding box center [605, 405] width 105 height 40
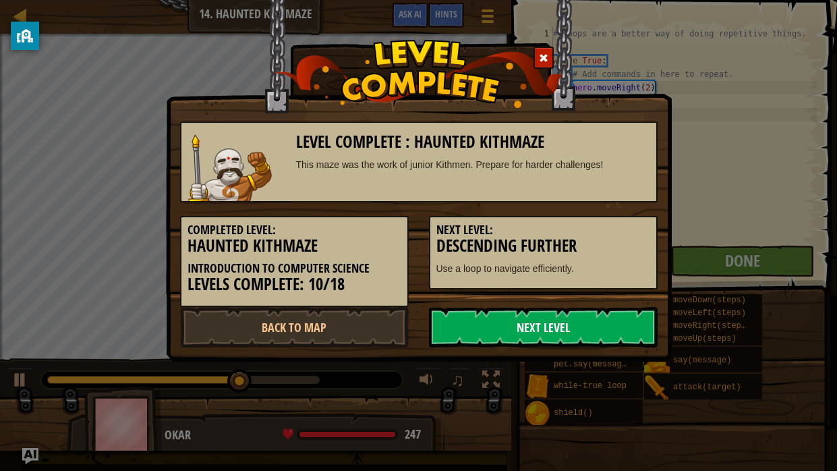
click at [511, 336] on link "Next Level" at bounding box center [543, 327] width 229 height 40
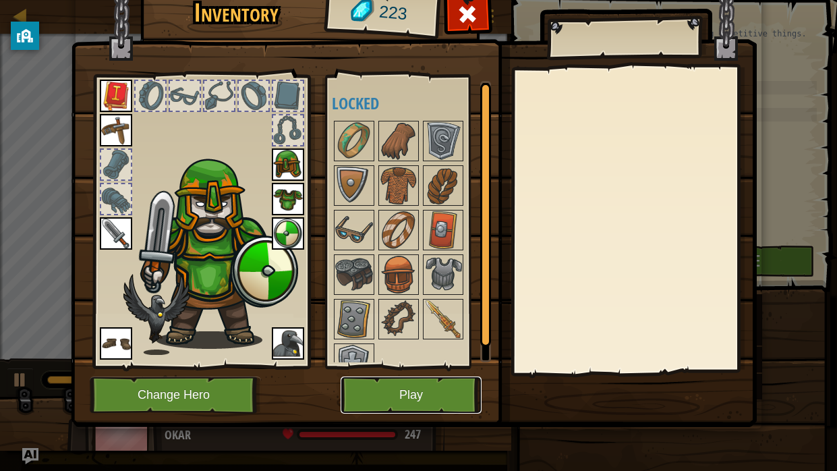
click at [422, 389] on button "Play" at bounding box center [411, 395] width 141 height 37
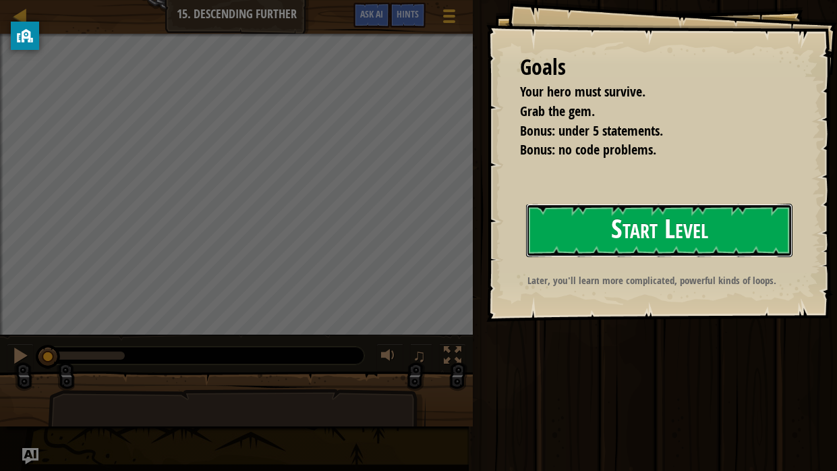
click at [572, 223] on button "Start Level" at bounding box center [659, 230] width 267 height 53
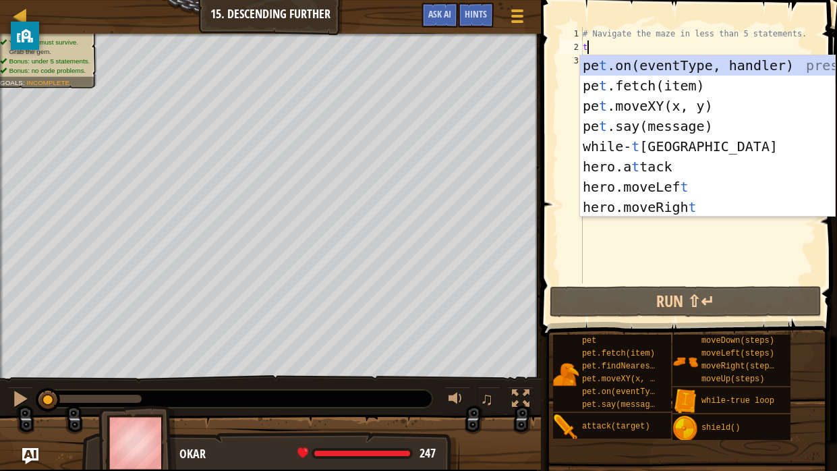
scroll to position [6, 0]
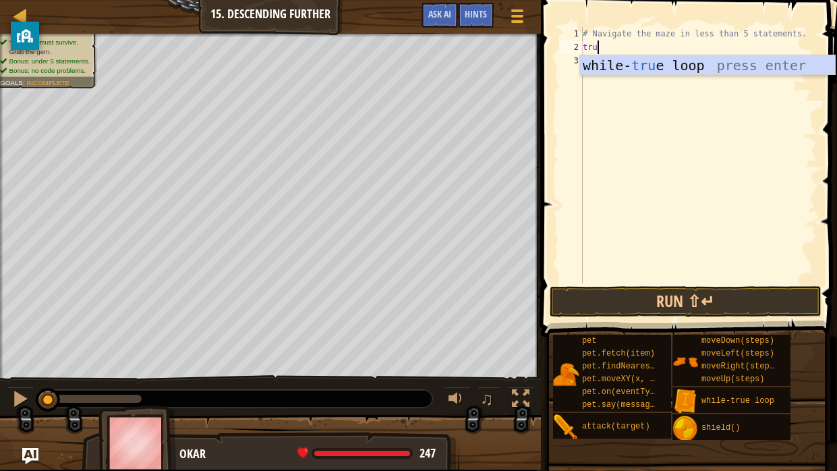
type textarea "true"
click at [596, 63] on div "while- true loop press enter" at bounding box center [707, 85] width 255 height 61
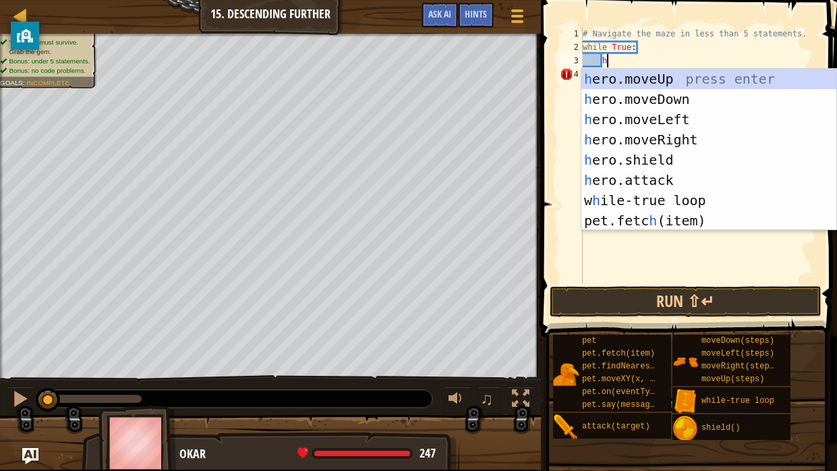
scroll to position [6, 1]
type textarea "her"
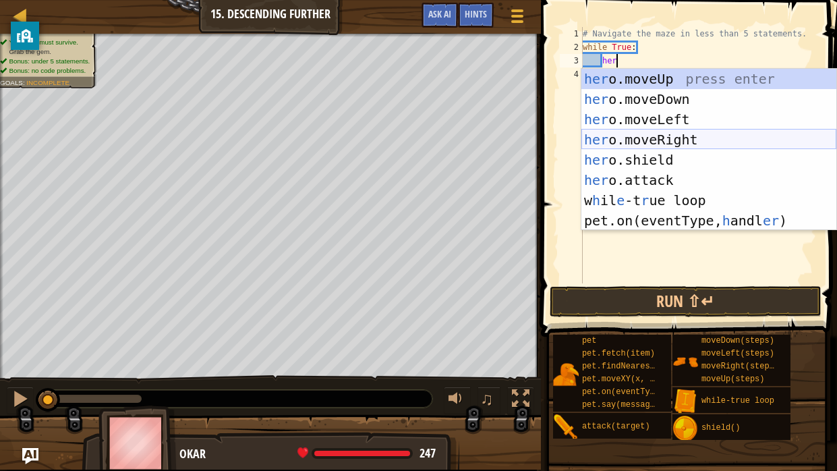
click at [642, 134] on div "her o.moveUp press enter her o.moveDown press enter her o.moveLeft press enter …" at bounding box center [709, 170] width 255 height 202
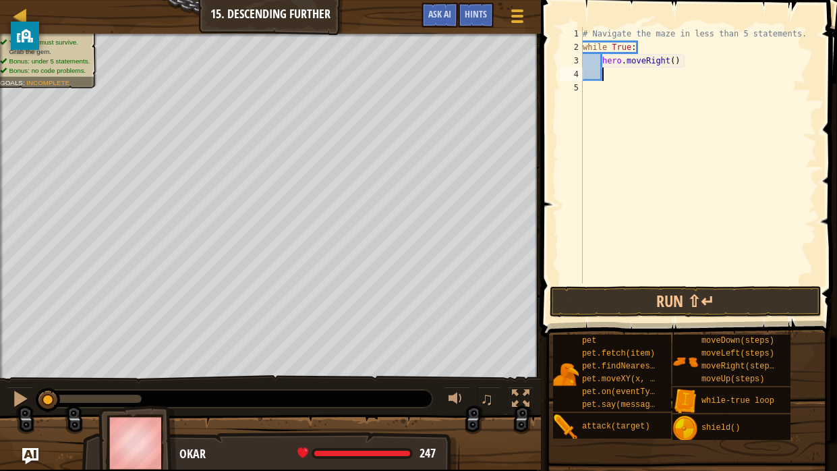
scroll to position [6, 1]
click at [675, 61] on div "# Navigate the maze in less than 5 statements. while True : hero . moveRight ( )" at bounding box center [698, 168] width 237 height 283
type textarea "hero.moveRight(2)"
click at [643, 74] on div "# Navigate the maze in less than 5 statements. while True : hero . moveRight ( …" at bounding box center [698, 168] width 237 height 283
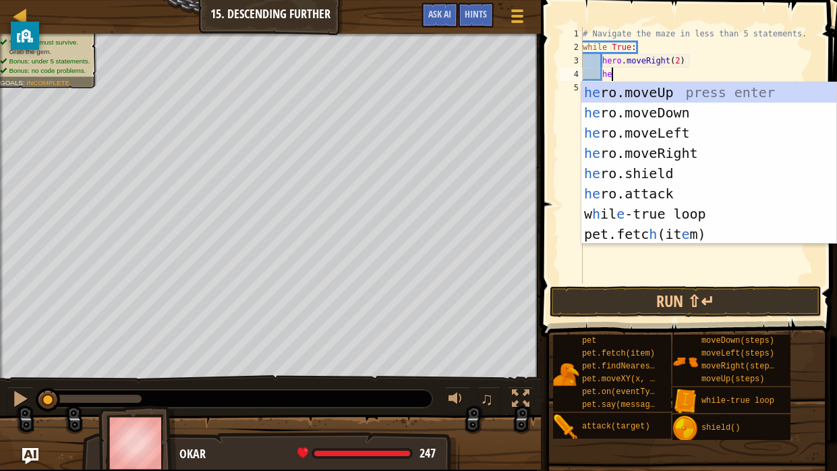
scroll to position [6, 1]
type textarea "her"
click at [663, 111] on div "her o.moveUp press enter her o.moveDown press enter her o.moveLeft press enter …" at bounding box center [709, 183] width 255 height 202
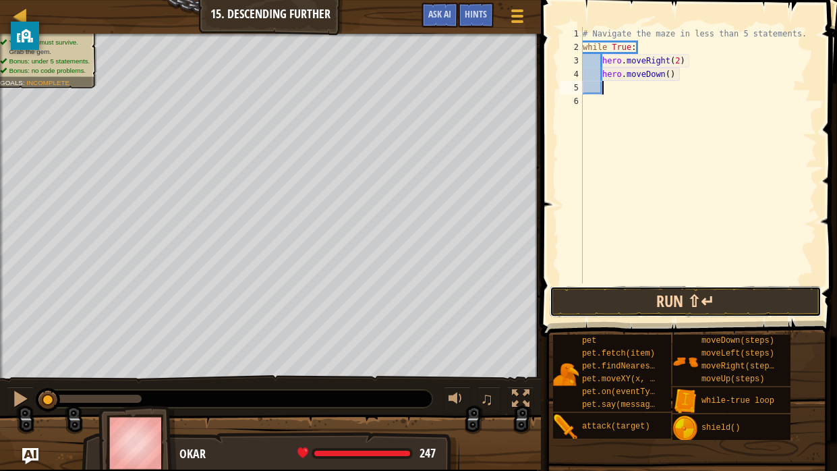
click at [626, 314] on button "Run ⇧↵" at bounding box center [686, 301] width 272 height 31
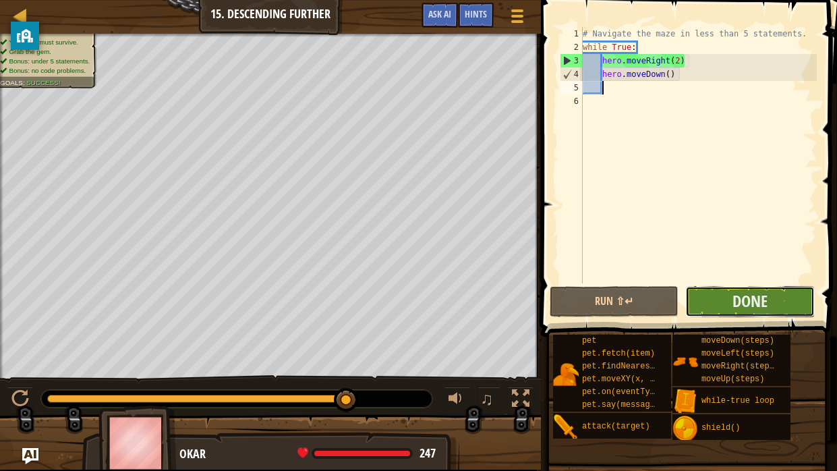
click at [746, 312] on button "Done" at bounding box center [750, 301] width 129 height 31
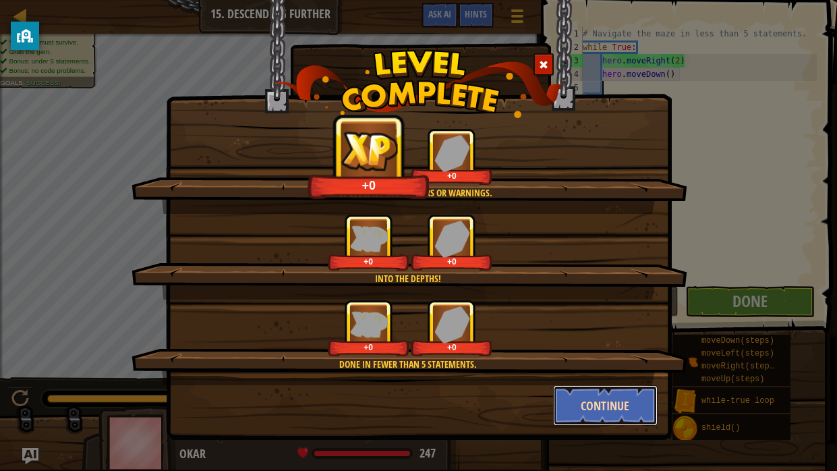
click at [609, 389] on button "Continue" at bounding box center [605, 405] width 105 height 40
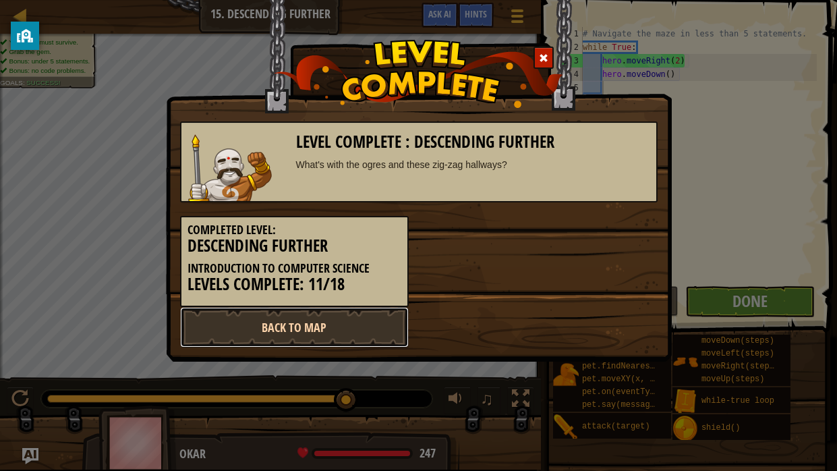
click at [360, 323] on link "Back to Map" at bounding box center [294, 327] width 229 height 40
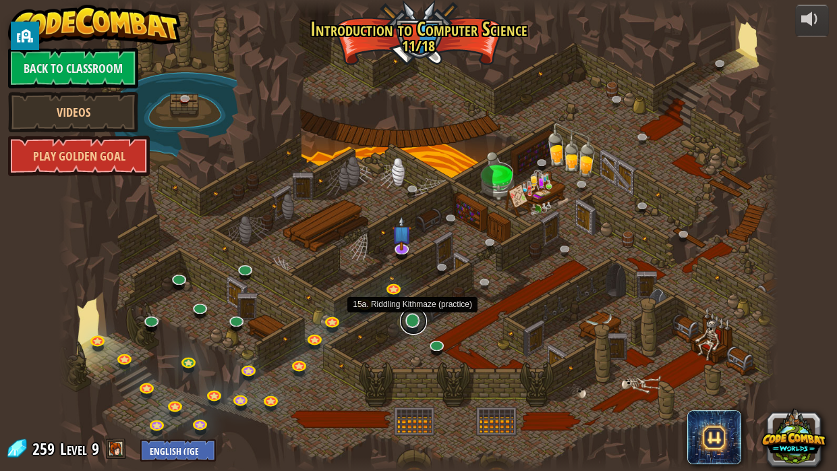
click at [402, 319] on link at bounding box center [413, 321] width 27 height 27
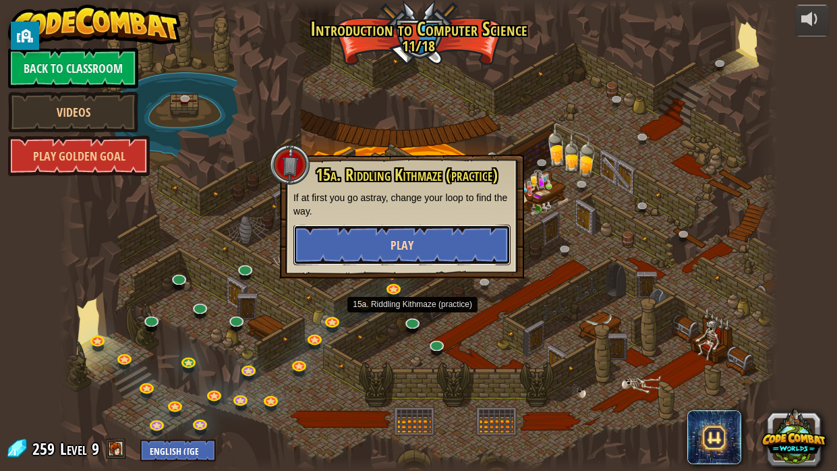
click at [420, 245] on button "Play" at bounding box center [402, 245] width 217 height 40
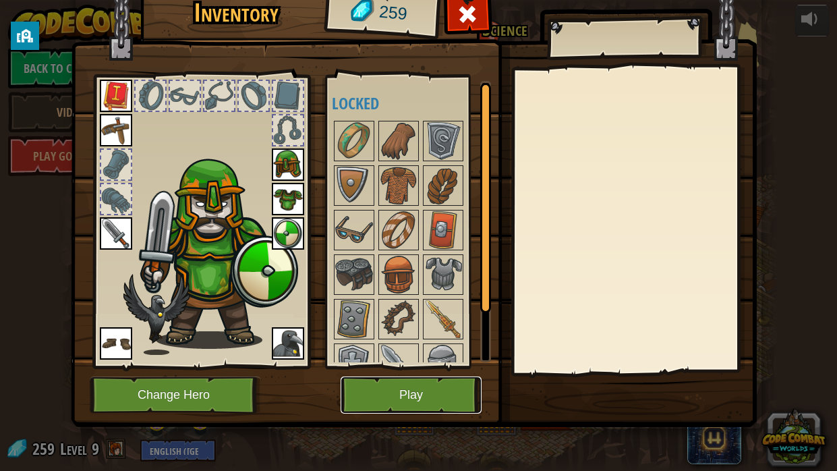
click at [431, 389] on button "Play" at bounding box center [411, 395] width 141 height 37
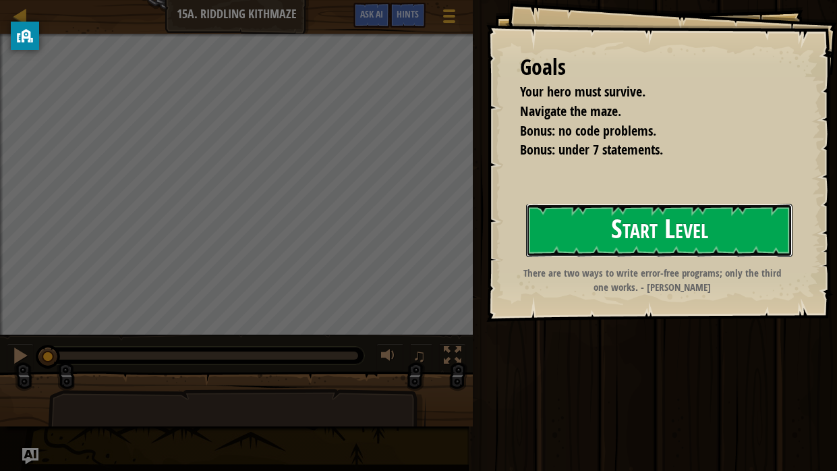
click at [601, 226] on button "Start Level" at bounding box center [659, 230] width 267 height 53
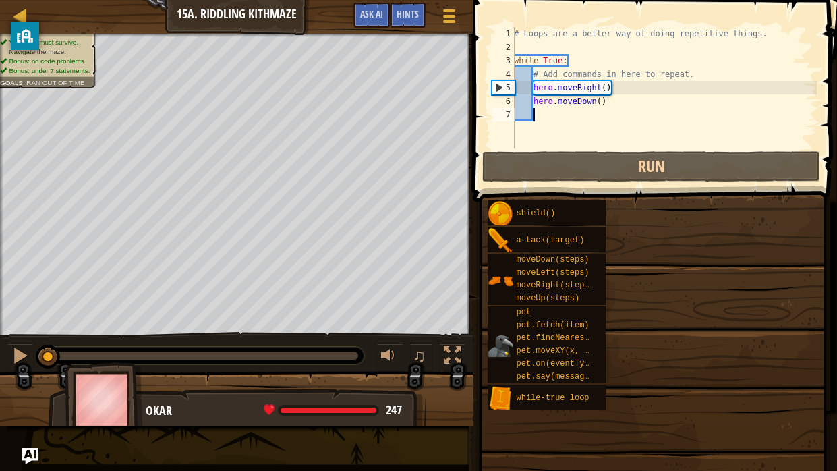
click at [606, 306] on div "pet pet.fetch(item) pet.findNearestByType(type) pet.moveXY(x, y) pet.on(eventTy…" at bounding box center [547, 344] width 118 height 77
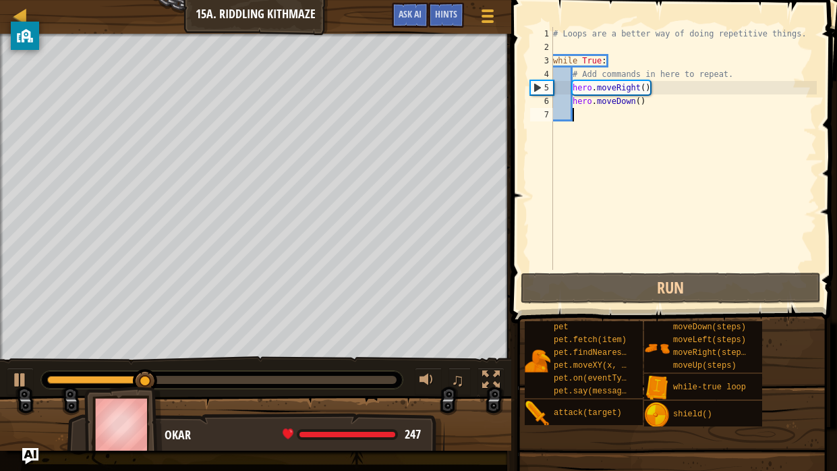
click at [646, 88] on div "# Loops are a better way of doing repetitive things. while True : # Add command…" at bounding box center [684, 162] width 267 height 270
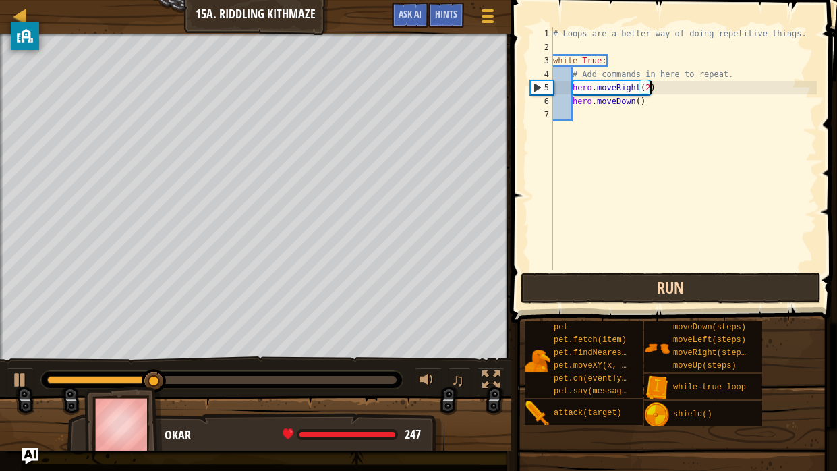
scroll to position [6, 7]
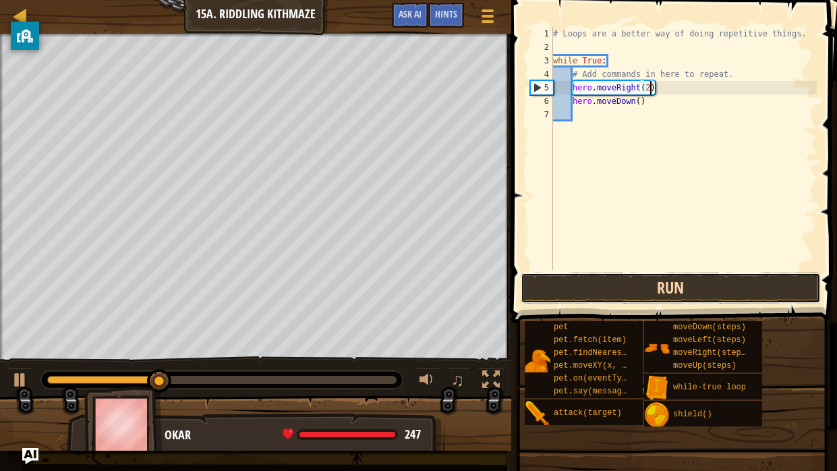
click at [609, 281] on button "Run" at bounding box center [671, 288] width 300 height 31
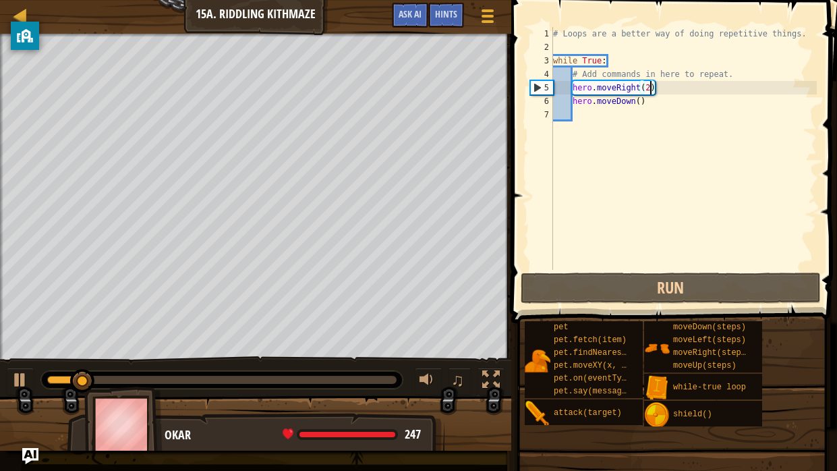
click at [640, 97] on div "# Loops are a better way of doing repetitive things. while True : # Add command…" at bounding box center [684, 162] width 267 height 270
click at [651, 90] on div "# Loops are a better way of doing repetitive things. while True : # Add command…" at bounding box center [684, 162] width 267 height 270
type textarea "hero.moveRight()"
click at [587, 115] on div "# Loops are a better way of doing repetitive things. while True : # Add command…" at bounding box center [684, 162] width 267 height 270
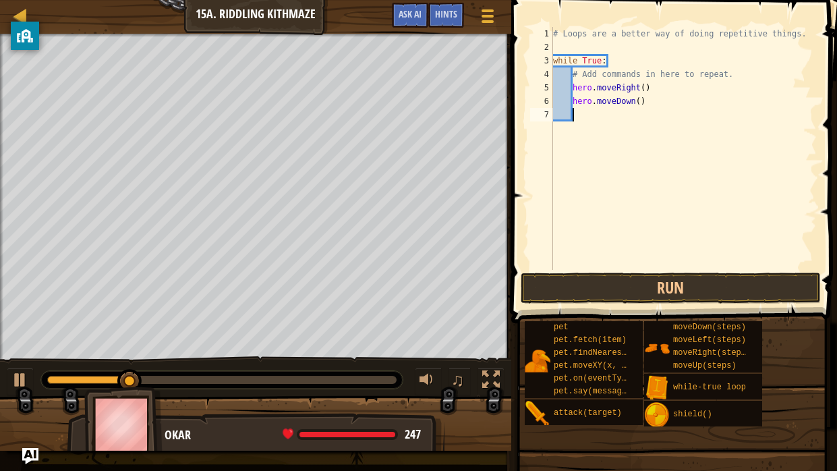
scroll to position [6, 1]
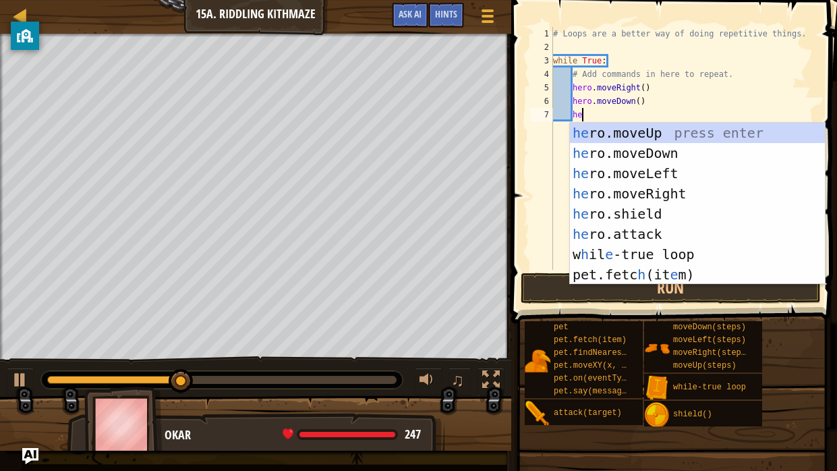
type textarea "her"
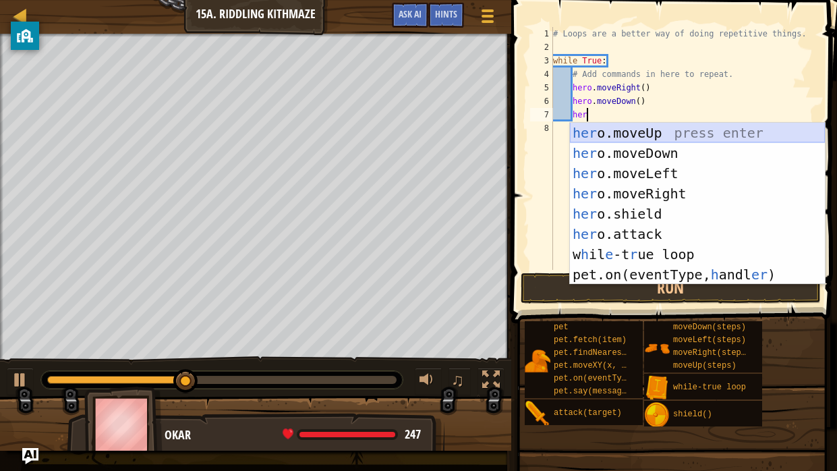
click at [628, 131] on div "her o.moveUp press enter her o.moveDown press enter her o.moveLeft press enter …" at bounding box center [697, 224] width 255 height 202
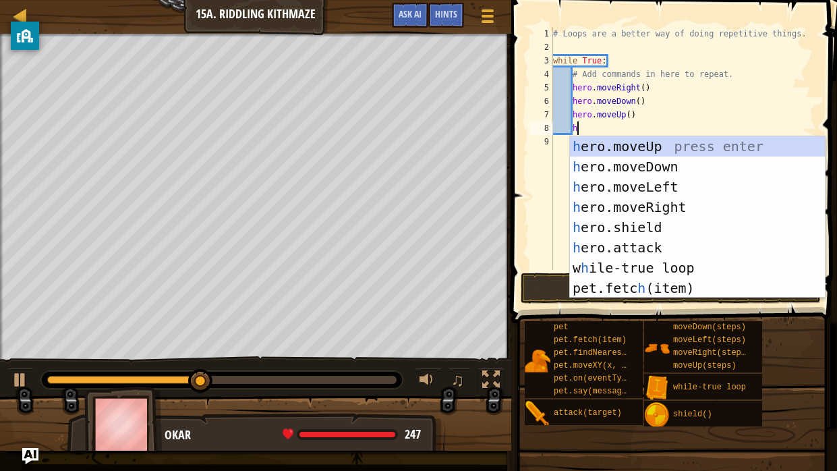
type textarea "he"
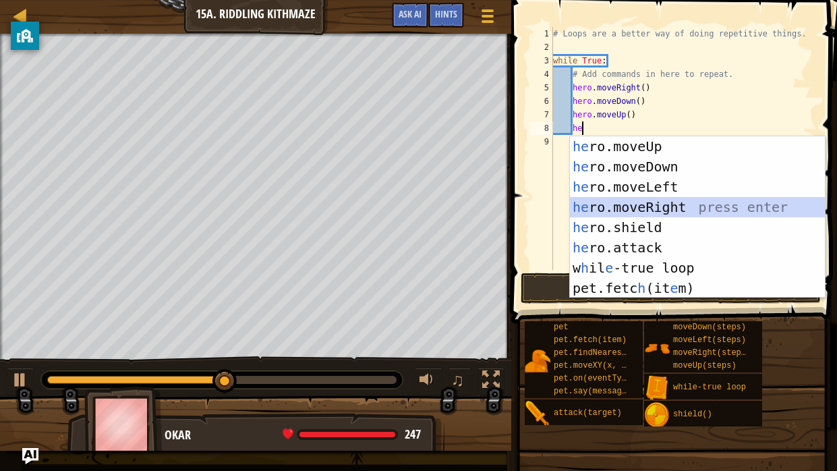
click at [599, 208] on div "he ro.moveUp press enter he ro.moveDown press enter he ro.moveLeft press enter …" at bounding box center [697, 237] width 255 height 202
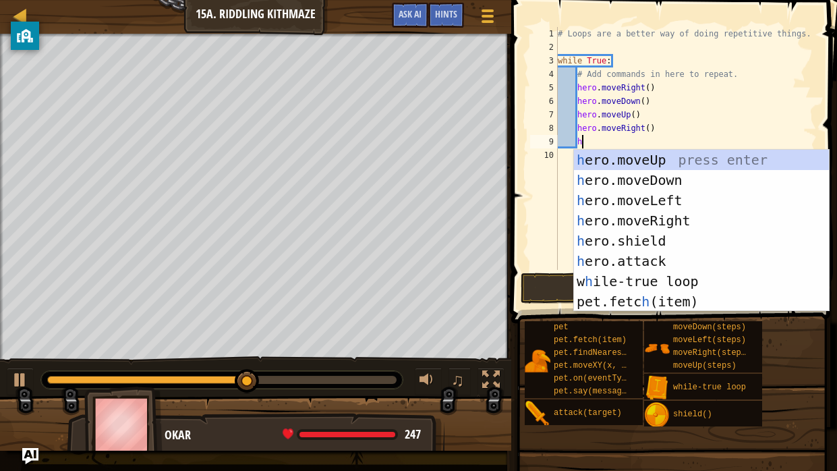
type textarea "he"
click at [633, 181] on div "he ro.moveUp press enter he ro.moveDown press enter he ro.moveLeft press enter …" at bounding box center [701, 251] width 255 height 202
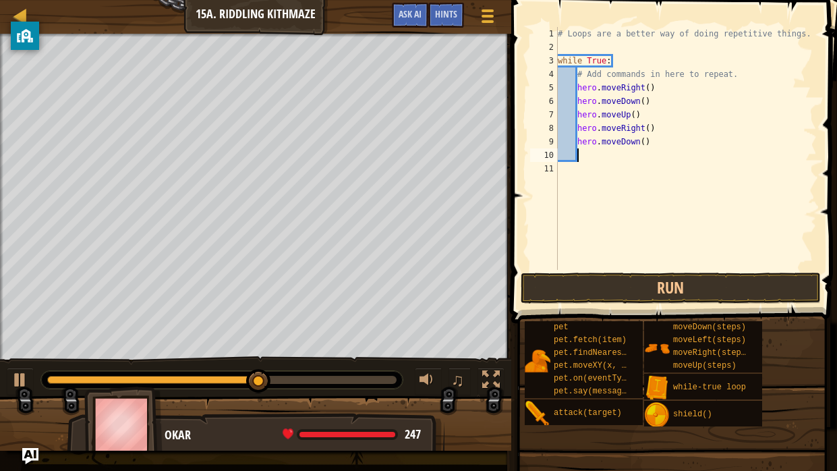
scroll to position [6, 1]
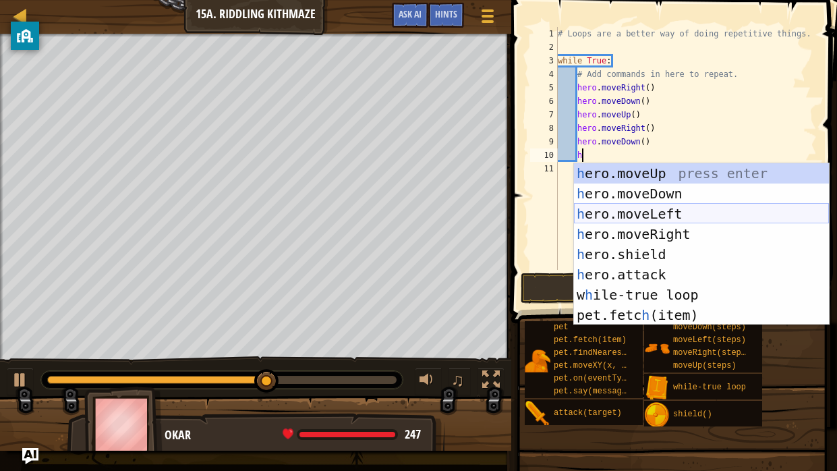
type textarea "he"
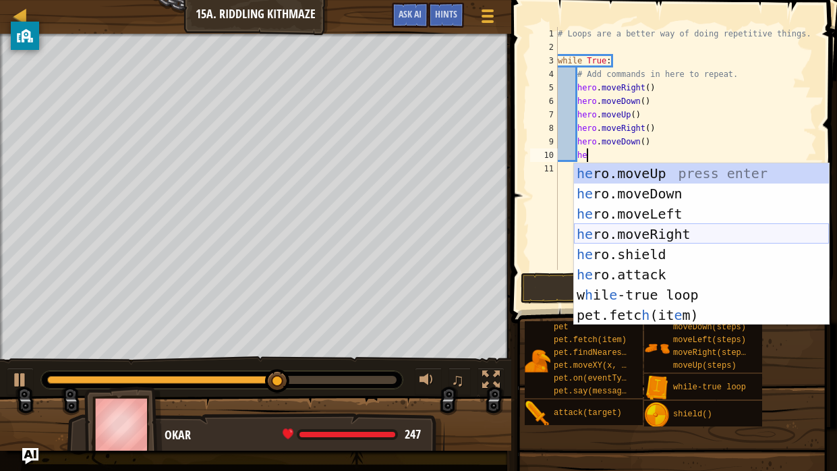
click at [651, 232] on div "he ro.moveUp press enter he ro.moveDown press enter he ro.moveLeft press enter …" at bounding box center [701, 264] width 255 height 202
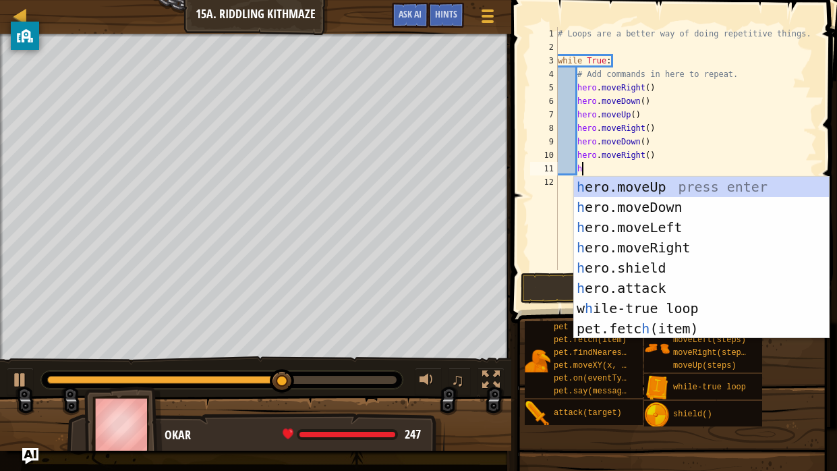
type textarea "he"
click at [624, 191] on div "he ro.moveUp press enter he ro.moveDown press enter he ro.moveLeft press enter …" at bounding box center [701, 278] width 255 height 202
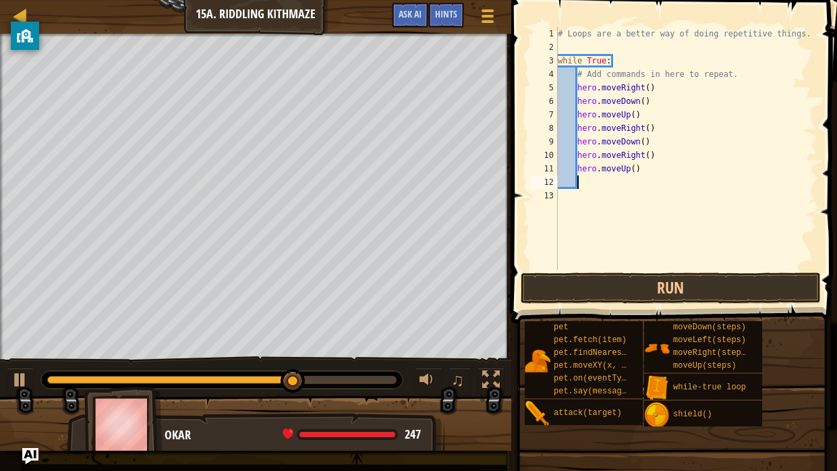
scroll to position [6, 1]
click at [597, 279] on button "Run" at bounding box center [671, 288] width 300 height 31
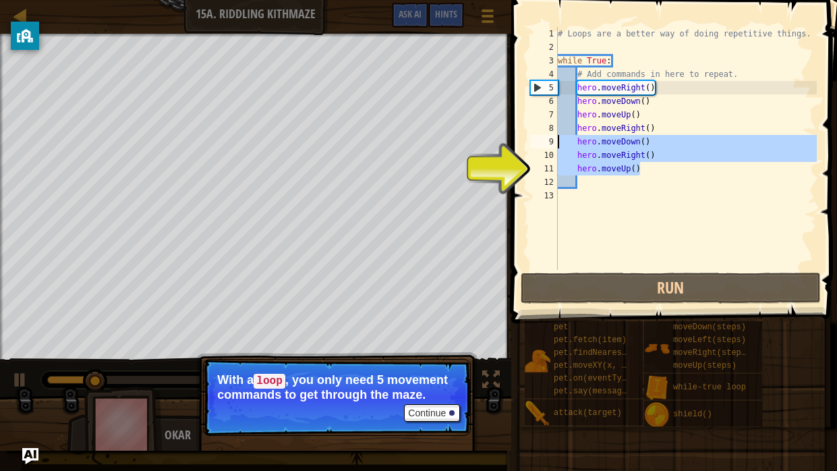
drag, startPoint x: 661, startPoint y: 167, endPoint x: 550, endPoint y: 144, distance: 113.8
click at [550, 144] on div "1 2 3 4 5 6 7 8 9 10 11 12 13 # Loops are a better way of doing repetitive thin…" at bounding box center [672, 148] width 289 height 243
type textarea "hero.moveDown() hero.moveRight()"
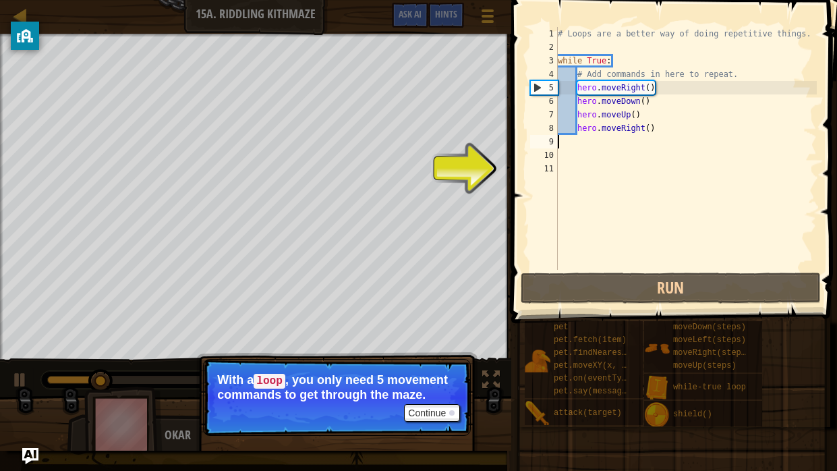
scroll to position [6, 0]
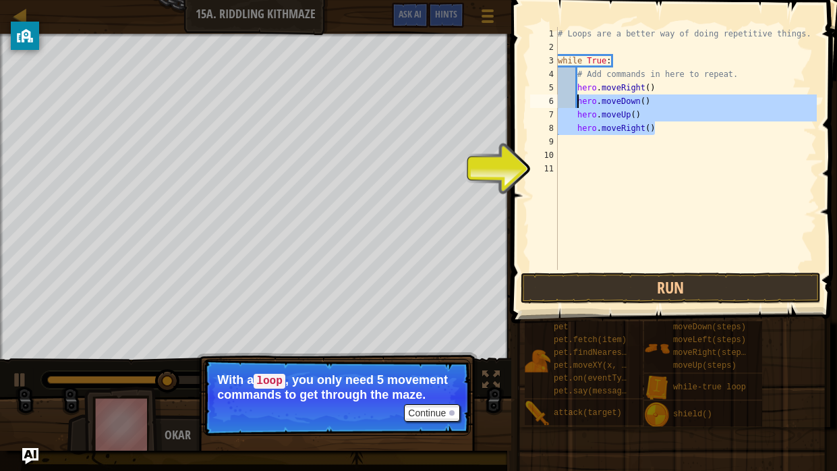
drag, startPoint x: 671, startPoint y: 134, endPoint x: 578, endPoint y: 103, distance: 98.2
click at [578, 103] on div "# Loops are a better way of doing repetitive things. while True : # Add command…" at bounding box center [686, 162] width 262 height 270
type textarea "hero.moveDown() hero.moveUp()"
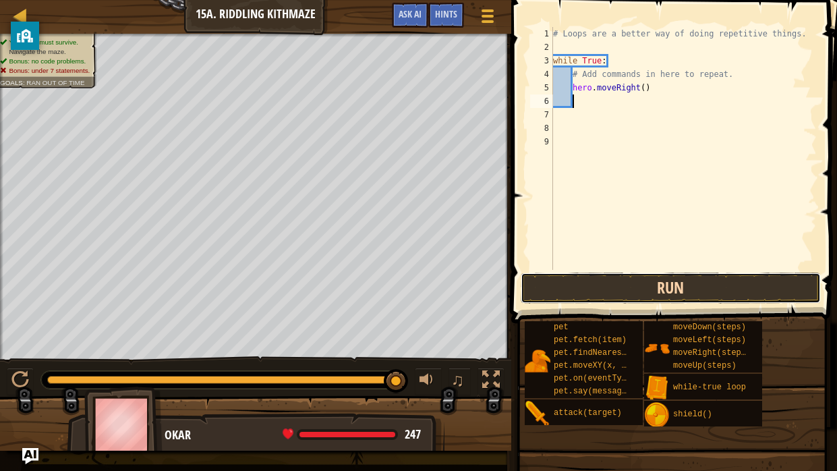
click at [595, 296] on button "Run" at bounding box center [671, 288] width 300 height 31
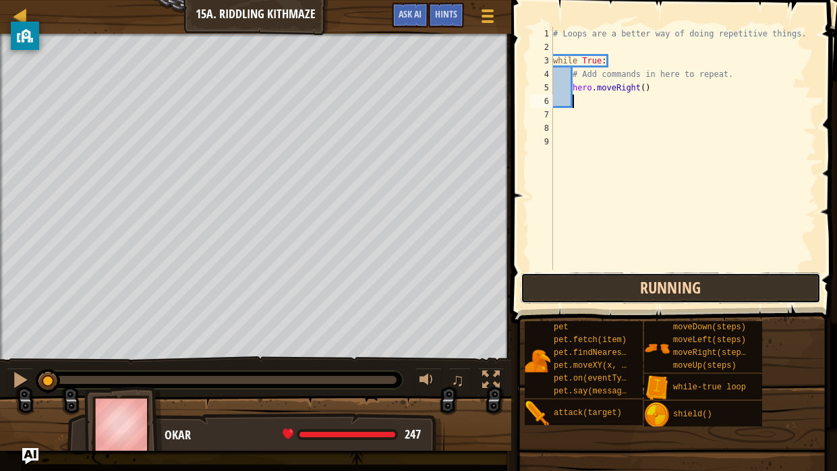
click at [595, 296] on button "Running" at bounding box center [671, 288] width 300 height 31
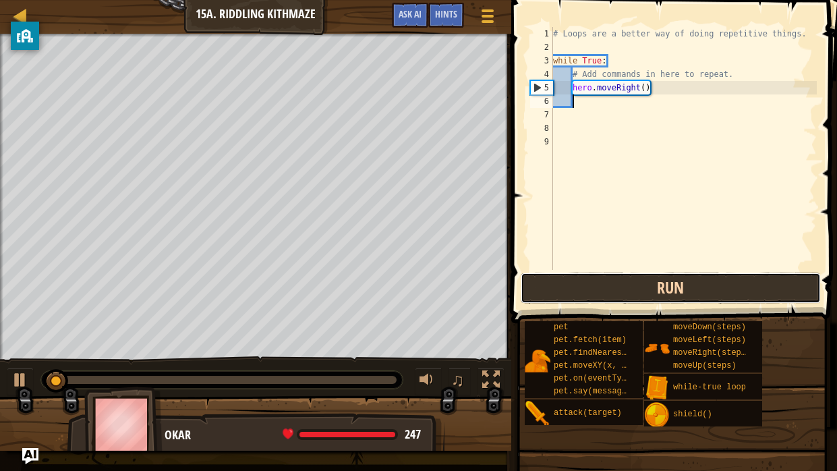
click at [570, 287] on button "Run" at bounding box center [671, 288] width 300 height 31
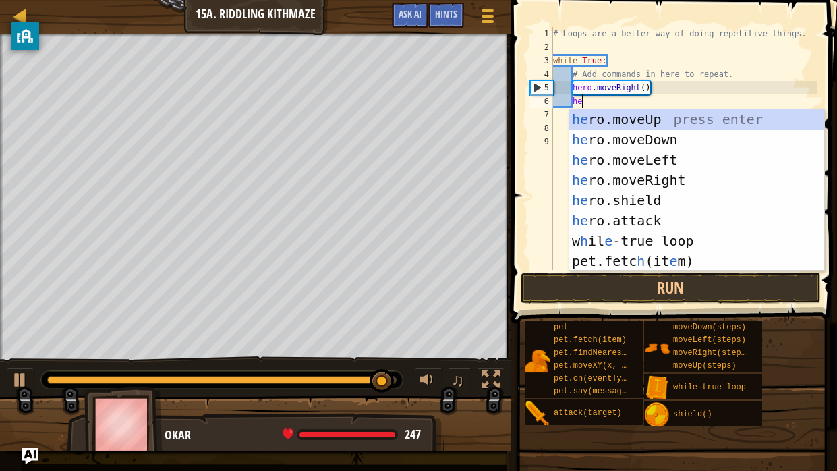
type textarea "her"
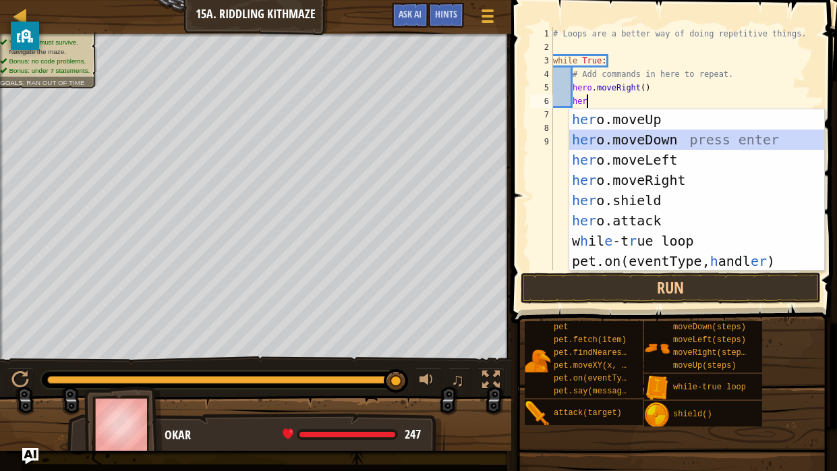
click at [623, 138] on div "her o.moveUp press enter her o.moveDown press enter her o.moveLeft press enter …" at bounding box center [697, 210] width 255 height 202
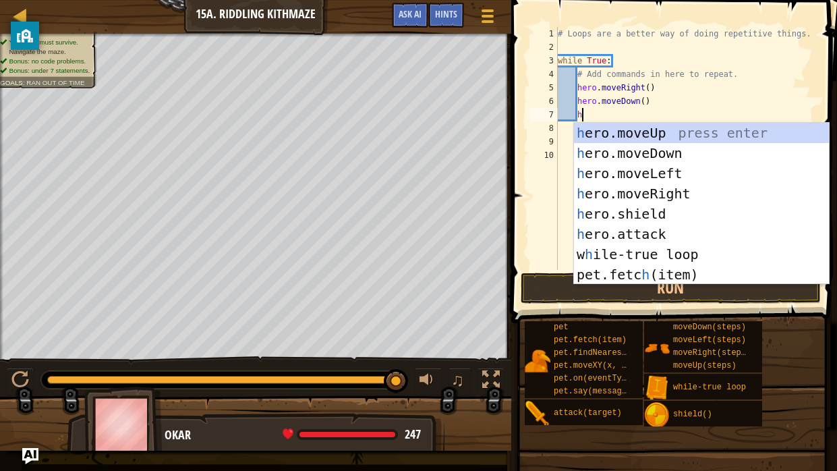
type textarea "he"
click at [636, 191] on div "he ro.moveUp press enter he ro.moveDown press enter he ro.moveLeft press enter …" at bounding box center [701, 224] width 255 height 202
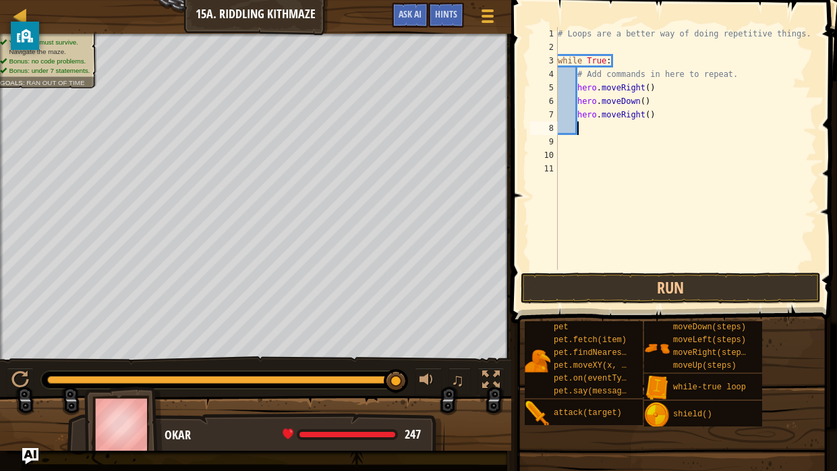
click at [651, 116] on div "# Loops are a better way of doing repetitive things. while True : # Add command…" at bounding box center [686, 162] width 262 height 270
type textarea "hero.moveRight(2)"
click at [593, 123] on div "# Loops are a better way of doing repetitive things. while True : # Add command…" at bounding box center [686, 162] width 262 height 270
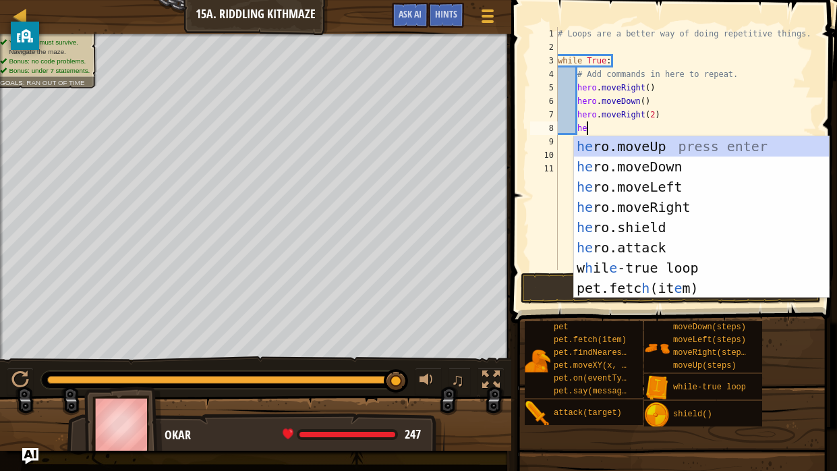
type textarea "her"
click at [595, 142] on div "her o.moveUp press enter her o.moveDown press enter her o.moveLeft press enter …" at bounding box center [701, 237] width 255 height 202
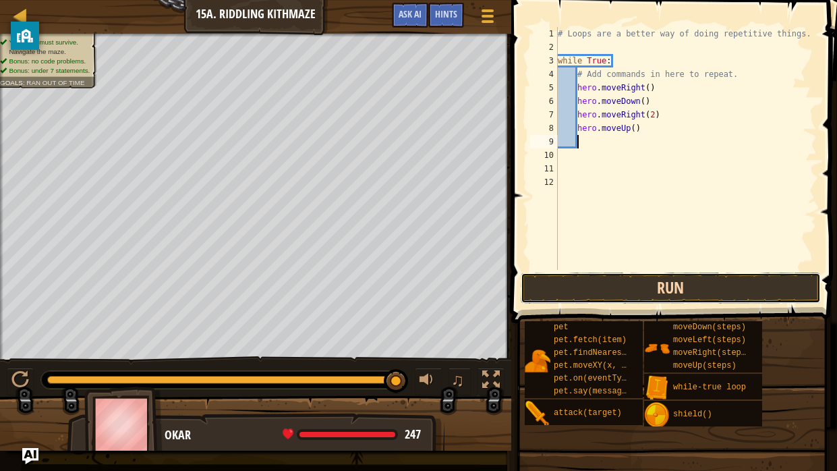
click at [588, 296] on button "Run" at bounding box center [671, 288] width 300 height 31
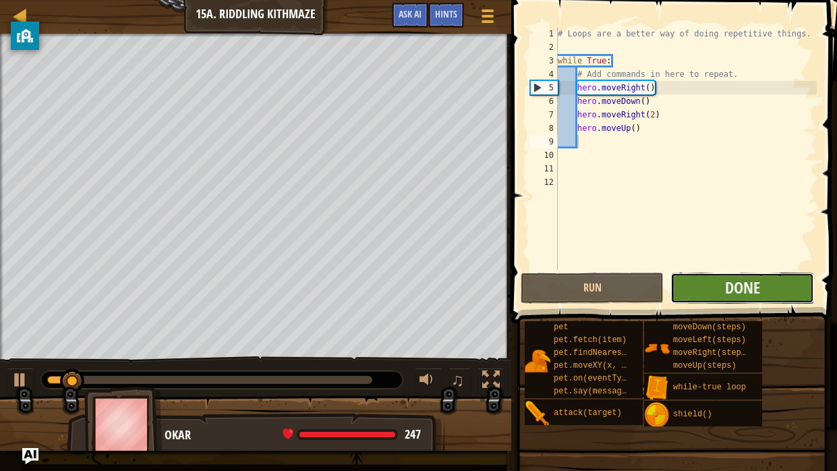
click at [775, 287] on button "Done" at bounding box center [742, 288] width 143 height 31
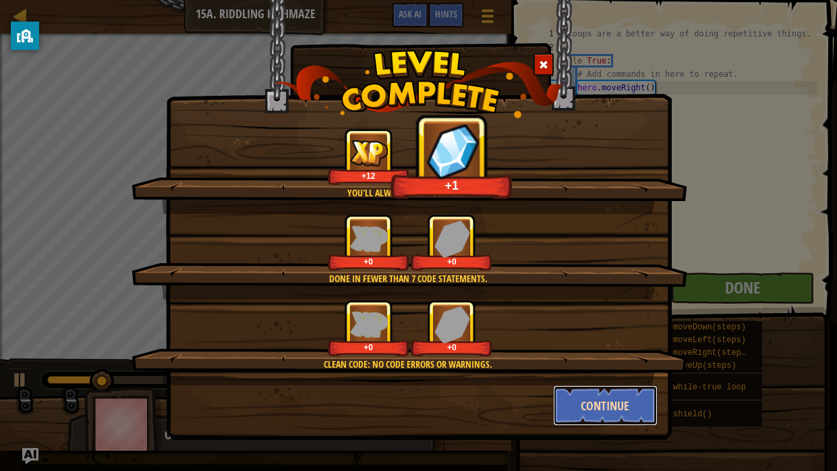
click at [603, 389] on button "Continue" at bounding box center [605, 405] width 105 height 40
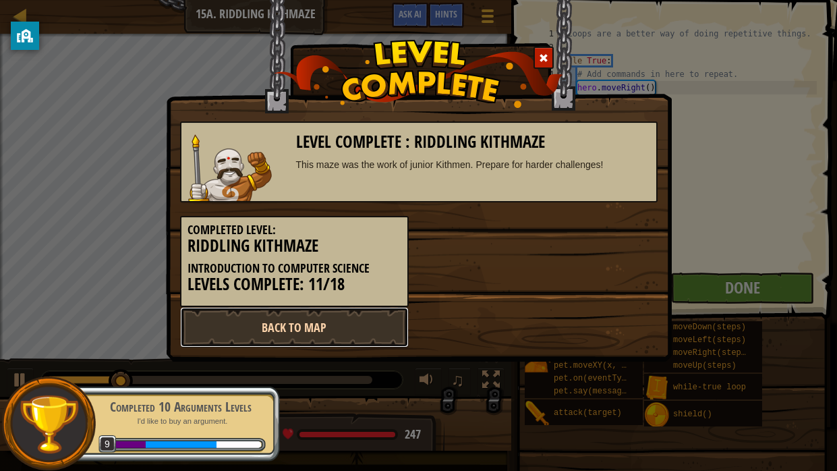
click at [375, 339] on link "Back to Map" at bounding box center [294, 327] width 229 height 40
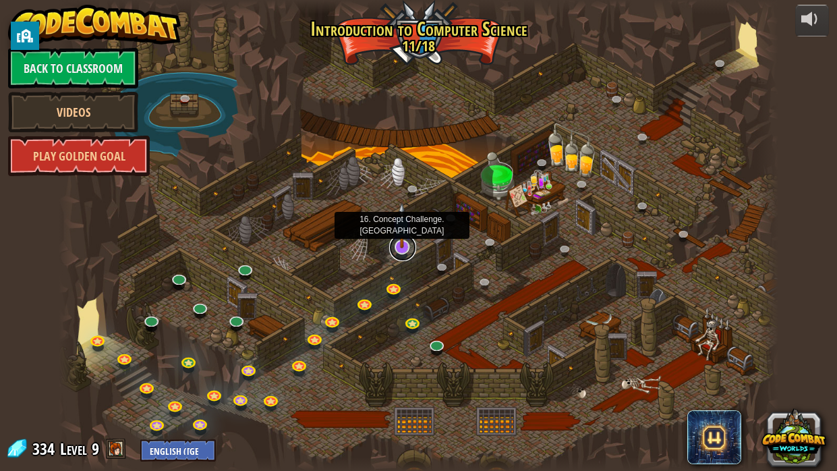
click at [397, 249] on link at bounding box center [402, 247] width 27 height 27
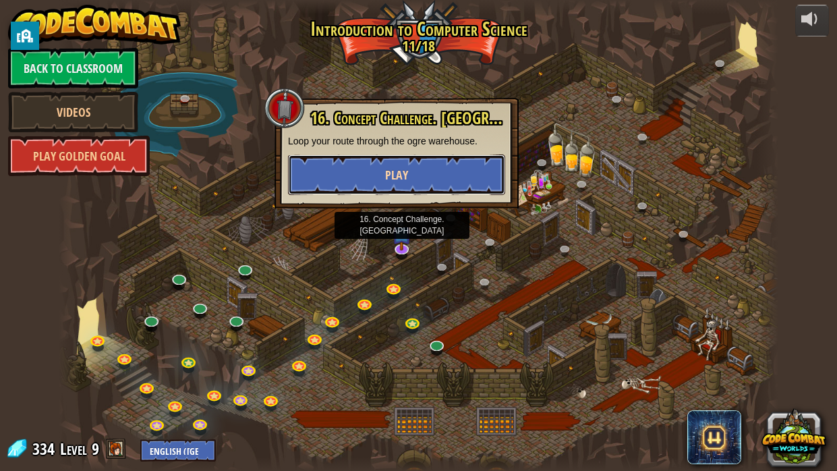
click at [374, 182] on button "Play" at bounding box center [396, 175] width 217 height 40
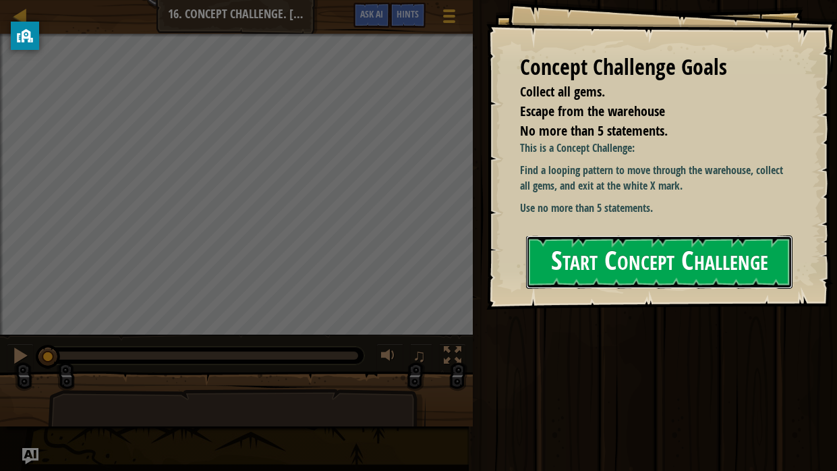
click at [573, 242] on button "Start Concept Challenge" at bounding box center [659, 262] width 267 height 53
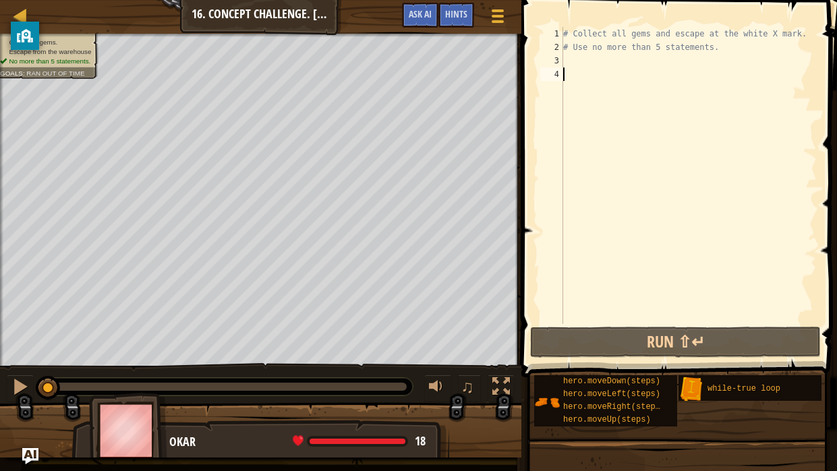
click at [574, 246] on div "# Collect all gems and escape at the white X mark. # Use no more than 5 stateme…" at bounding box center [689, 189] width 256 height 324
click at [585, 61] on div "# Collect all gems and escape at the white X mark. # Use no more than 5 stateme…" at bounding box center [689, 189] width 256 height 324
type textarea "wh"
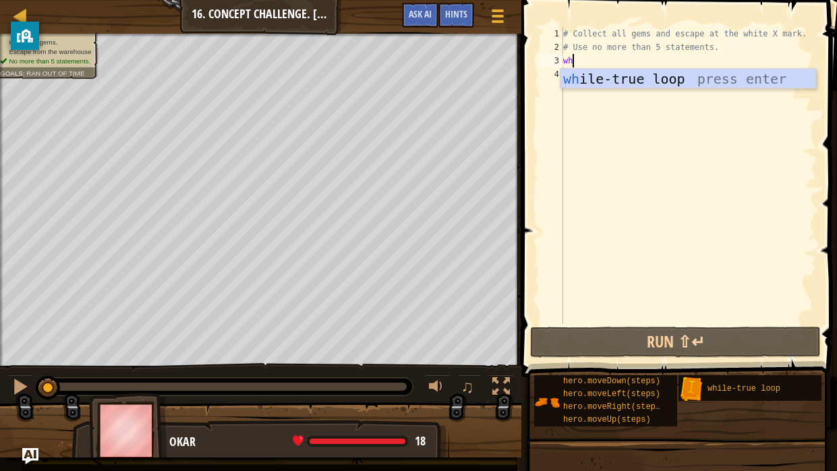
scroll to position [6, 0]
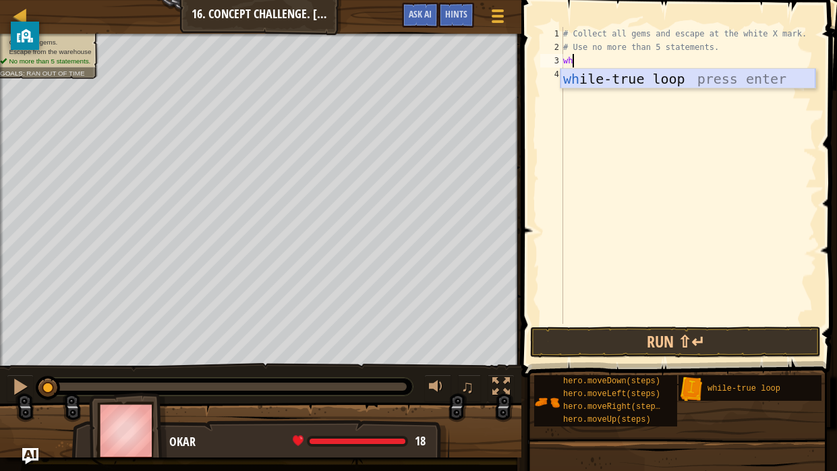
click at [657, 79] on div "wh ile-true loop press enter" at bounding box center [688, 99] width 255 height 61
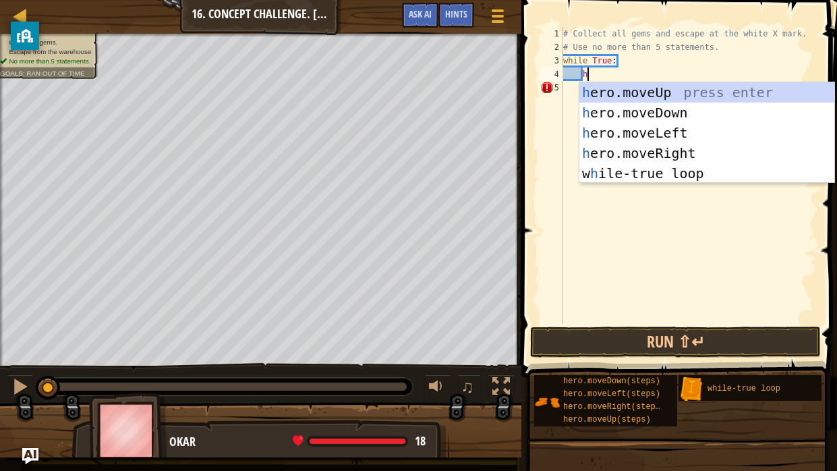
scroll to position [6, 1]
type textarea "hr"
click at [622, 94] on div "h e r o.moveUp press enter h e r o.moveDown press enter h e r o.moveLeft press …" at bounding box center [707, 153] width 255 height 142
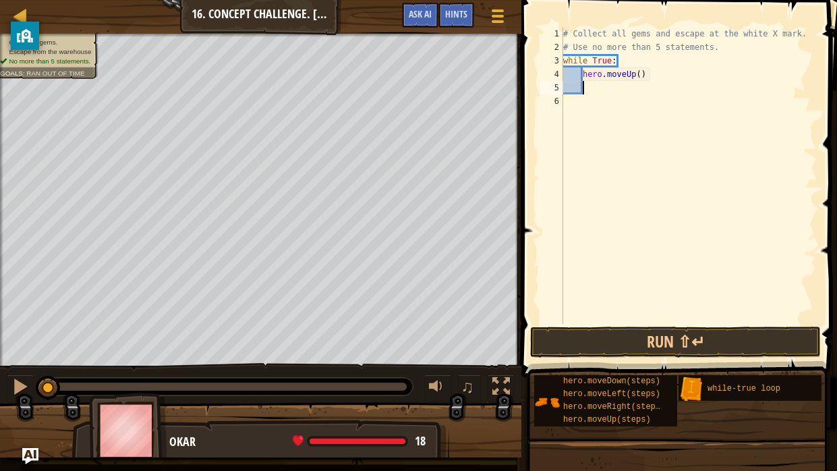
click at [640, 73] on div "# Collect all gems and escape at the white X mark. # Use no more than 5 stateme…" at bounding box center [689, 189] width 256 height 324
type textarea "hero.moveUp(2)"
click at [604, 84] on div "# Collect all gems and escape at the white X mark. # Use no more than 5 stateme…" at bounding box center [689, 189] width 256 height 324
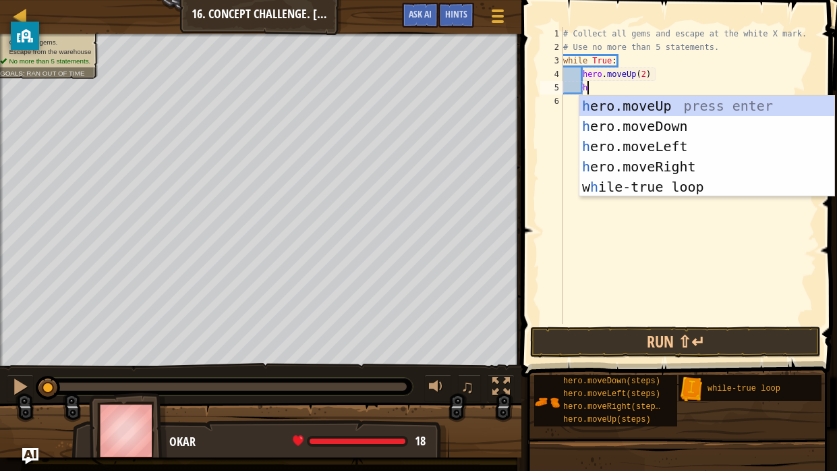
type textarea "he"
click at [662, 162] on div "he ro.moveUp press enter he ro.moveDown press enter he ro.moveLeft press enter …" at bounding box center [707, 167] width 255 height 142
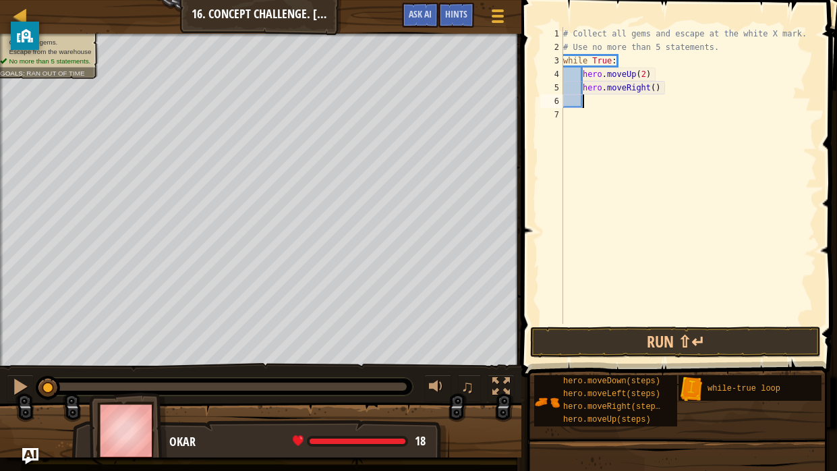
click at [653, 88] on div "# Collect all gems and escape at the white X mark. # Use no more than 5 stateme…" at bounding box center [689, 189] width 256 height 324
type textarea "hero.moveRight(2)"
click at [624, 94] on div "# Collect all gems and escape at the white X mark. # Use no more than 5 stateme…" at bounding box center [689, 189] width 256 height 324
type textarea "h"
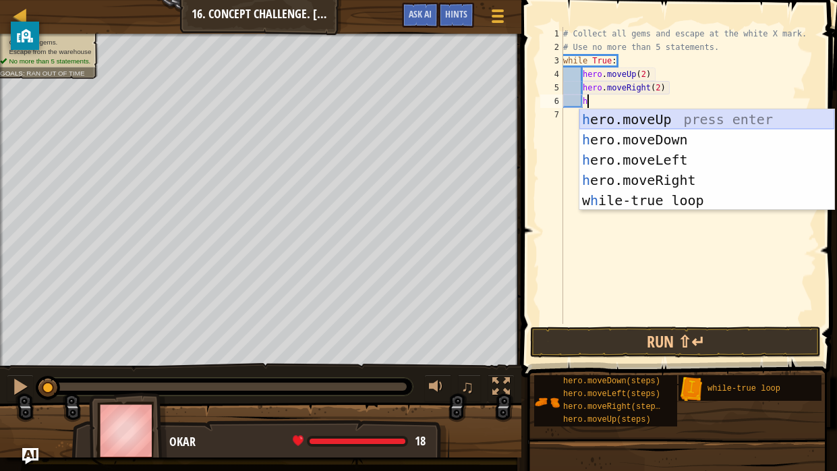
click at [625, 121] on div "h ero.moveUp press enter h ero.moveDown press enter h ero.moveLeft press enter …" at bounding box center [707, 180] width 255 height 142
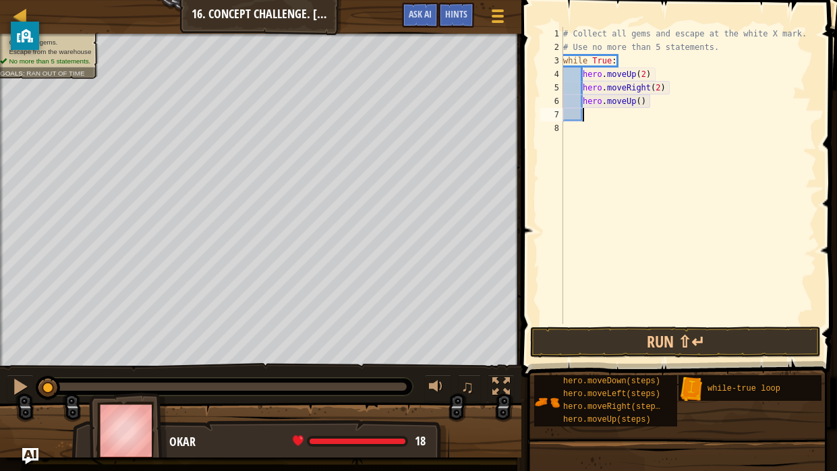
type textarea "h"
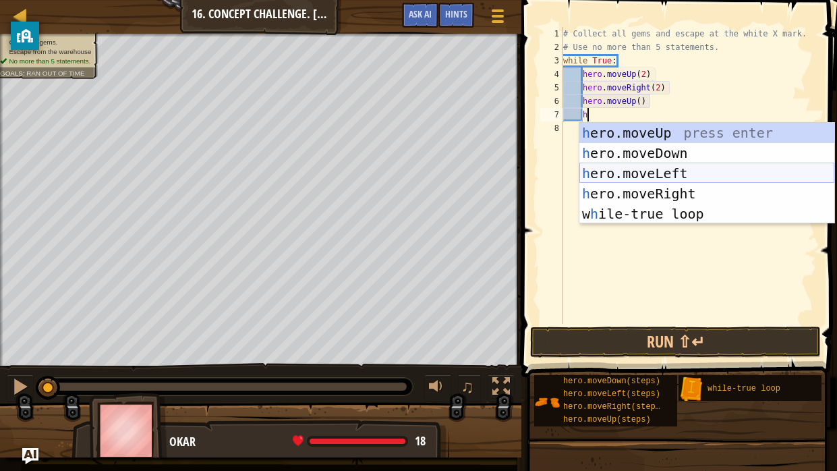
click at [610, 169] on div "h ero.moveUp press enter h ero.moveDown press enter h ero.moveLeft press enter …" at bounding box center [707, 194] width 255 height 142
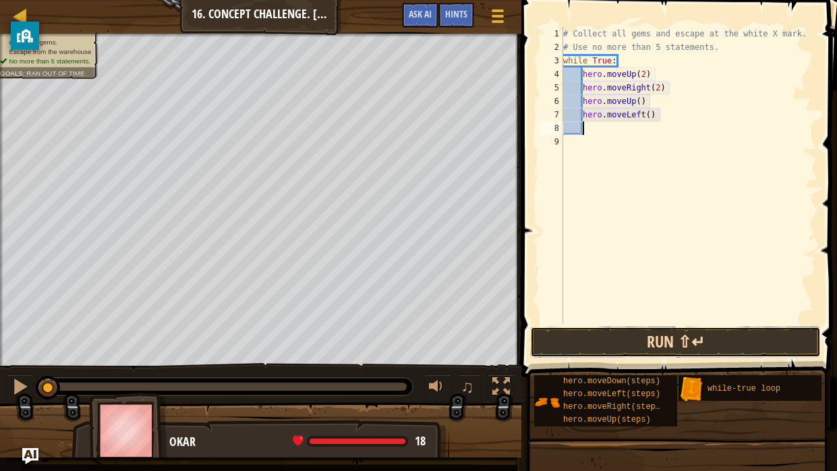
click at [621, 346] on button "Run ⇧↵" at bounding box center [675, 342] width 291 height 31
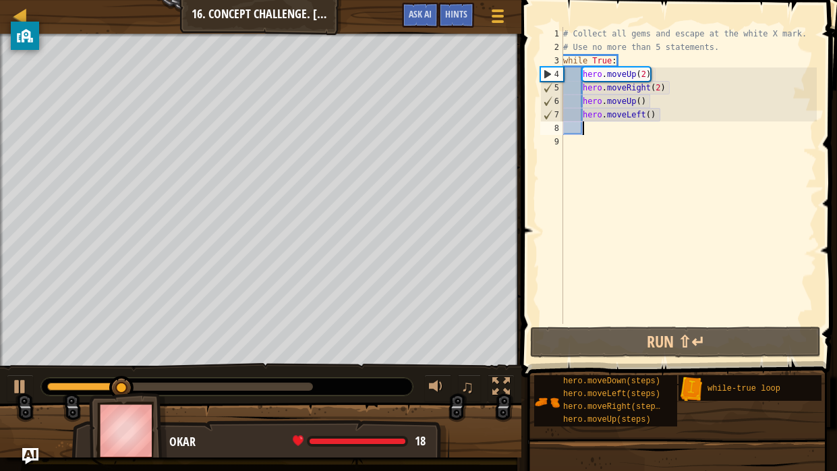
click at [634, 103] on div "# Collect all gems and escape at the white X mark. # Use no more than 5 stateme…" at bounding box center [689, 189] width 256 height 324
click at [638, 103] on div "# Collect all gems and escape at the white X mark. # Use no more than 5 stateme…" at bounding box center [689, 189] width 256 height 324
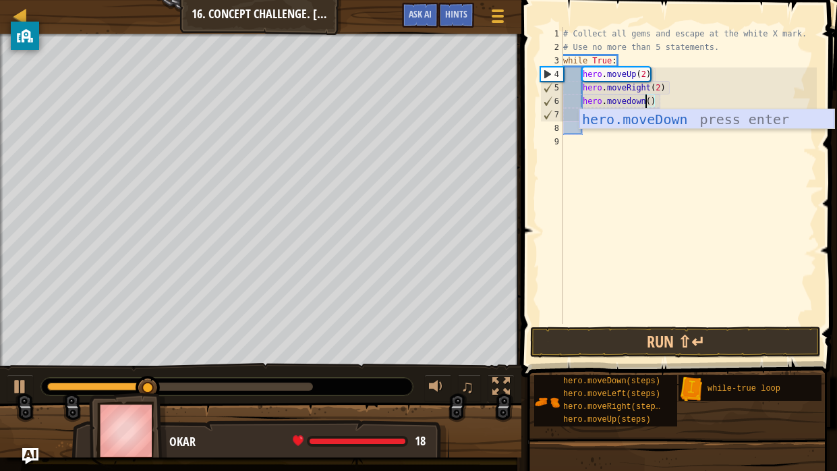
click at [629, 115] on div "hero.moveDown press enter" at bounding box center [707, 139] width 255 height 61
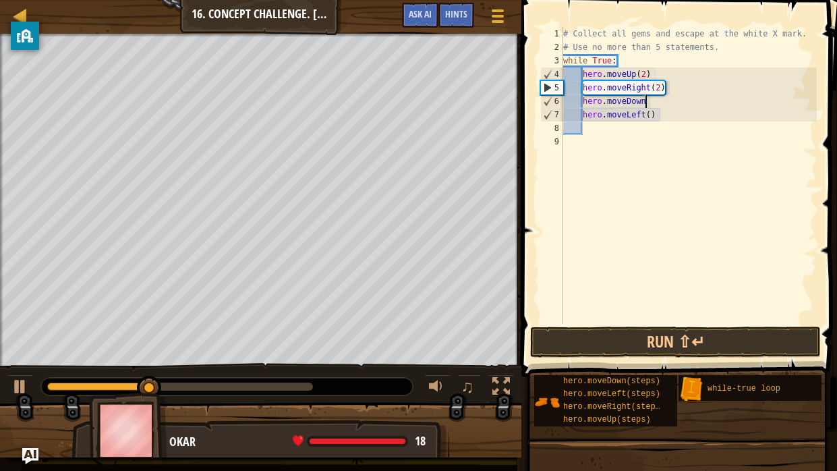
scroll to position [6, 6]
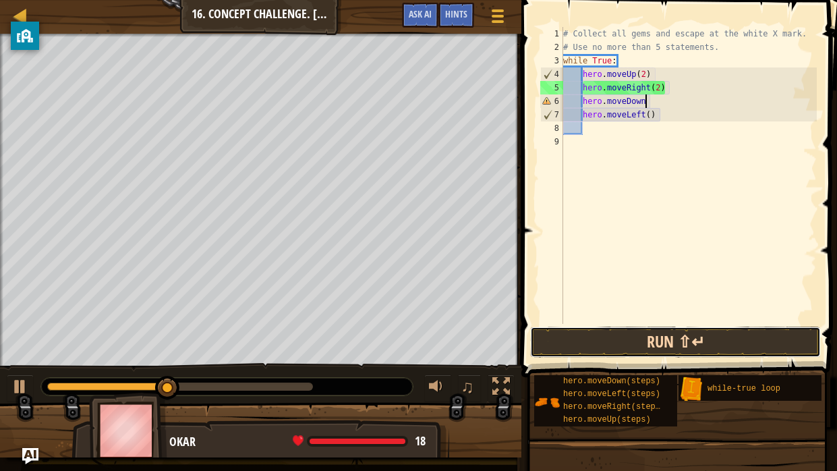
click at [634, 341] on button "Run ⇧↵" at bounding box center [675, 342] width 291 height 31
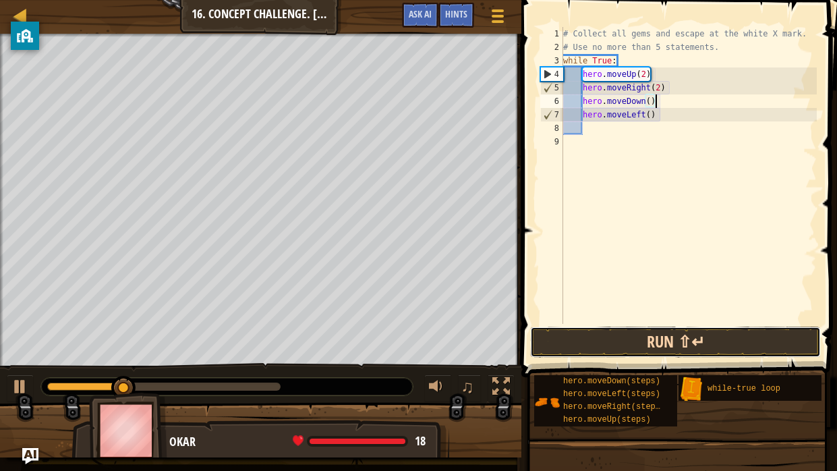
click at [613, 348] on button "Run ⇧↵" at bounding box center [675, 342] width 291 height 31
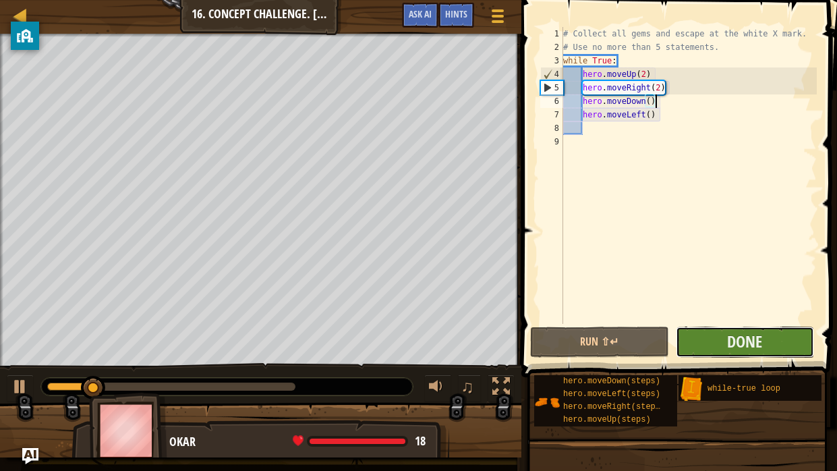
click at [688, 352] on button "Done" at bounding box center [745, 342] width 138 height 31
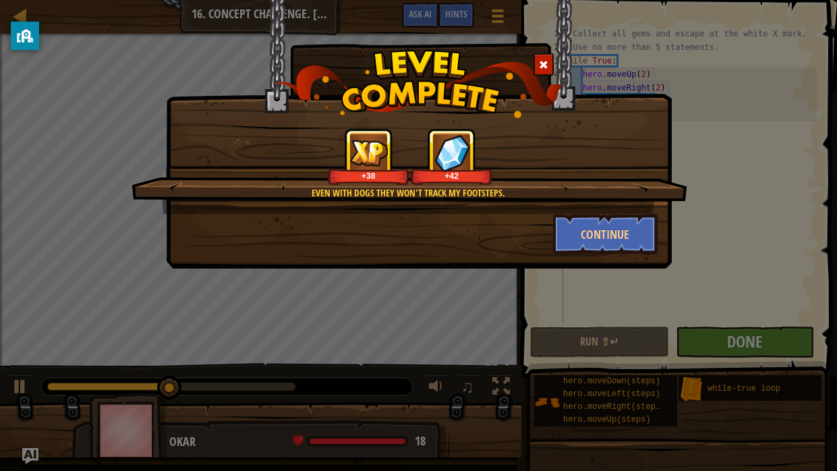
type textarea "hero.moveDown()"
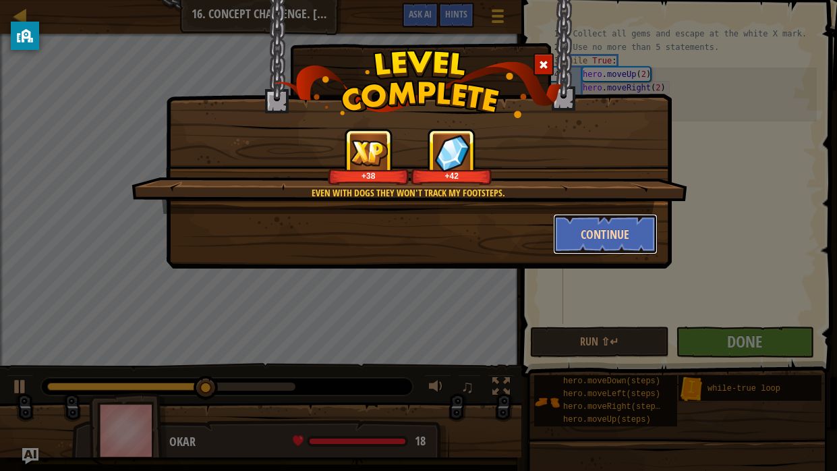
click at [627, 253] on button "Continue" at bounding box center [605, 234] width 105 height 40
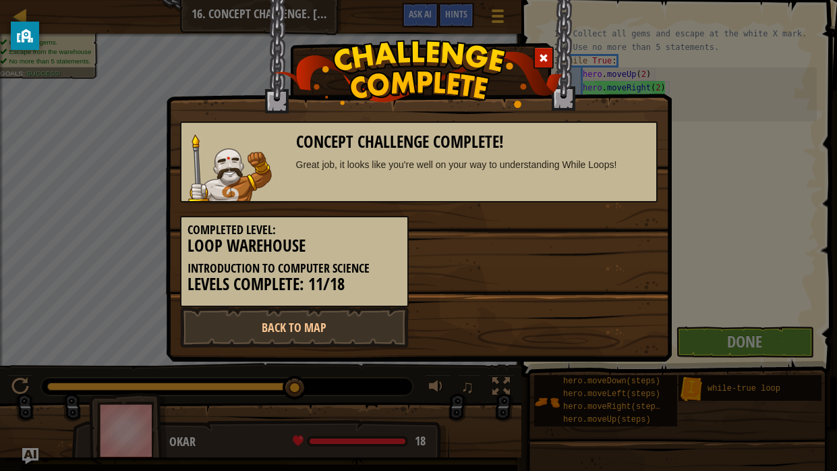
click at [327, 275] on h3 "Levels Complete: 11/18" at bounding box center [295, 284] width 214 height 18
click at [329, 331] on link "Back to Map" at bounding box center [294, 327] width 229 height 40
